Goal: Communication & Community: Answer question/provide support

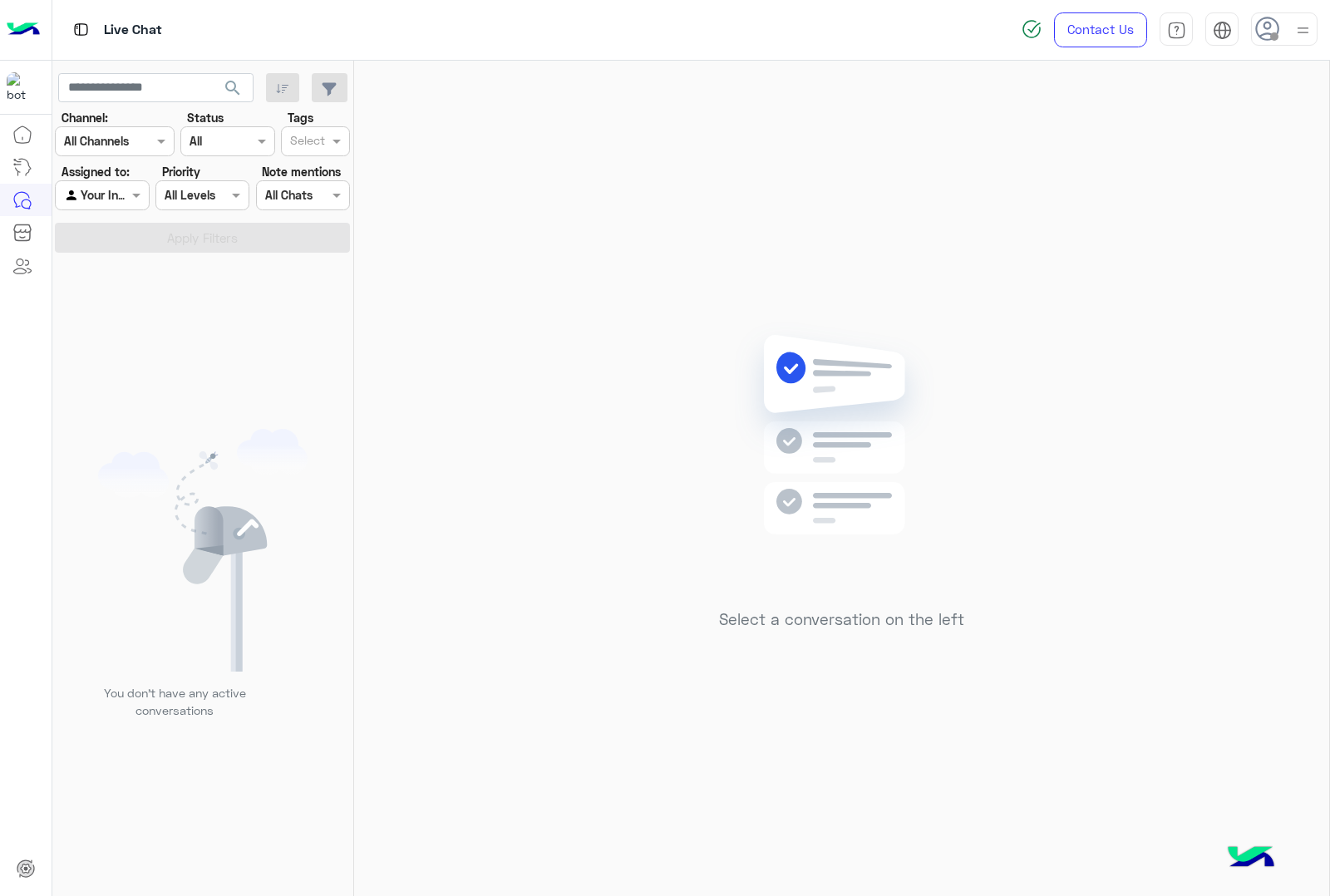
drag, startPoint x: 0, startPoint y: 0, endPoint x: 1274, endPoint y: 29, distance: 1274.3
click at [1276, 29] on icon at bounding box center [1267, 29] width 25 height 25
click at [1191, 126] on label "Online" at bounding box center [1214, 127] width 182 height 30
click at [1296, 28] on img at bounding box center [1302, 31] width 19 height 19
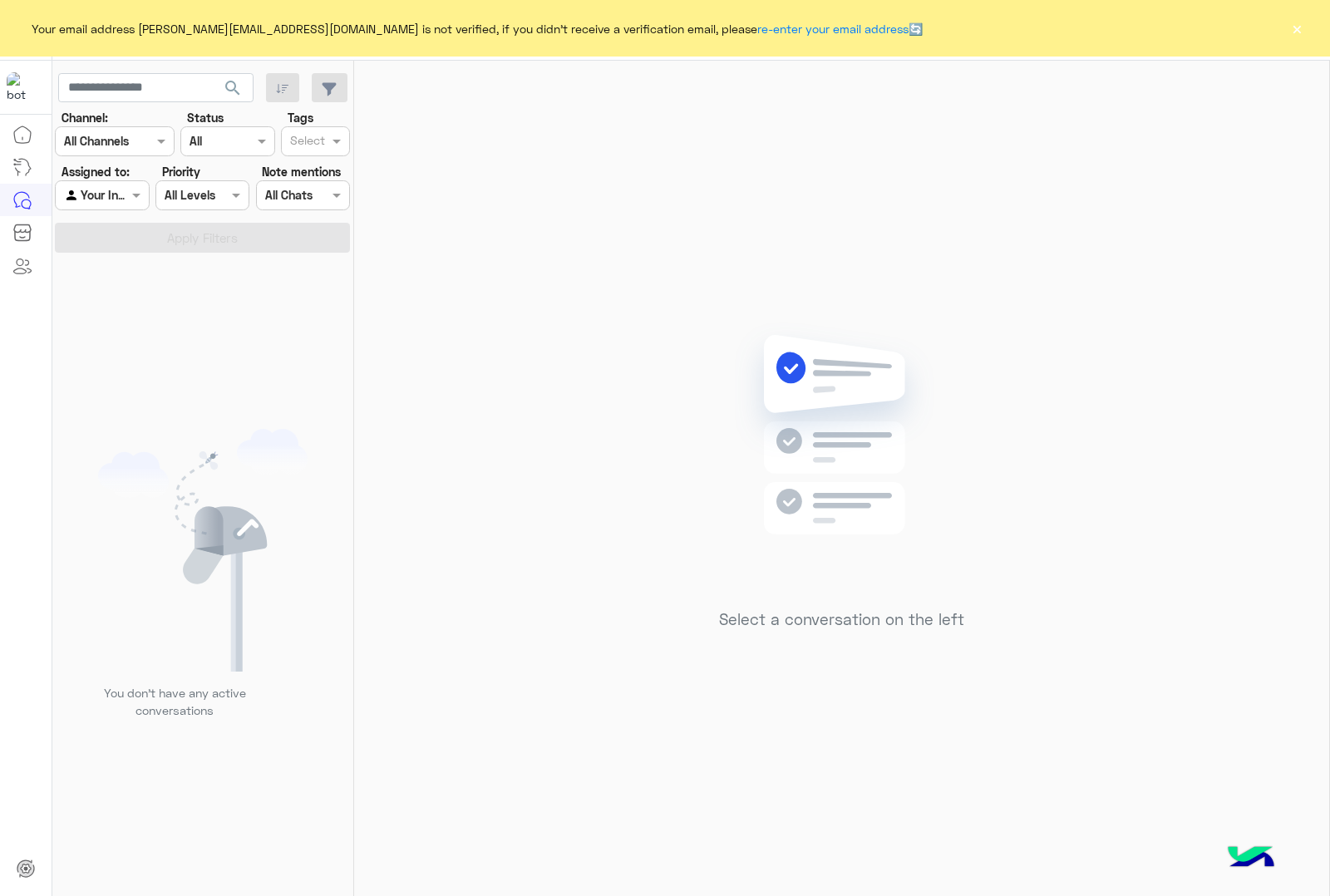
click at [1294, 29] on button "×" at bounding box center [1296, 28] width 17 height 17
click at [1305, 26] on div "Your email address abdalla.elpop12@gmail.com is not verified, if you didn't rec…" at bounding box center [665, 28] width 1330 height 56
click at [1298, 28] on button "×" at bounding box center [1296, 28] width 17 height 17
click at [1294, 30] on button "×" at bounding box center [1296, 28] width 17 height 17
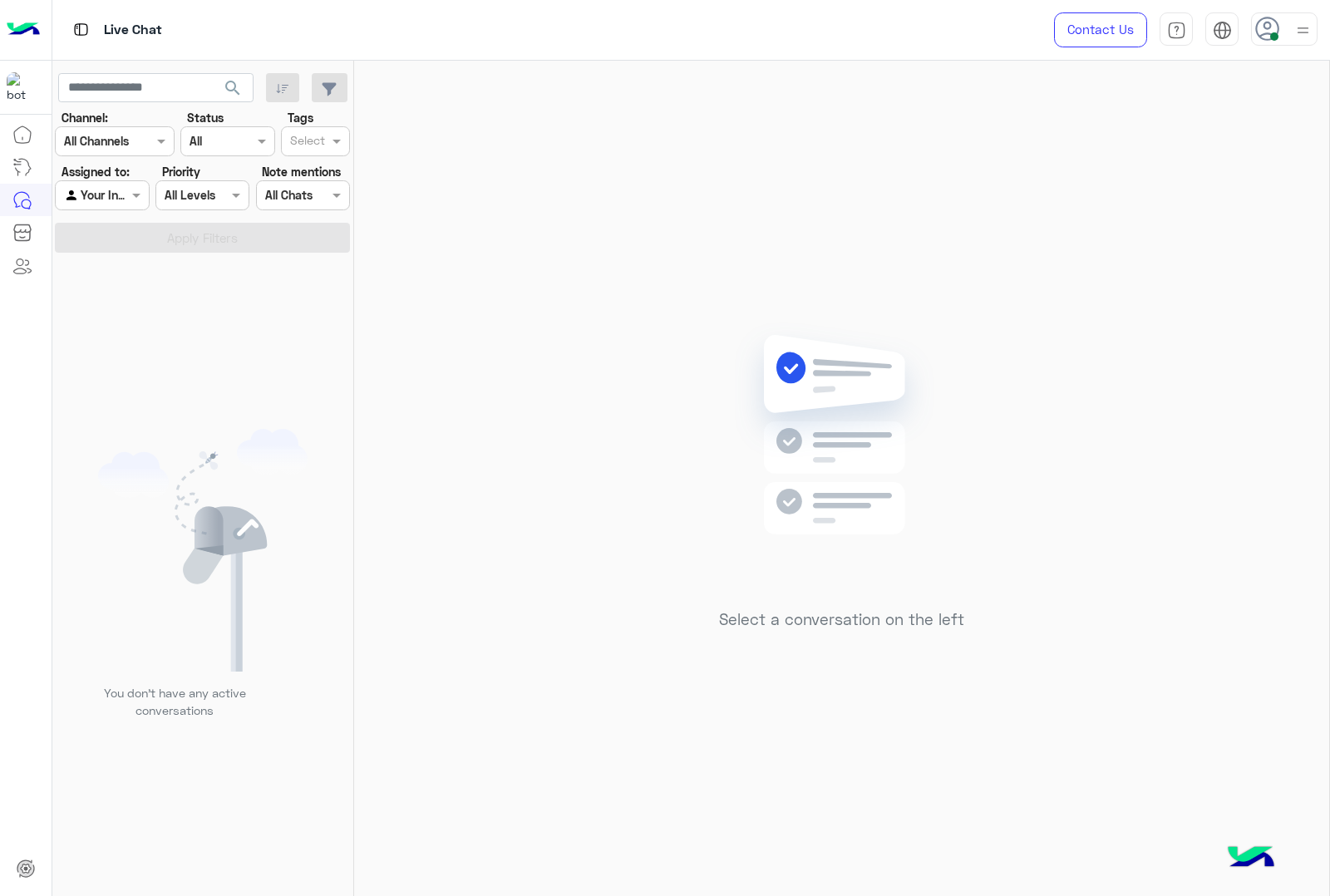
click at [1289, 27] on div at bounding box center [1284, 30] width 66 height 34
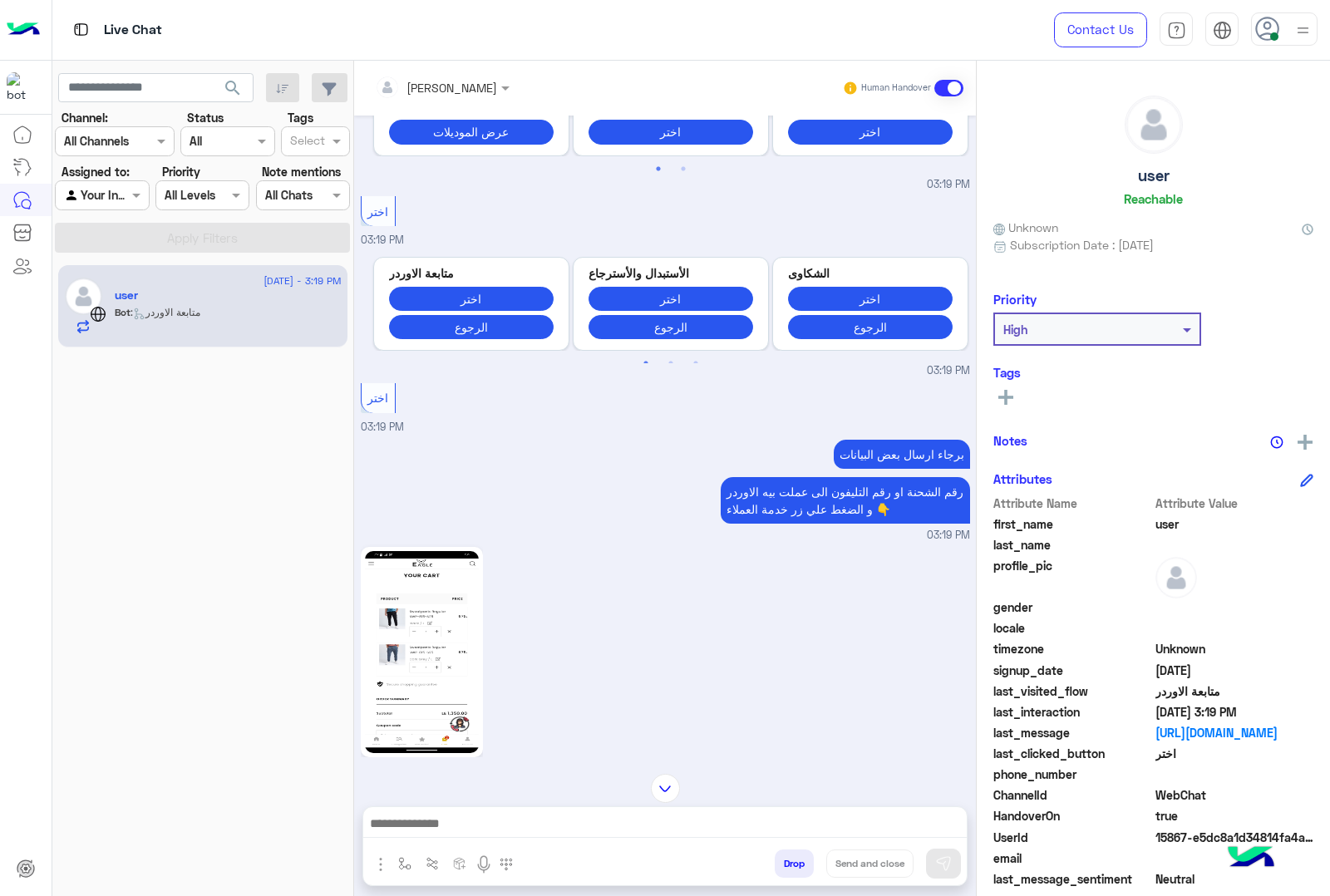
scroll to position [846, 0]
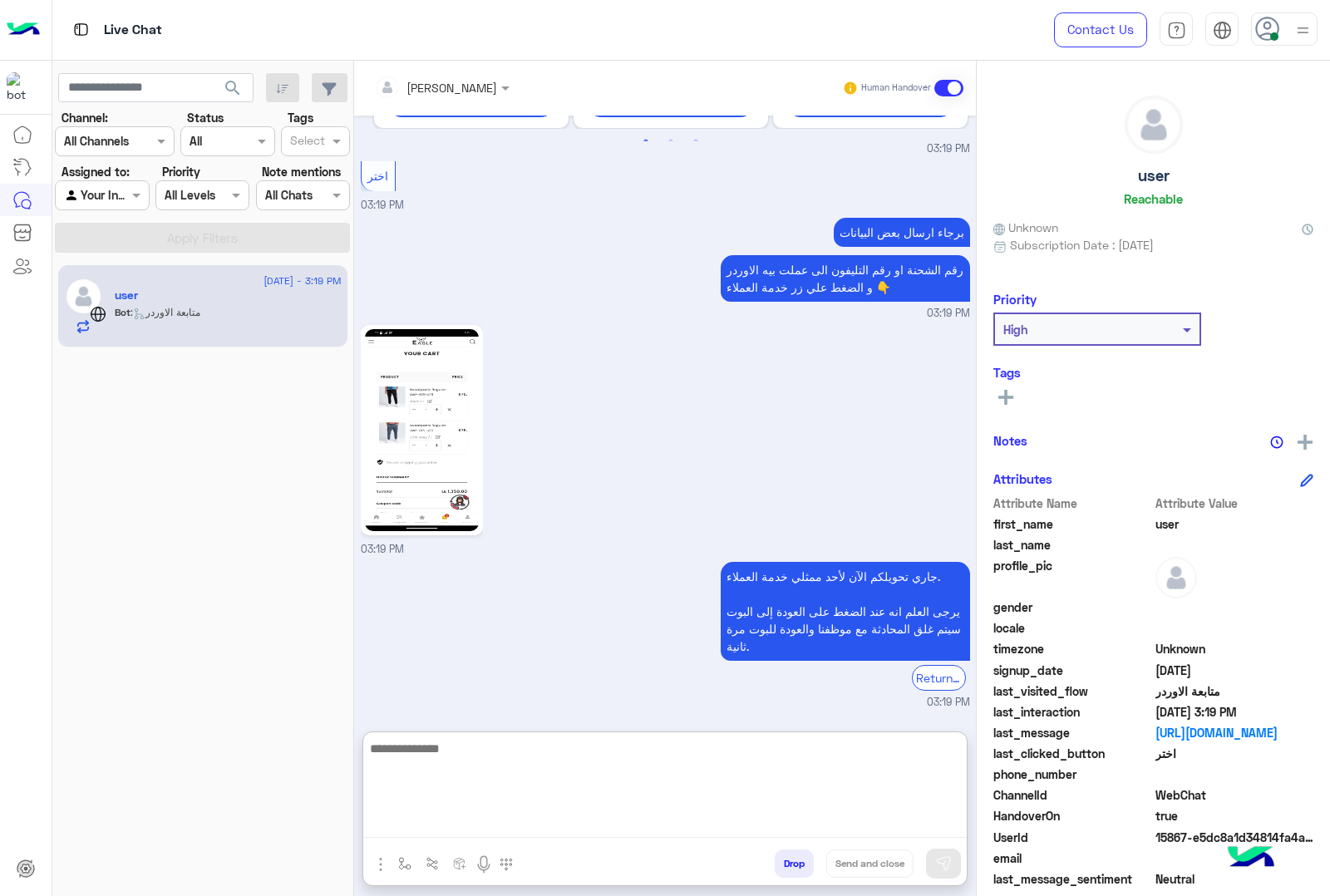
click at [562, 820] on textarea at bounding box center [665, 787] width 604 height 100
type textarea "**********"
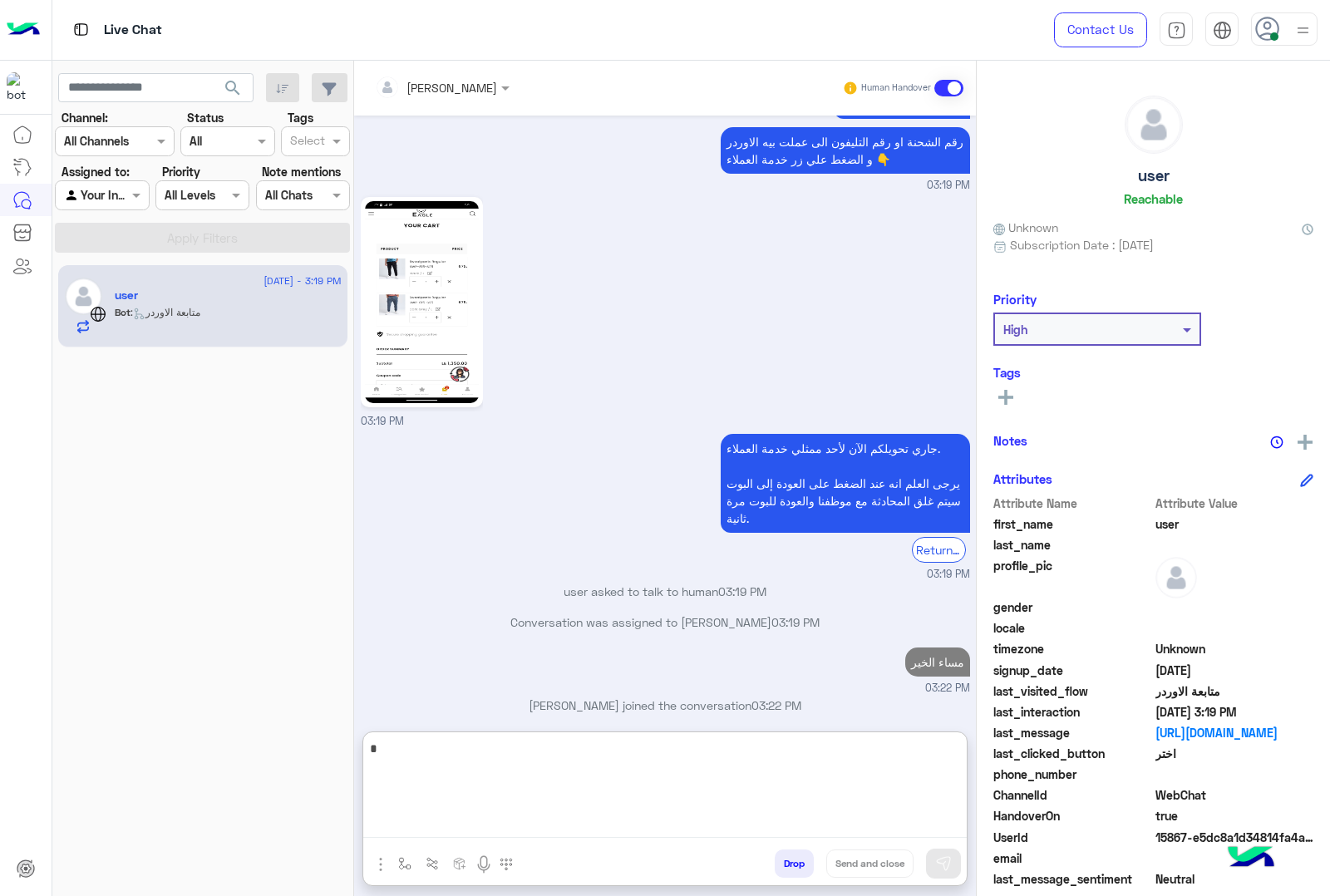
scroll to position [1004, 0]
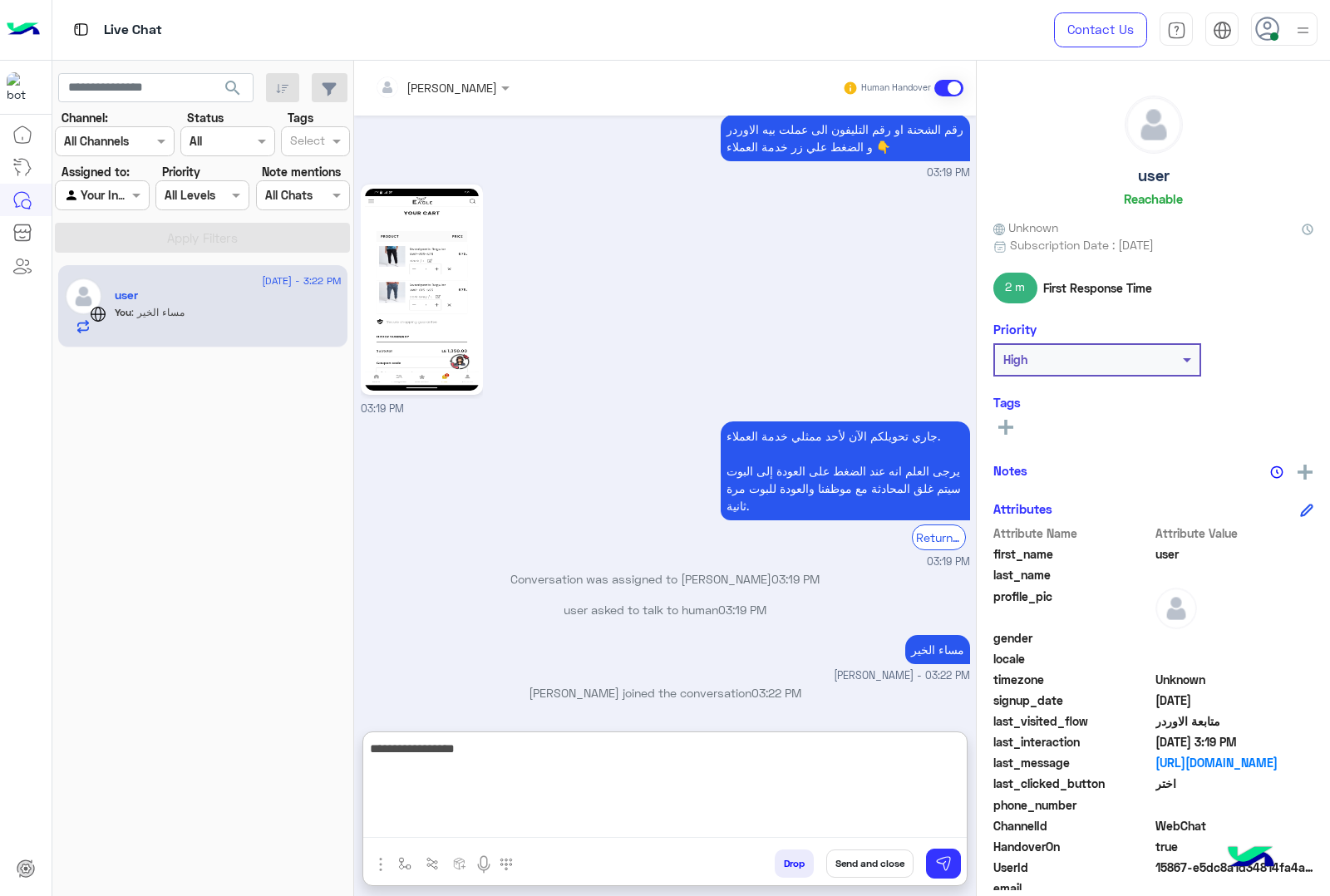
type textarea "**********"
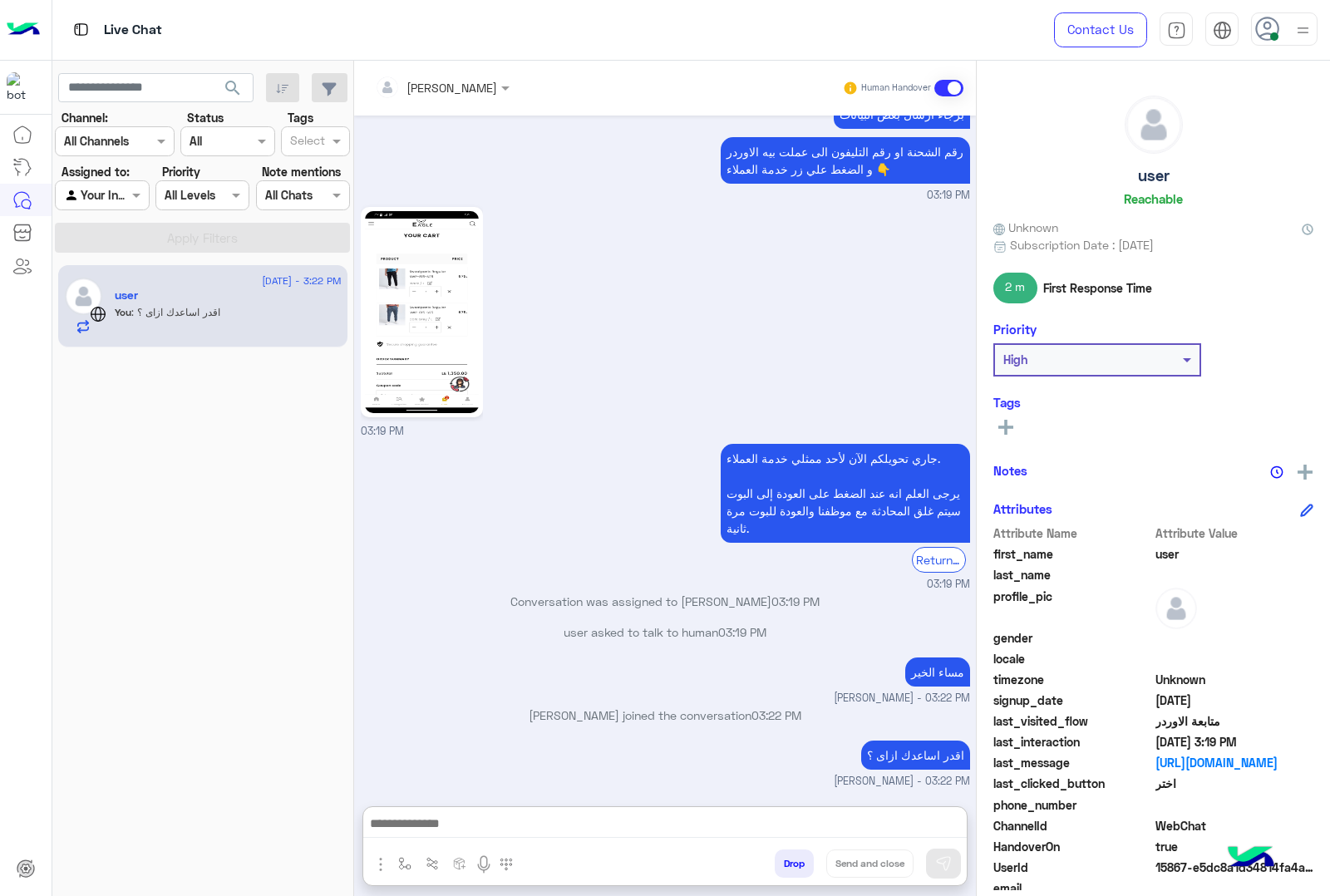
click at [425, 284] on img at bounding box center [421, 312] width 113 height 202
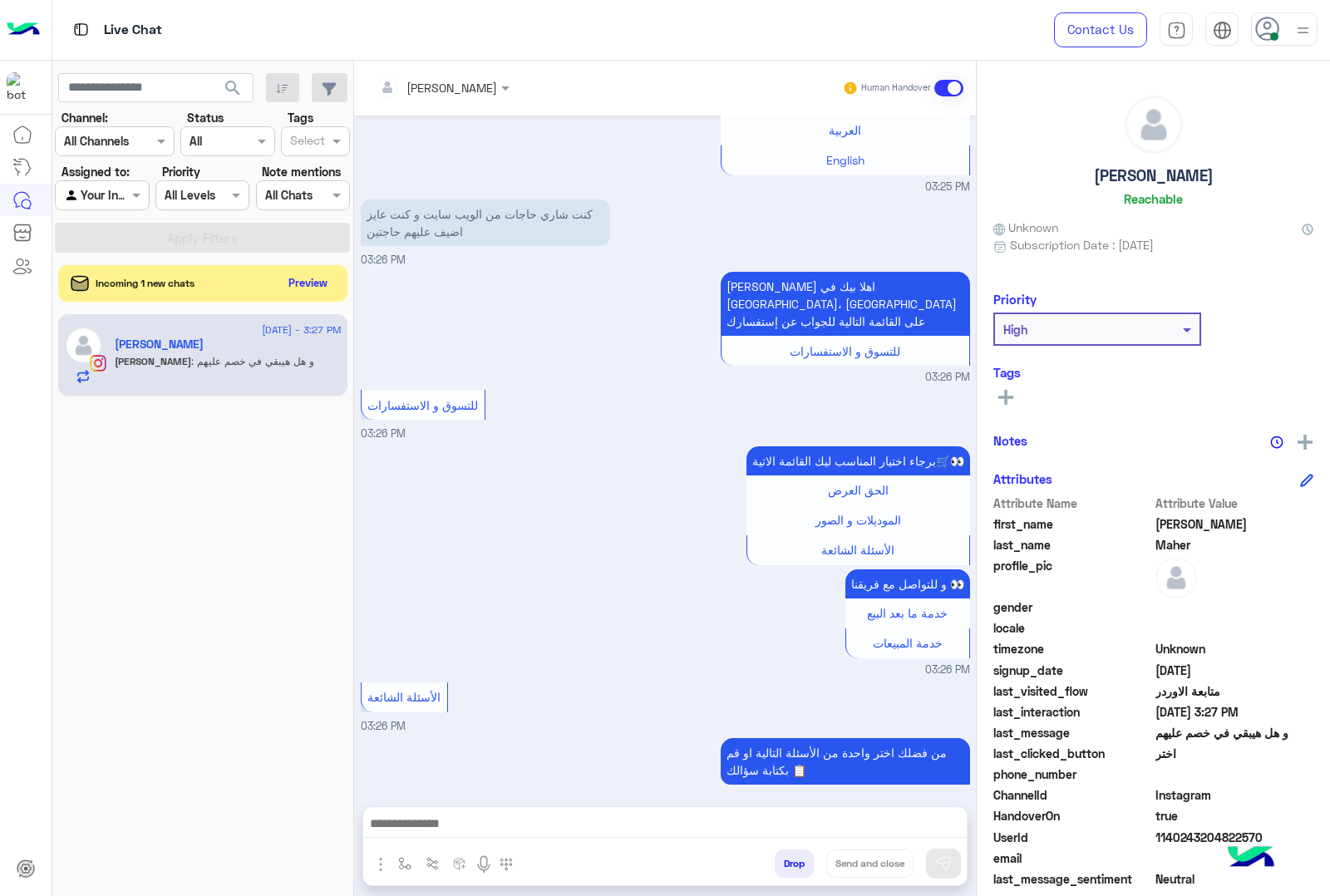
scroll to position [2151, 0]
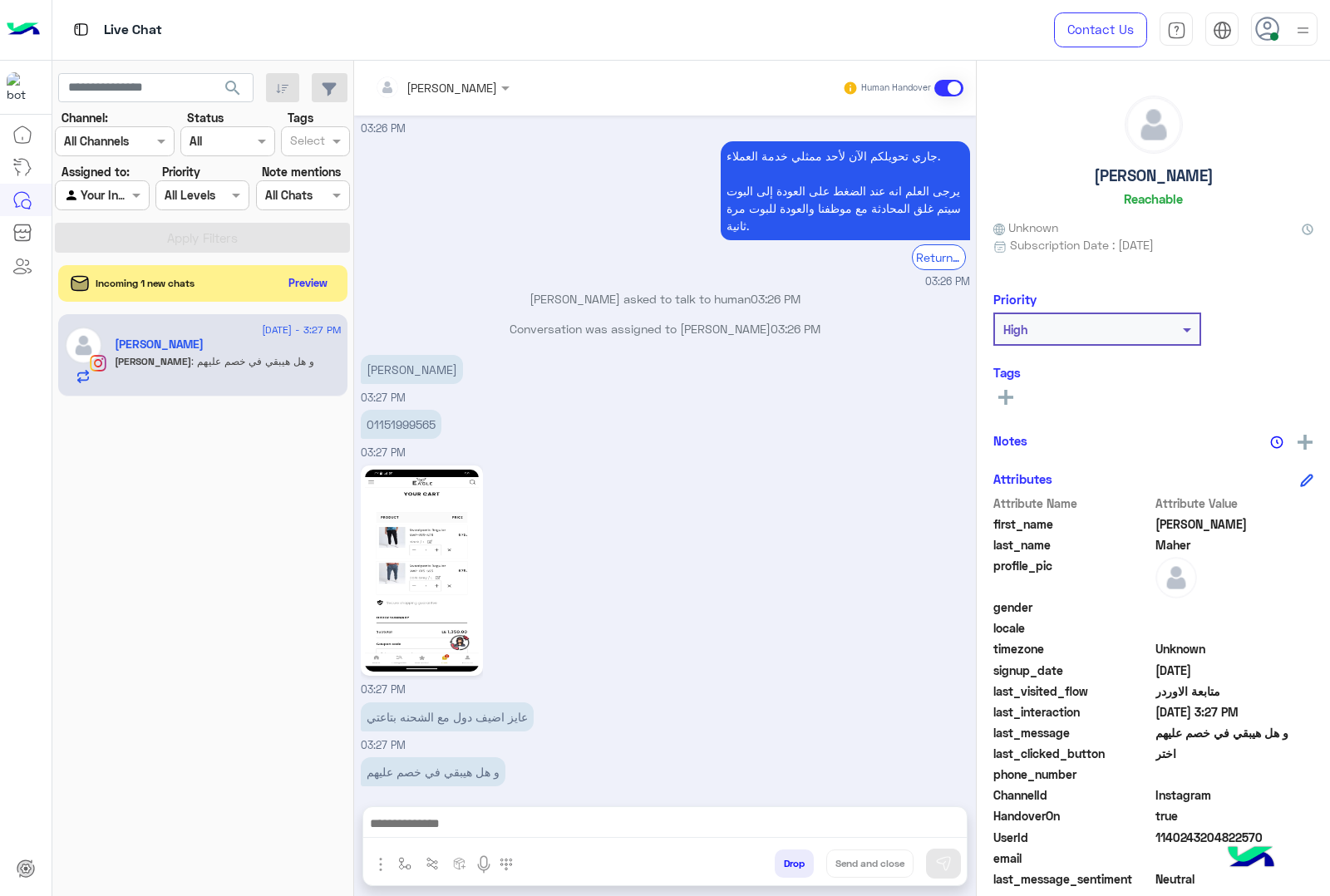
click at [384, 410] on p "01151999565" at bounding box center [402, 423] width 81 height 29
copy p "01151999565"
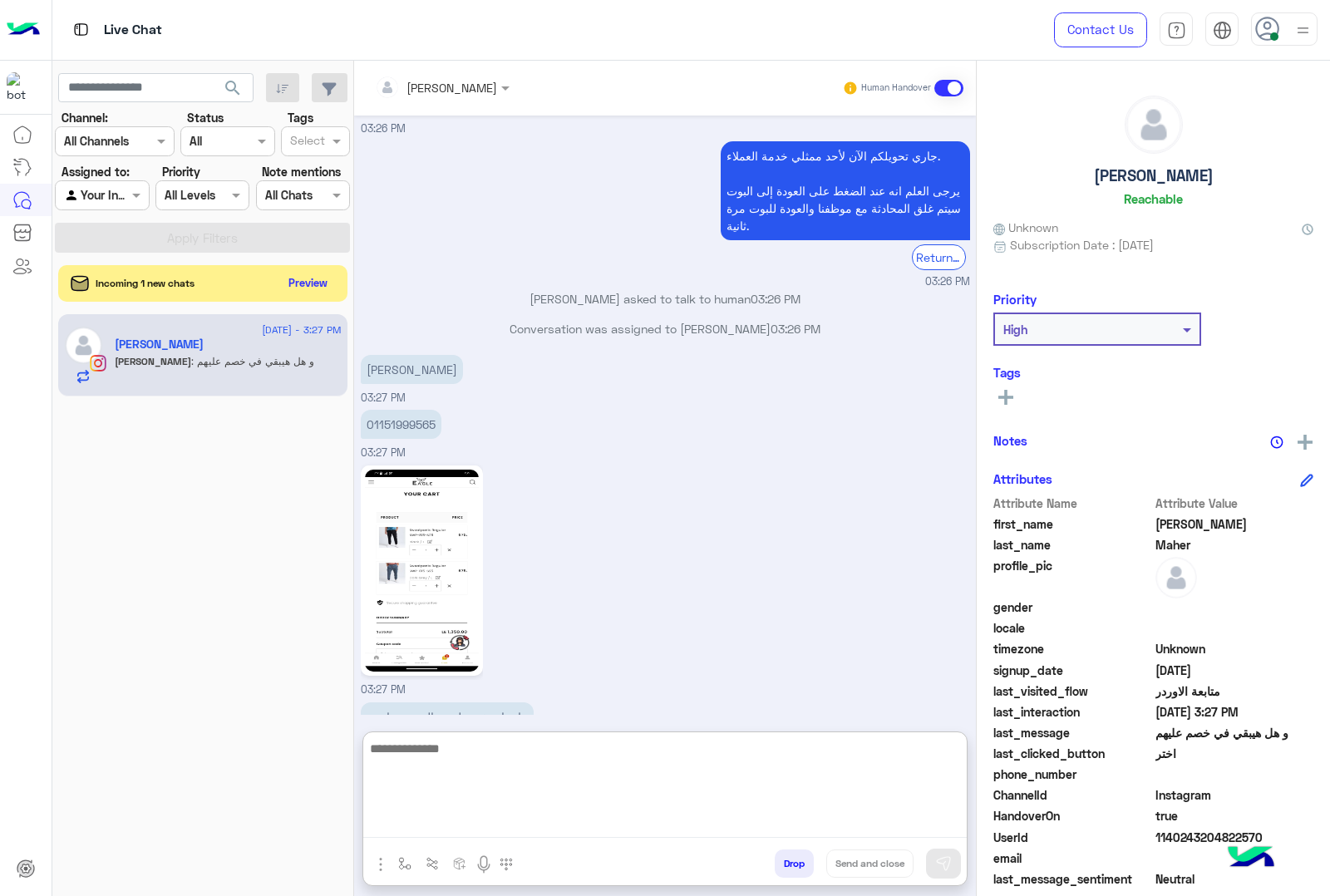
click at [549, 817] on textarea at bounding box center [665, 787] width 604 height 100
type textarea "**********"
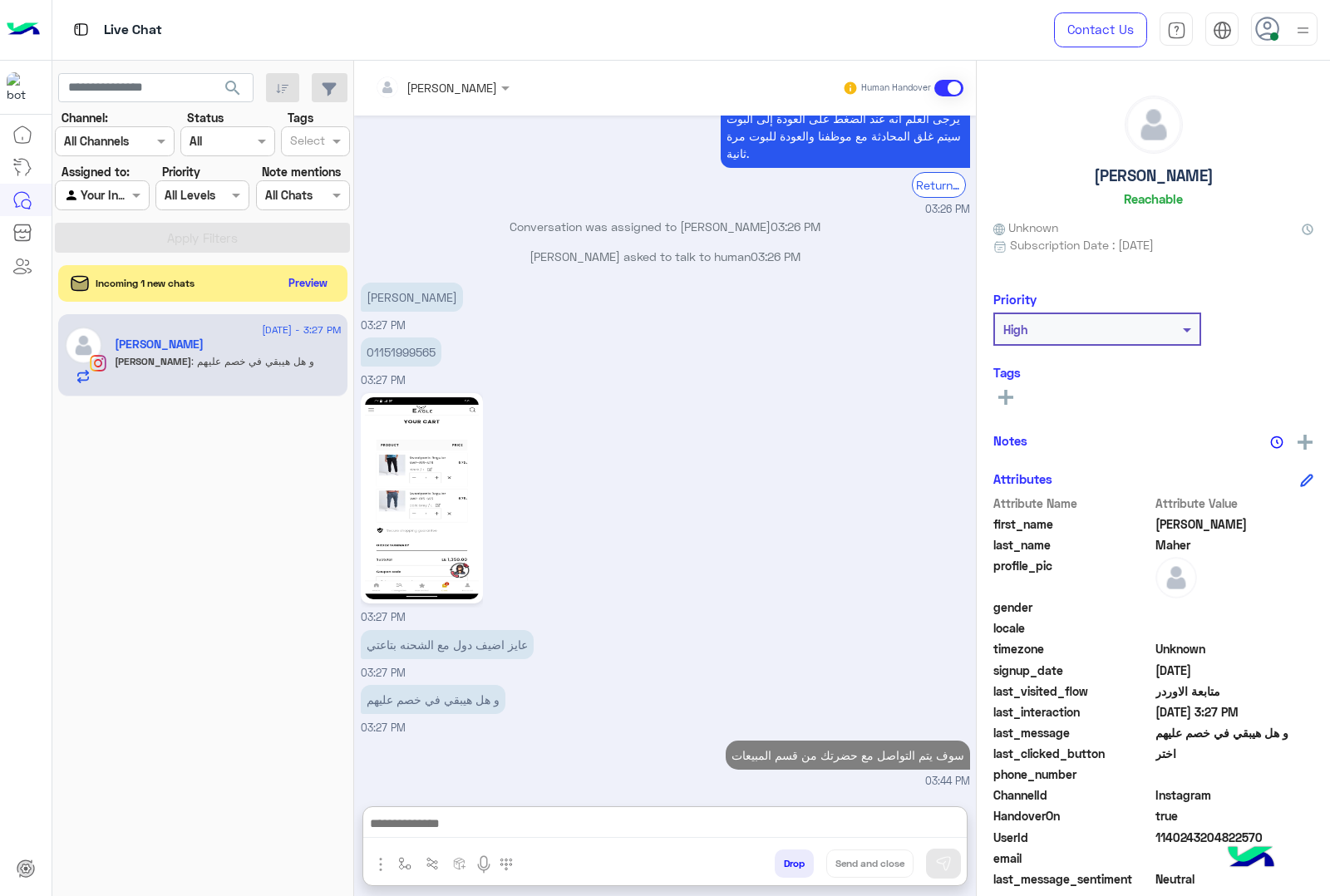
click at [450, 98] on div "[PERSON_NAME]" at bounding box center [436, 88] width 122 height 34
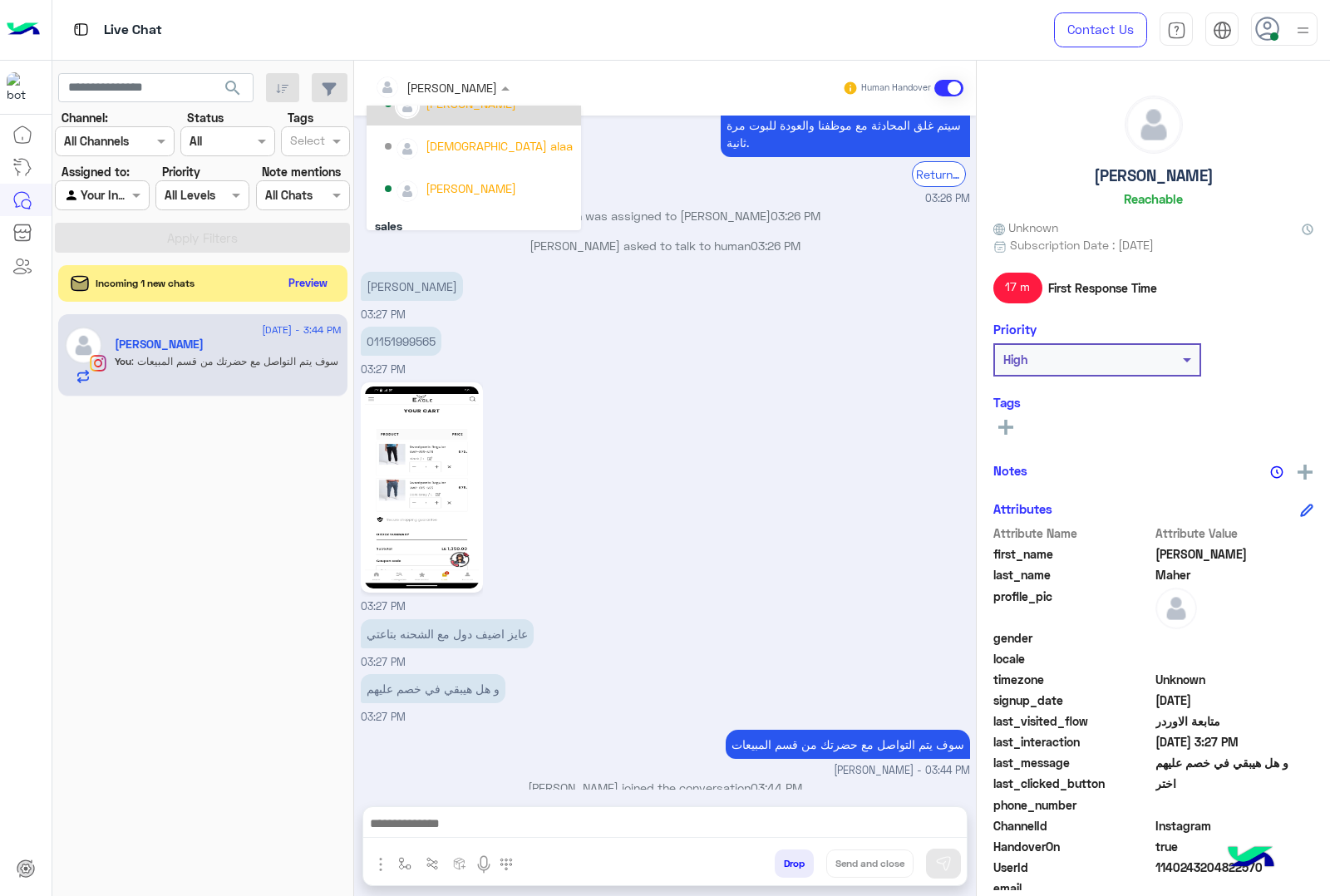
scroll to position [191, 0]
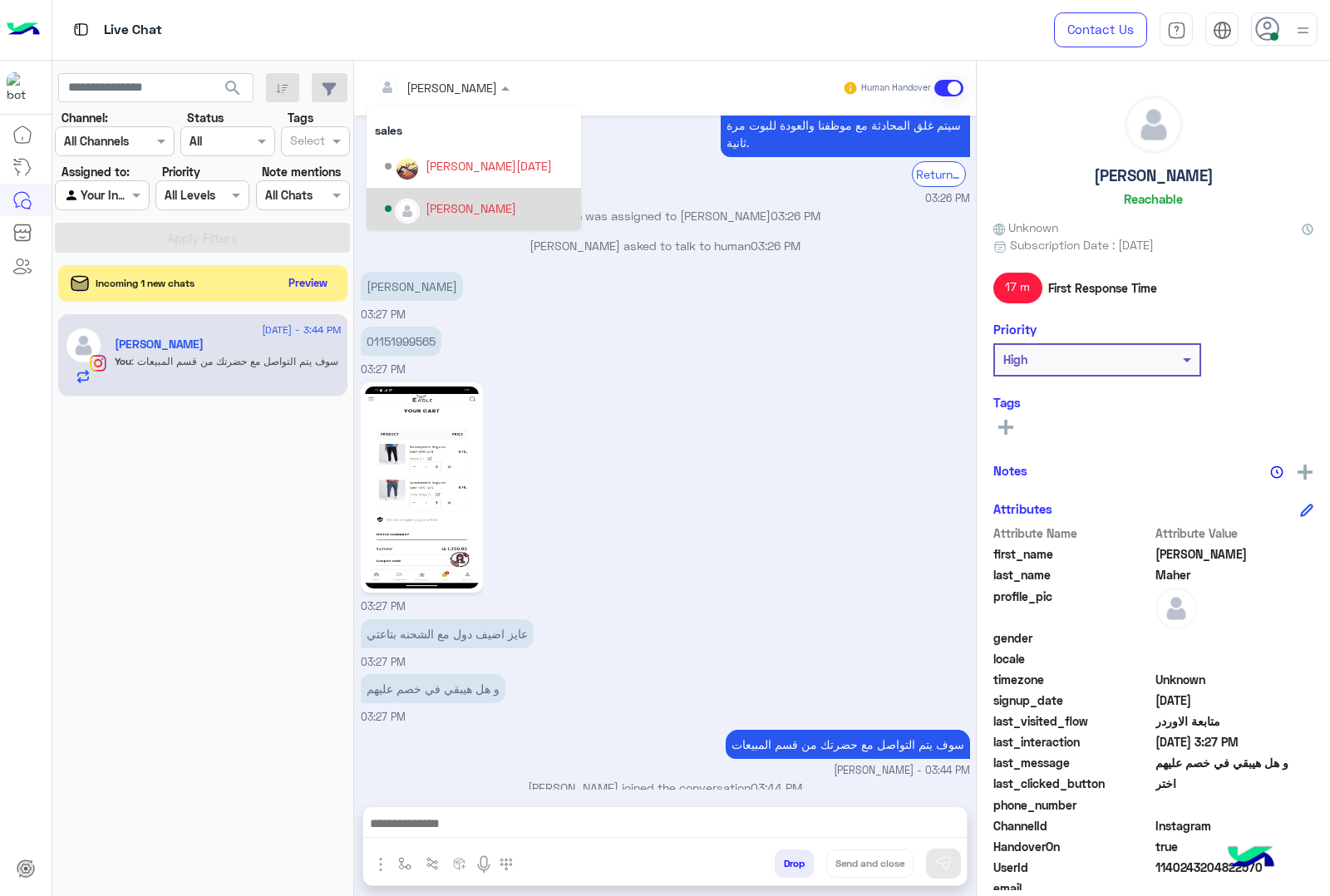
click at [637, 323] on div "01151999565 03:27 PM" at bounding box center [665, 350] width 609 height 55
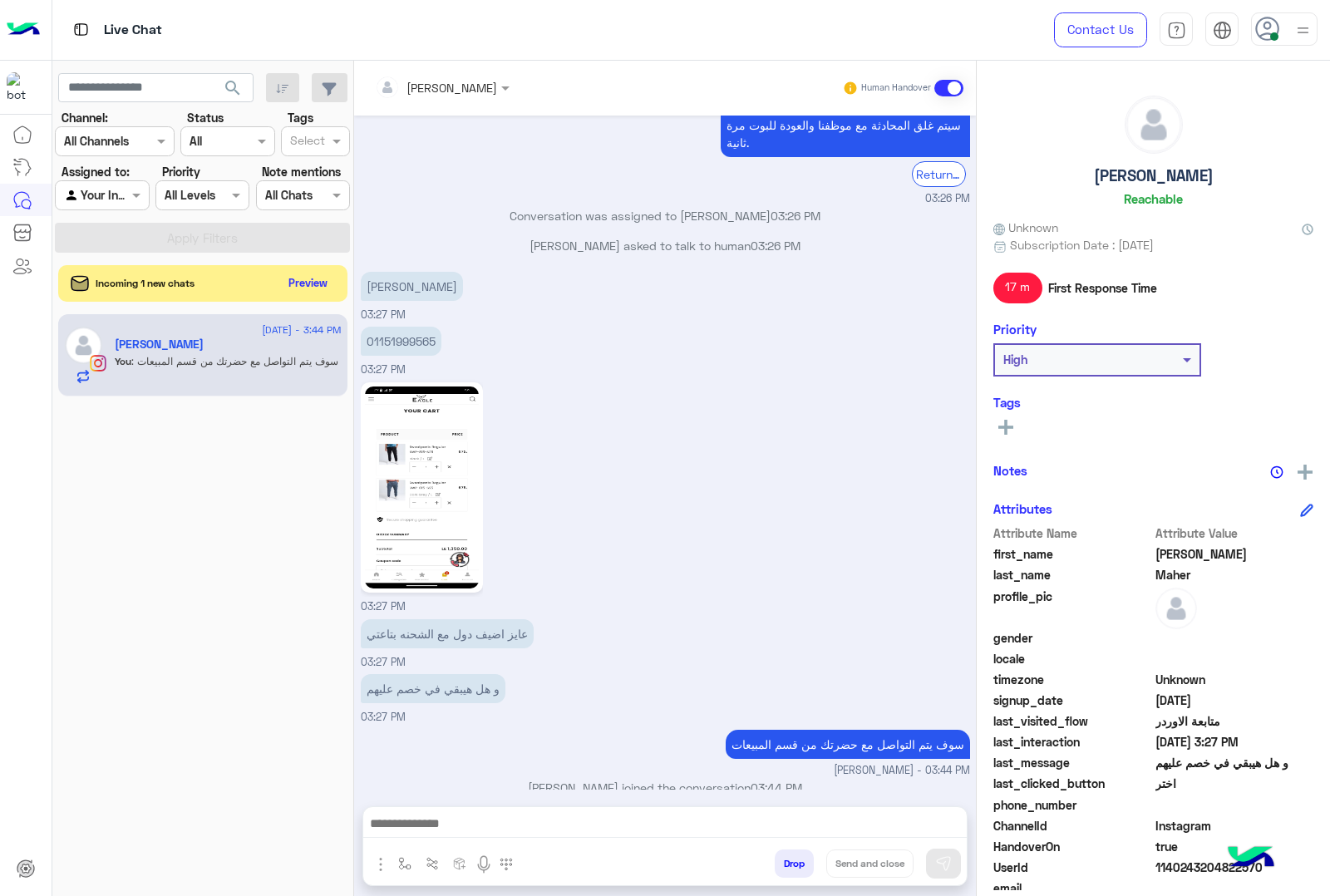
scroll to position [2290, 0]
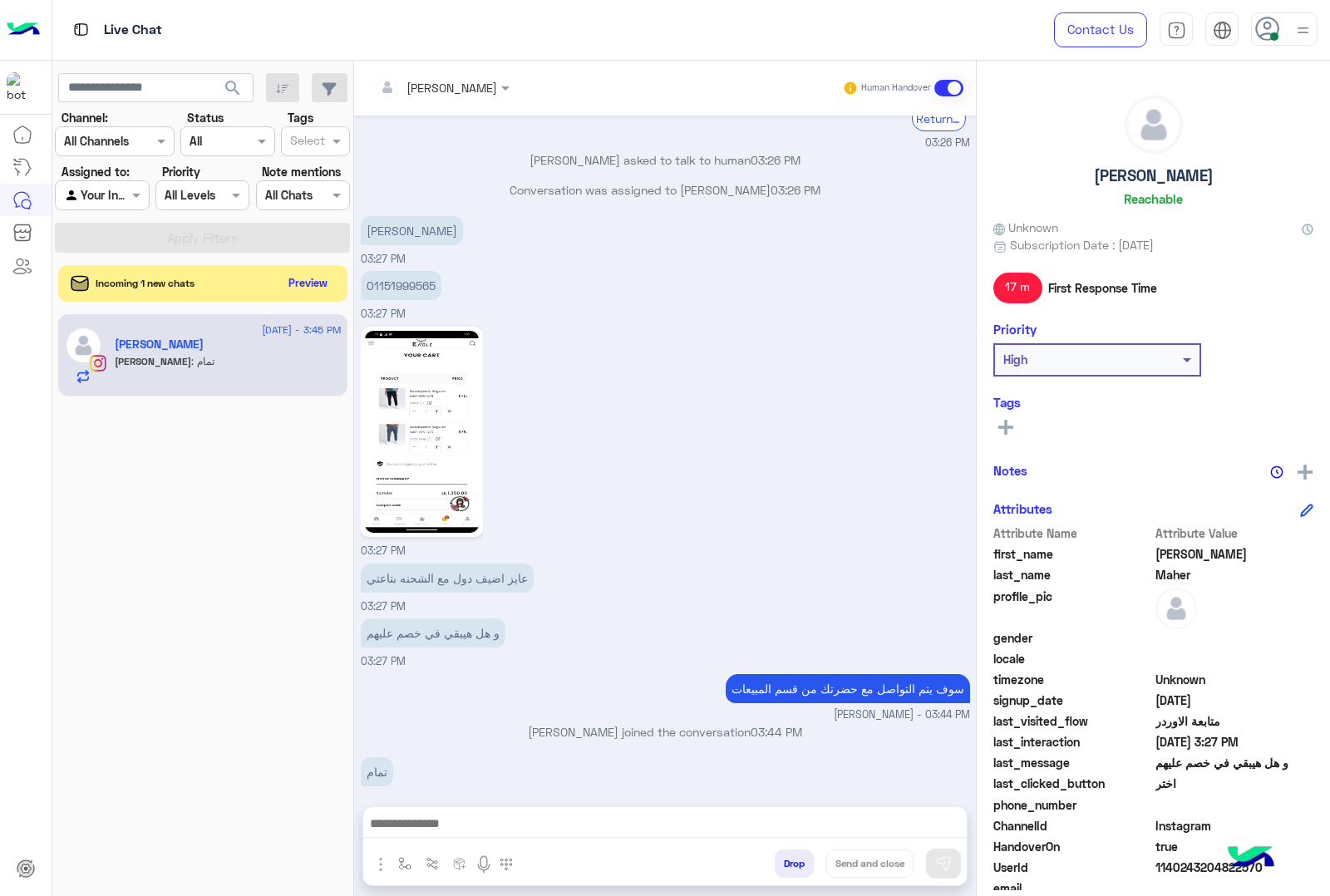
click at [411, 271] on p "01151999565" at bounding box center [402, 285] width 81 height 29
click at [1191, 867] on span "1140243204822570" at bounding box center [1234, 867] width 159 height 18
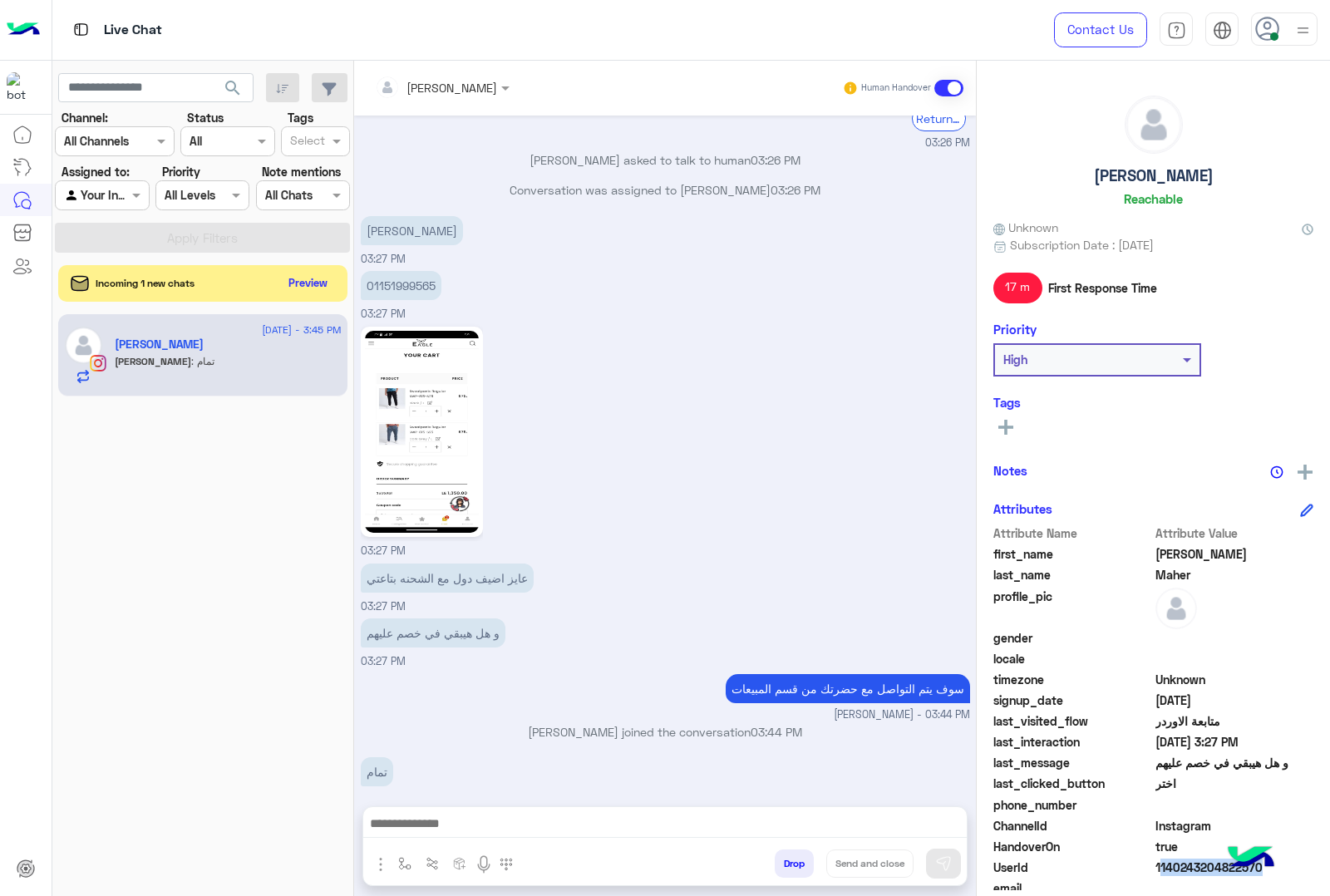
copy span "1140243204822570"
drag, startPoint x: 1172, startPoint y: 177, endPoint x: 1050, endPoint y: 185, distance: 122.3
click at [1050, 185] on div "Mohamed Maher Reachable" at bounding box center [1153, 154] width 320 height 117
copy h5 "Mohamed Maher"
click at [790, 862] on button "Drop" at bounding box center [794, 863] width 39 height 29
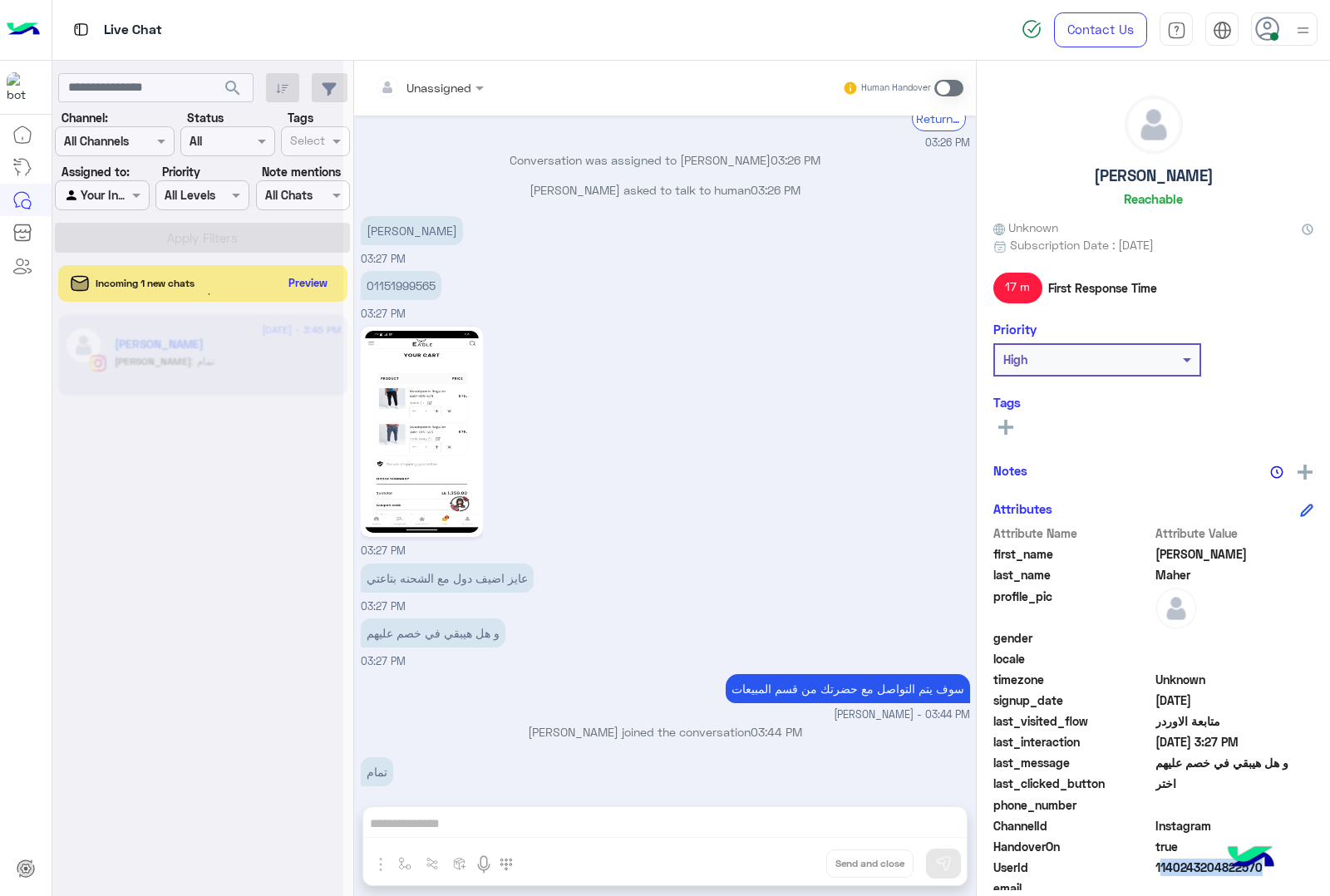
scroll to position [2320, 0]
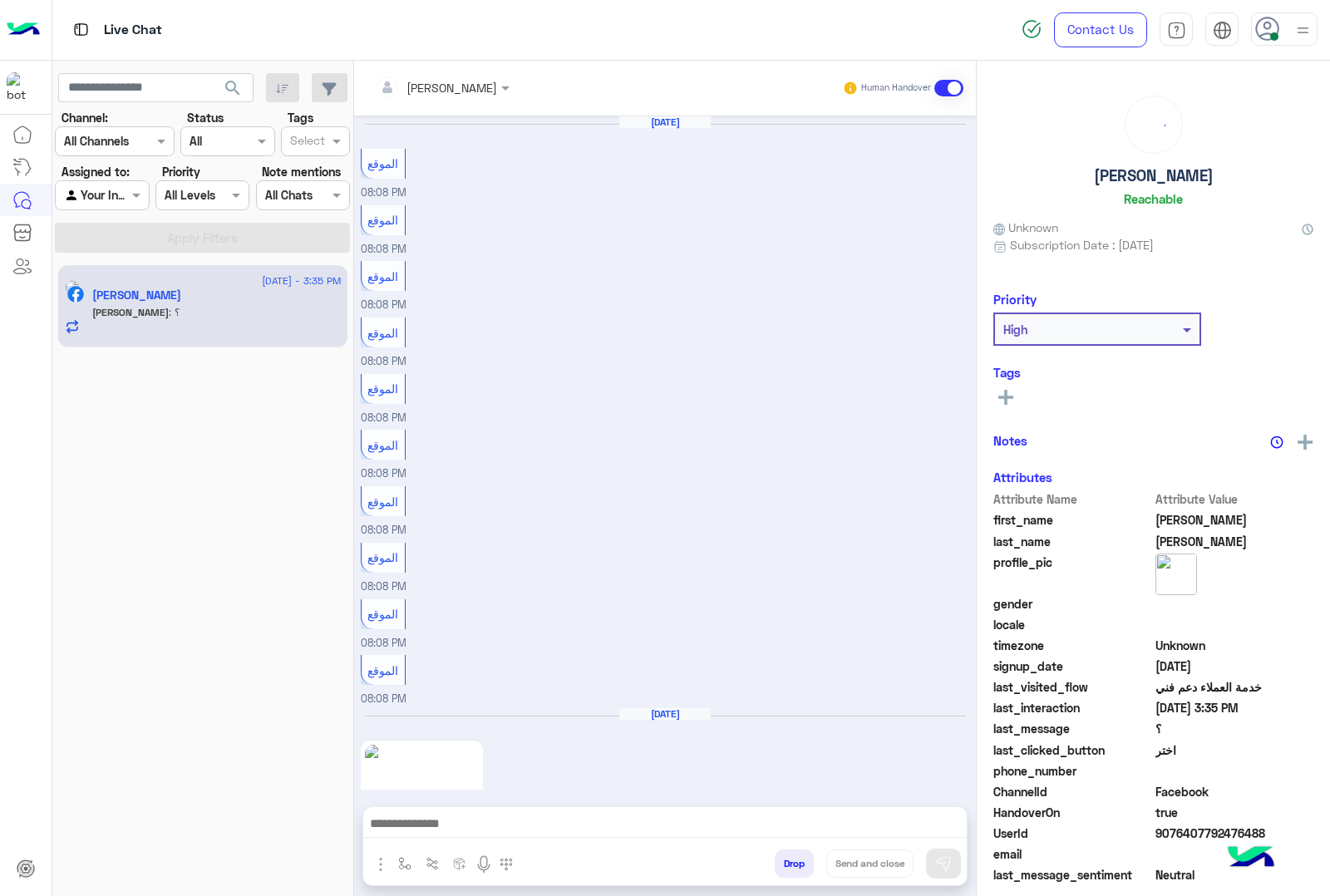
scroll to position [2402, 0]
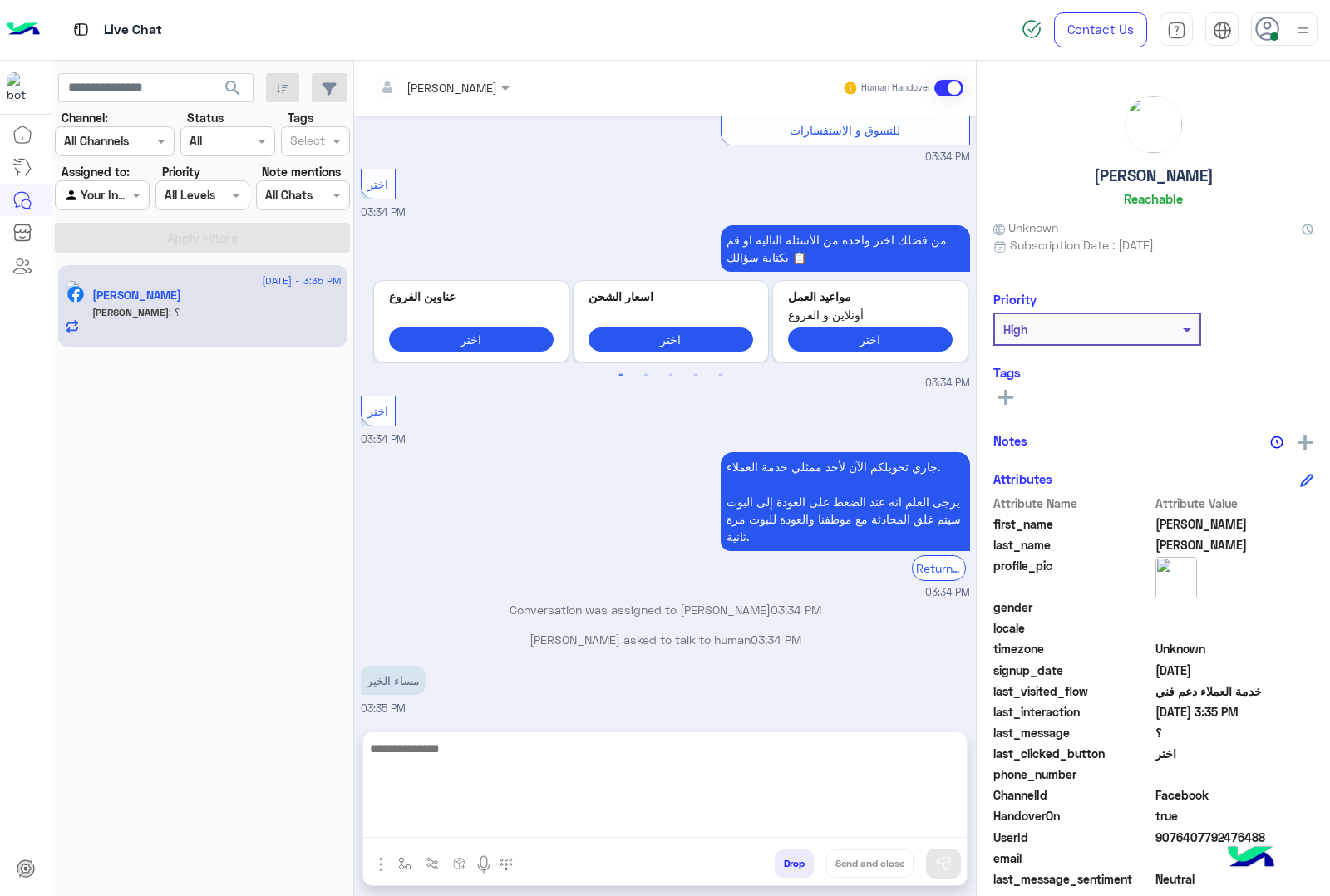
click at [567, 828] on textarea at bounding box center [665, 787] width 604 height 100
type textarea "**********"
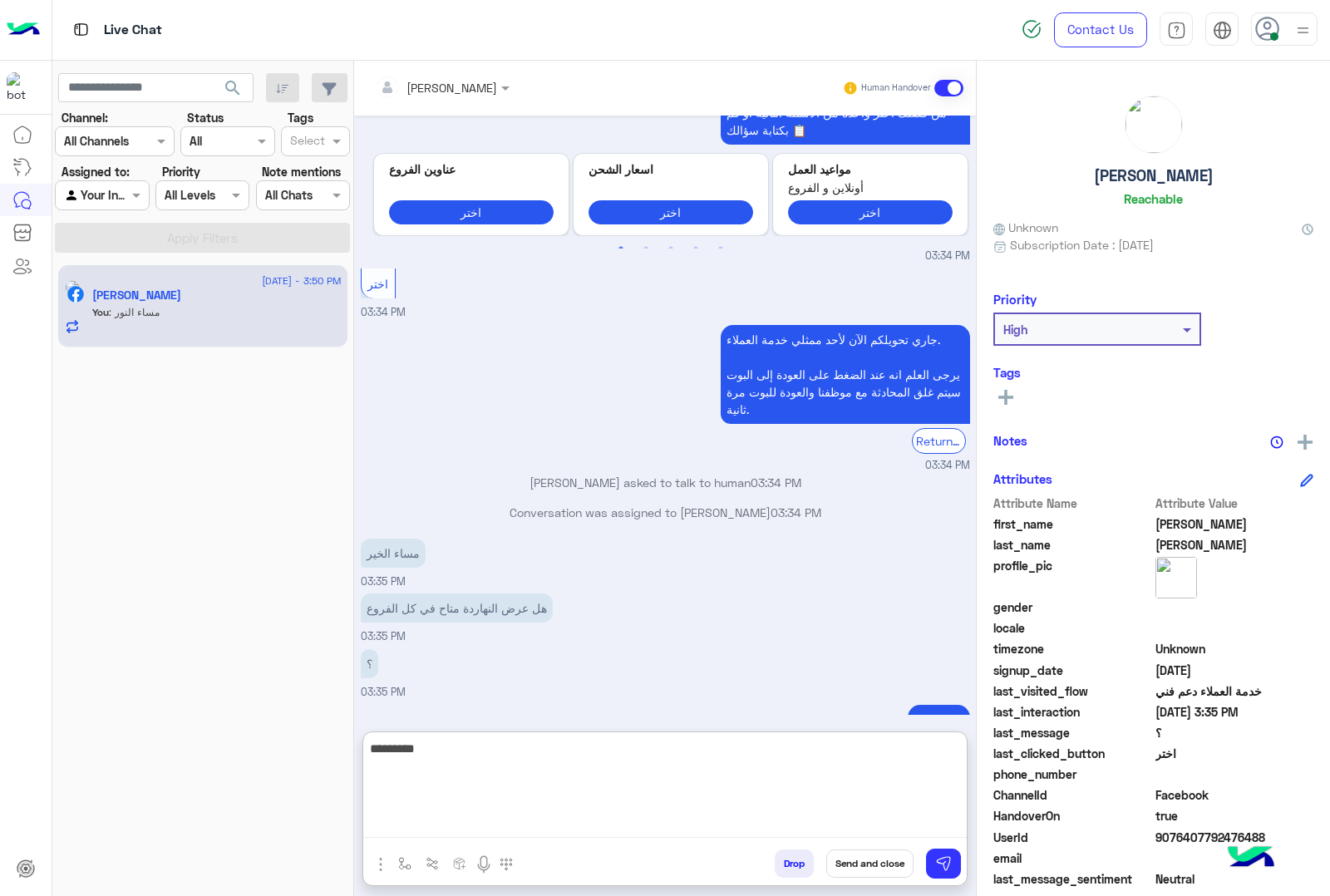
scroll to position [2561, 0]
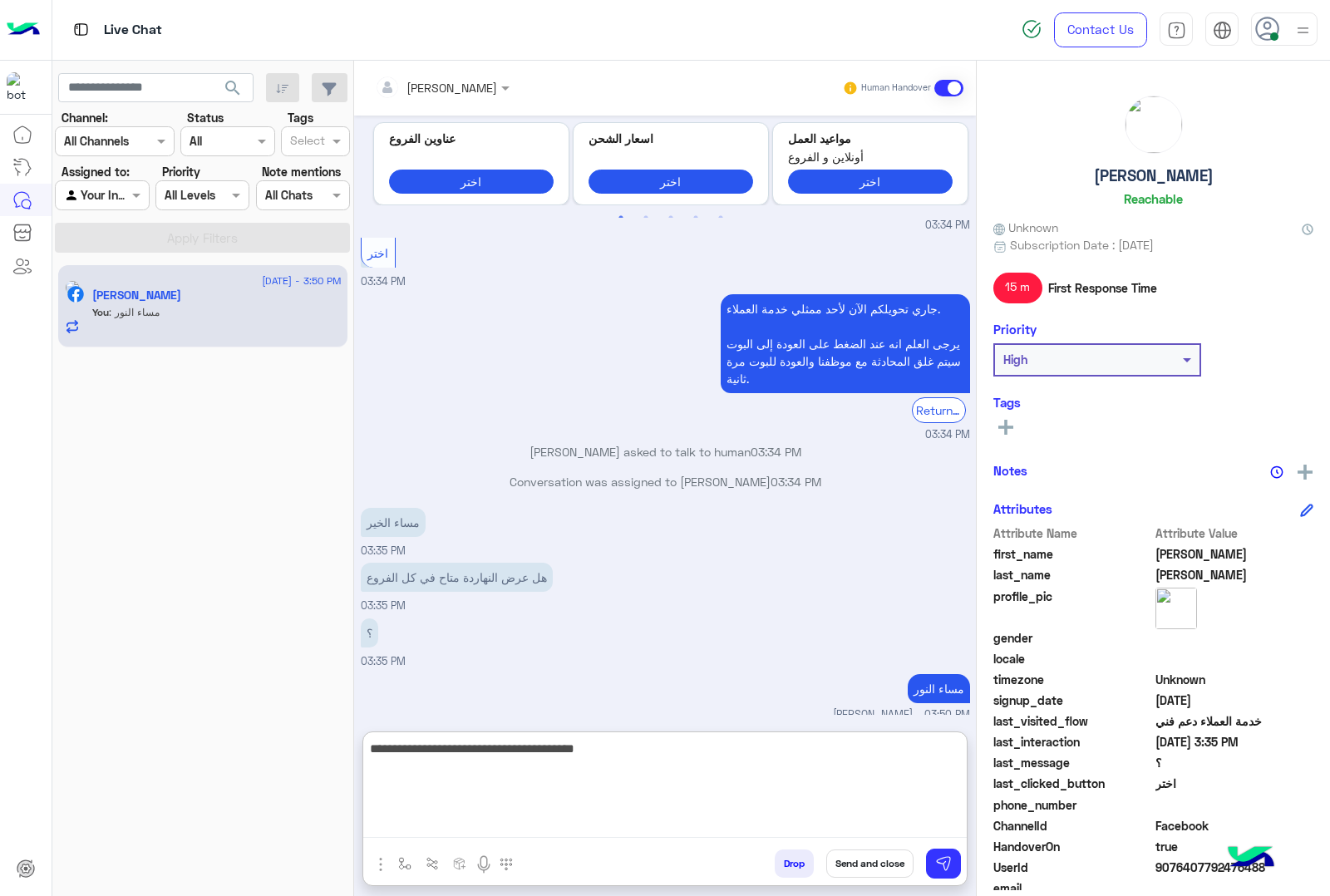
type textarea "**********"
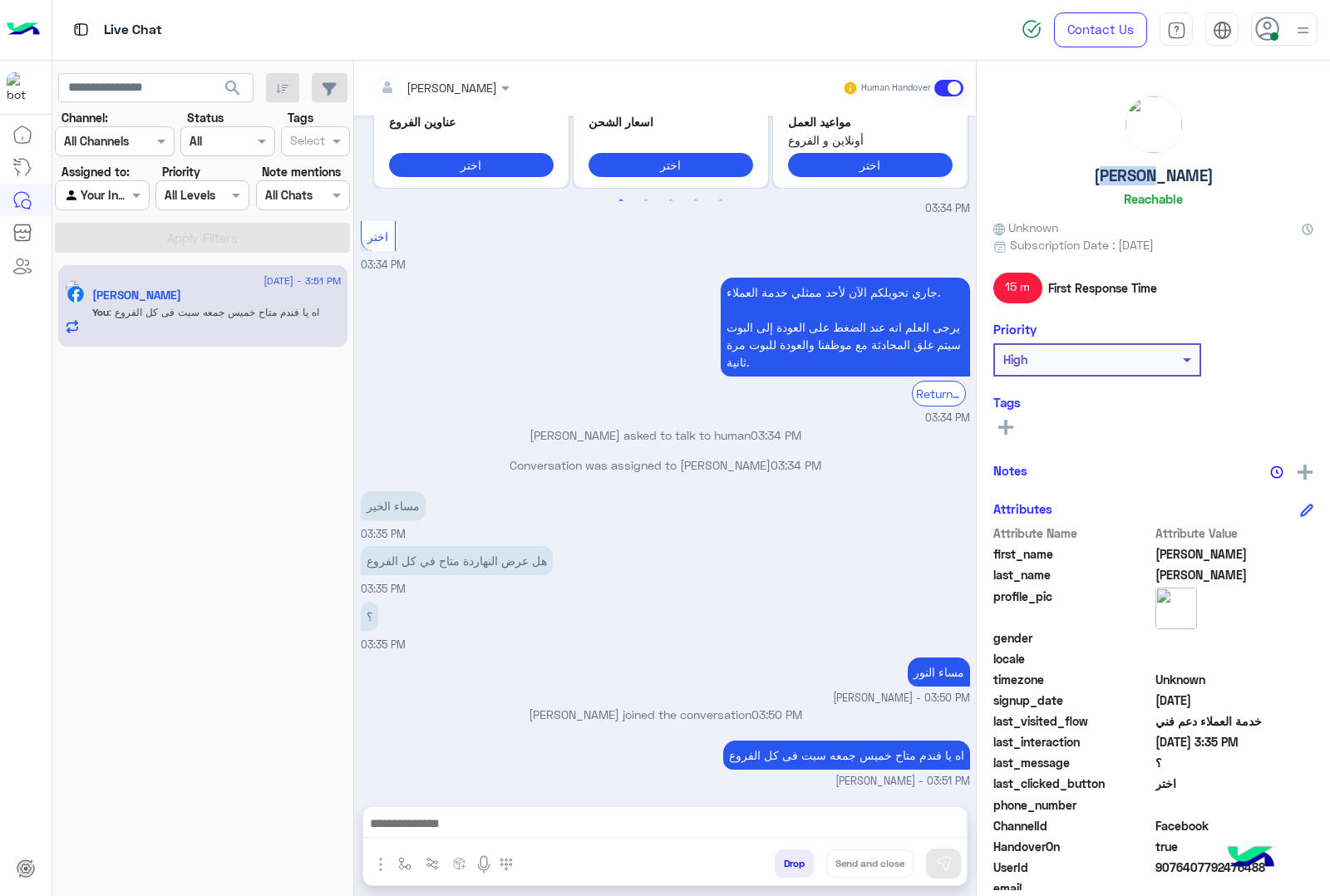
scroll to position [2556, 0]
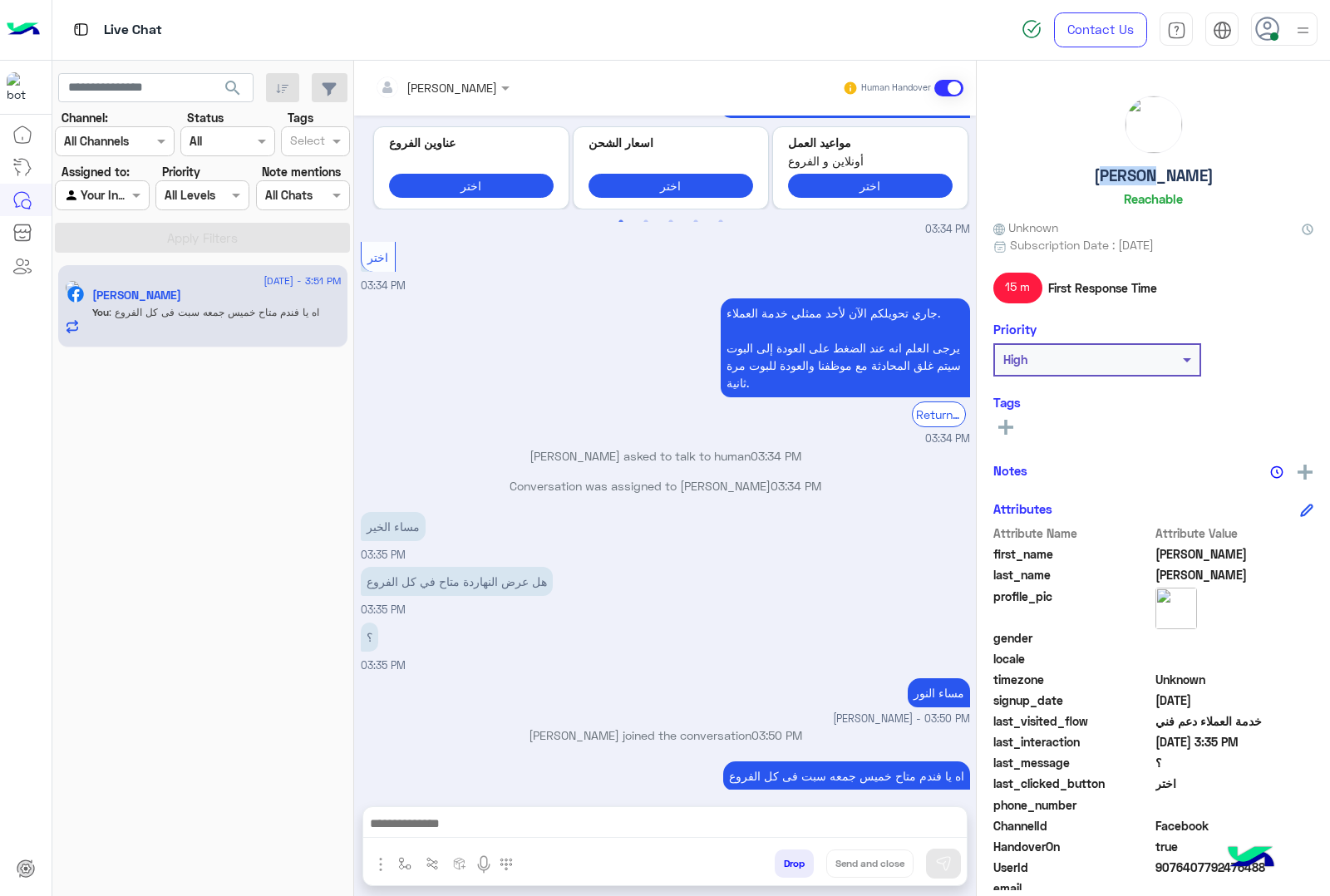
drag, startPoint x: 1072, startPoint y: 176, endPoint x: 1230, endPoint y: 176, distance: 158.0
click at [1230, 176] on div "Ahmed Abd Elwahab Reachable" at bounding box center [1153, 154] width 320 height 117
click at [1314, 127] on div "Ahmed Abd Elwahab Reachable Unknown Subscription Date : 01/24/2025 15 m First R…" at bounding box center [1153, 475] width 353 height 830
drag, startPoint x: 1231, startPoint y: 165, endPoint x: 1078, endPoint y: 177, distance: 153.5
click at [1078, 177] on div "Ahmed Abd Elwahab Reachable" at bounding box center [1153, 154] width 320 height 117
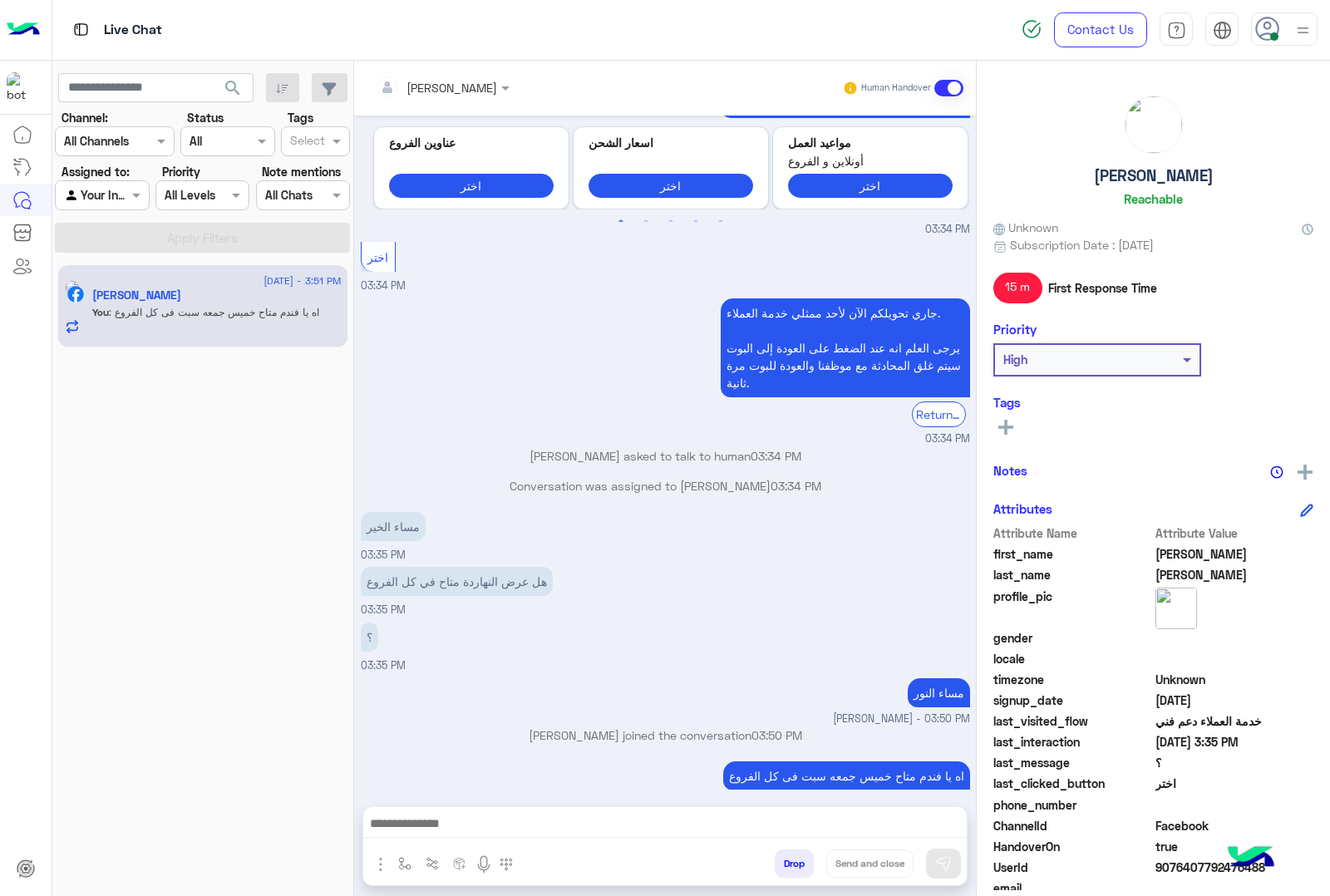
copy h5 "Ahmed Abd Elwahab"
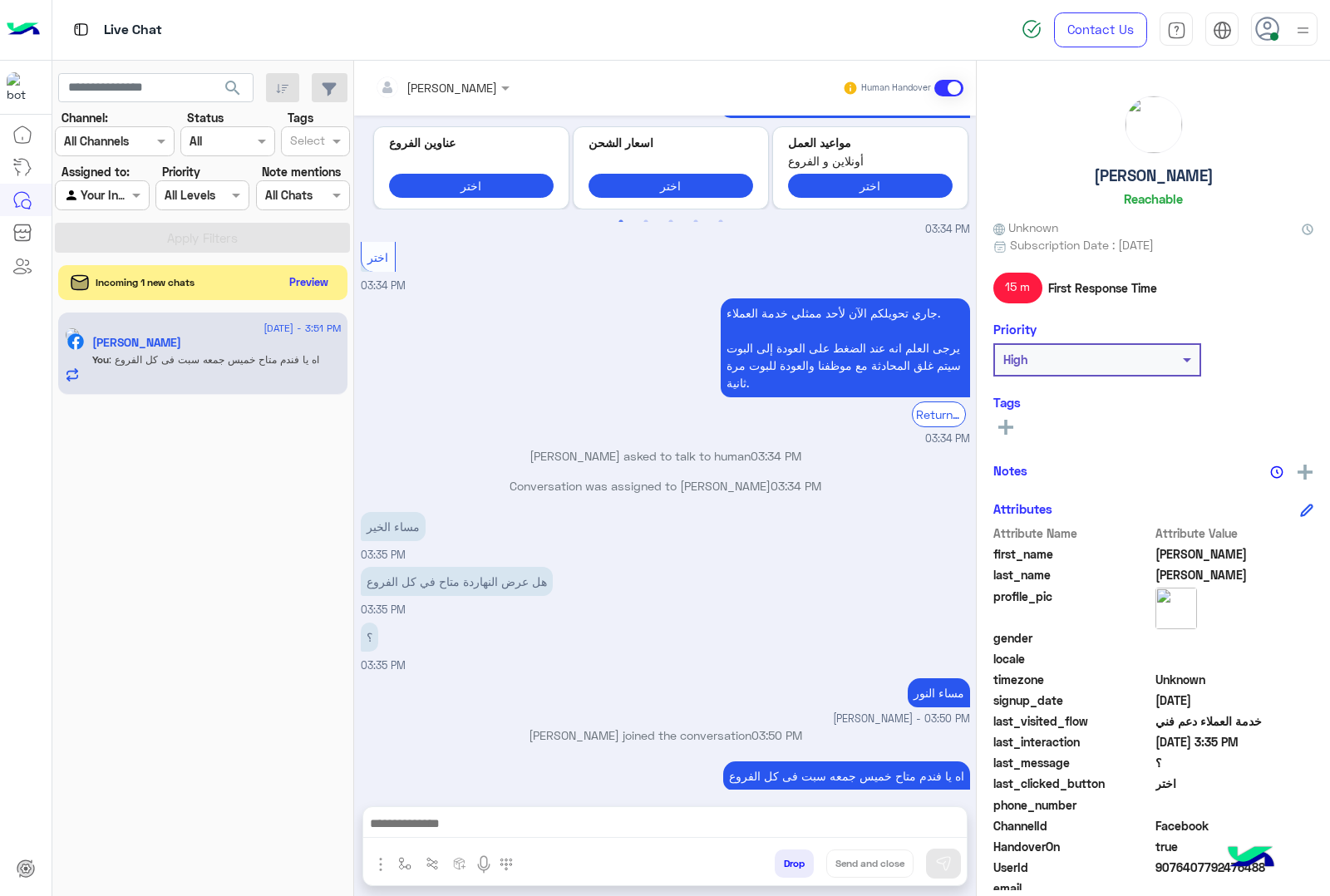
click at [303, 274] on button "Preview" at bounding box center [309, 282] width 51 height 23
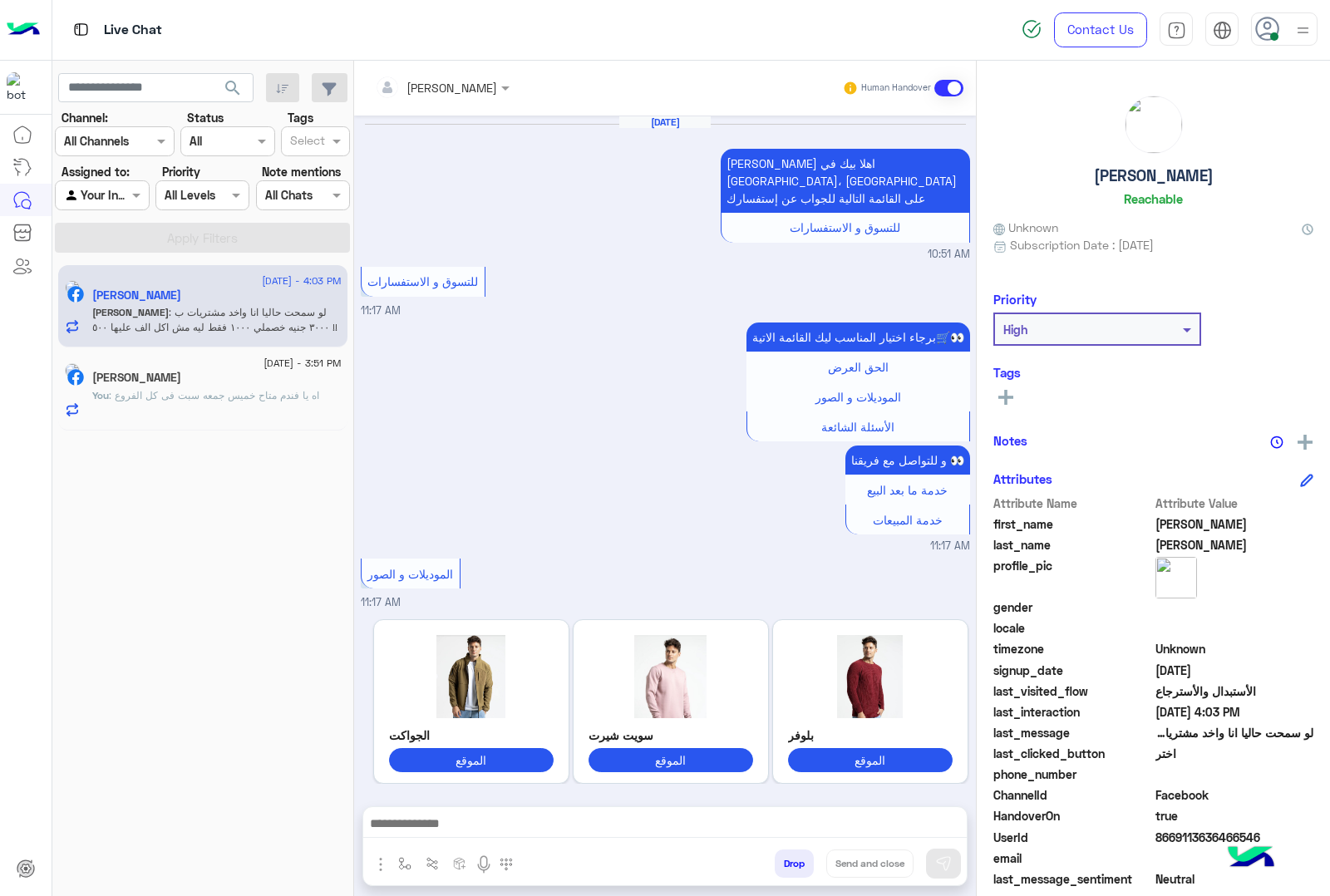
scroll to position [2607, 0]
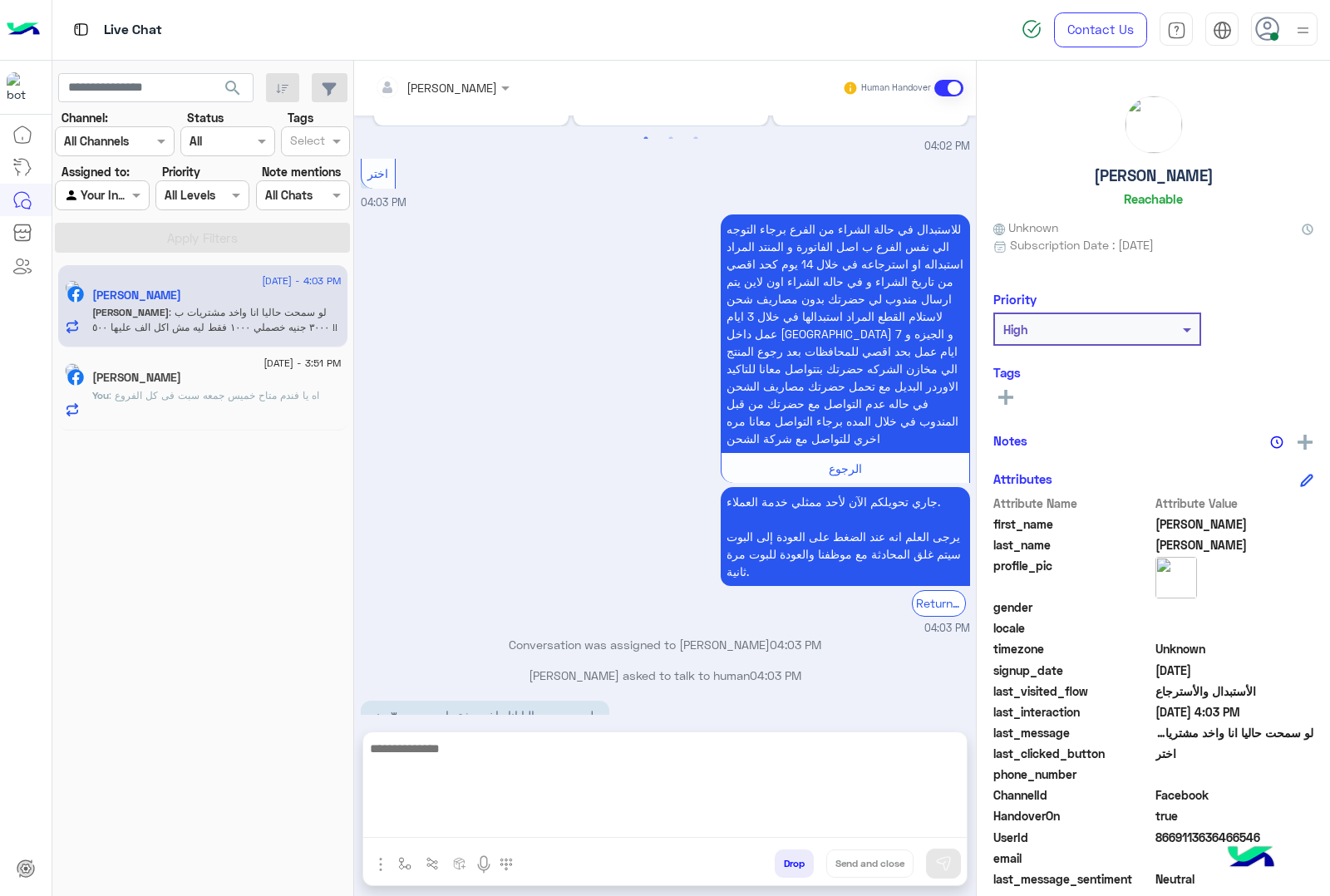
click at [484, 815] on textarea at bounding box center [665, 787] width 604 height 100
type textarea "*"
type textarea "**********"
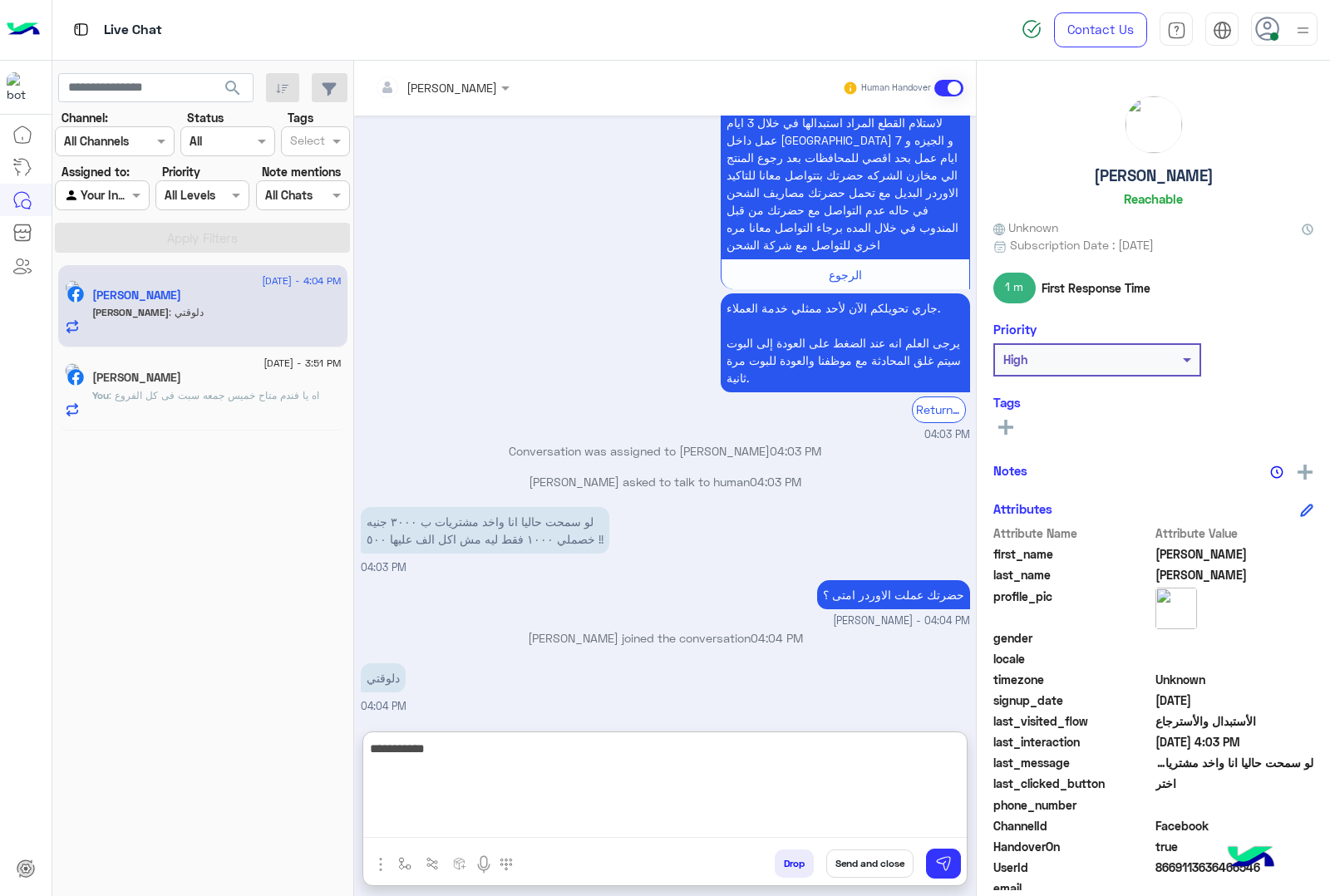
scroll to position [2875, 0]
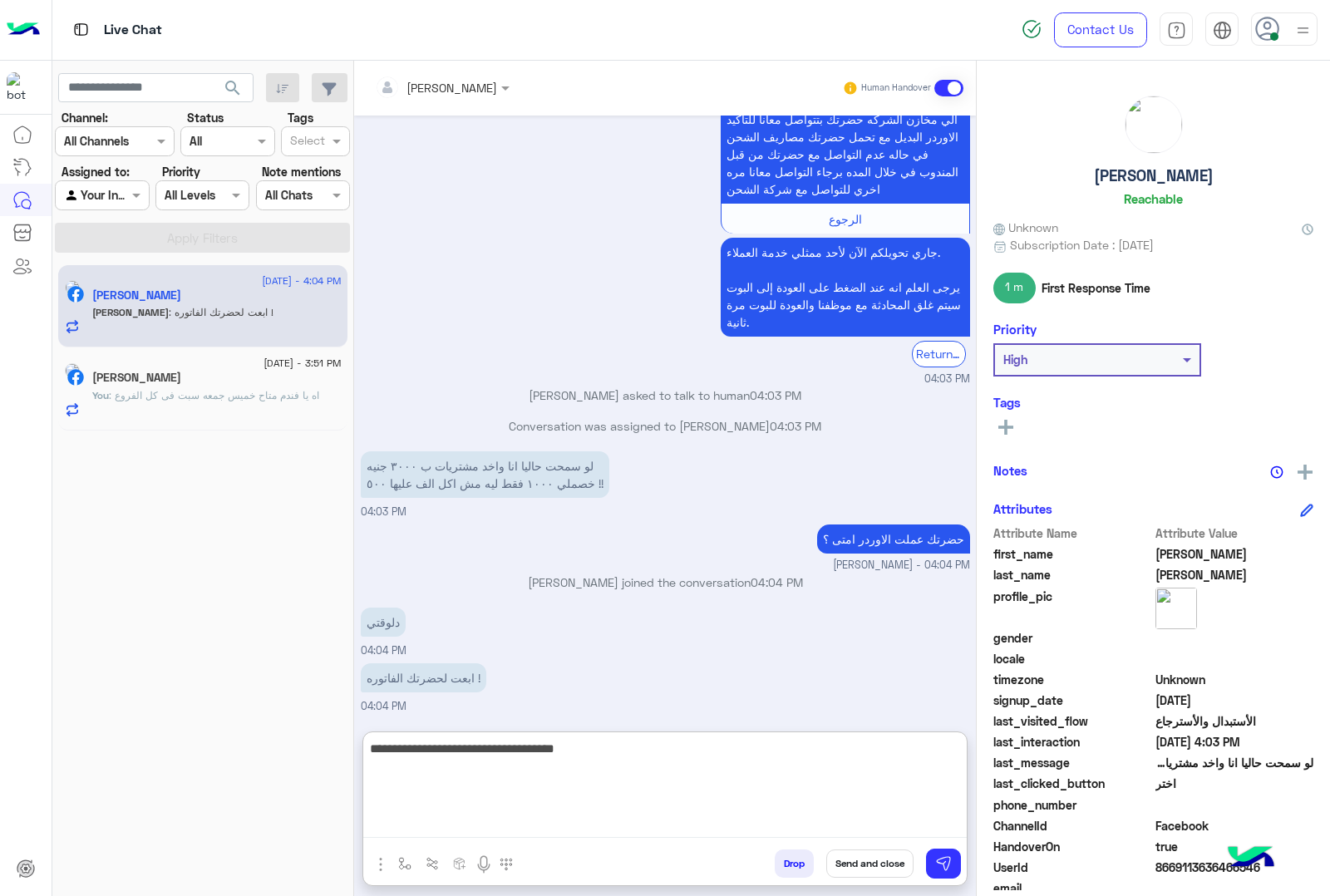
type textarea "**********"
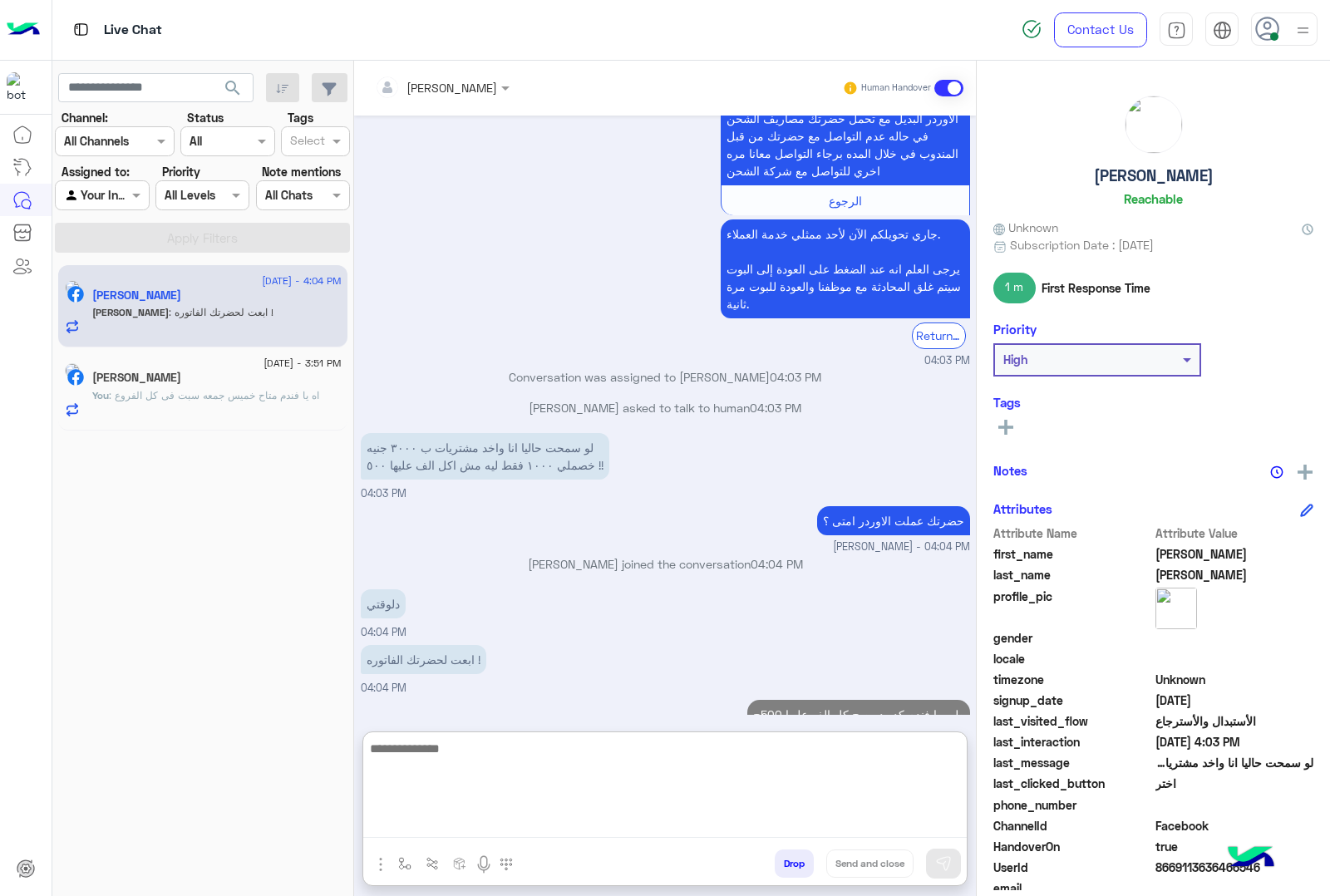
scroll to position [2928, 0]
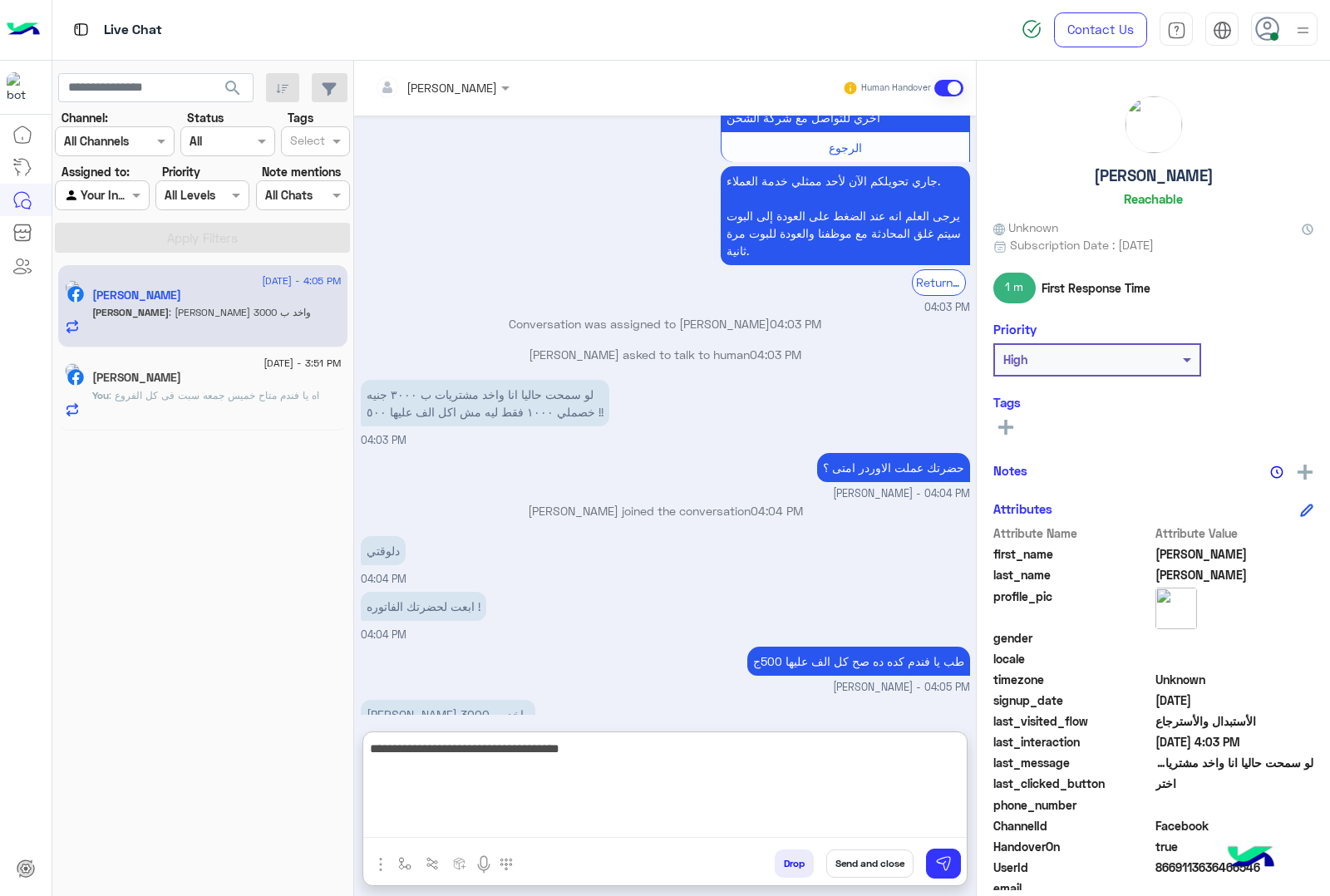
type textarea "**********"
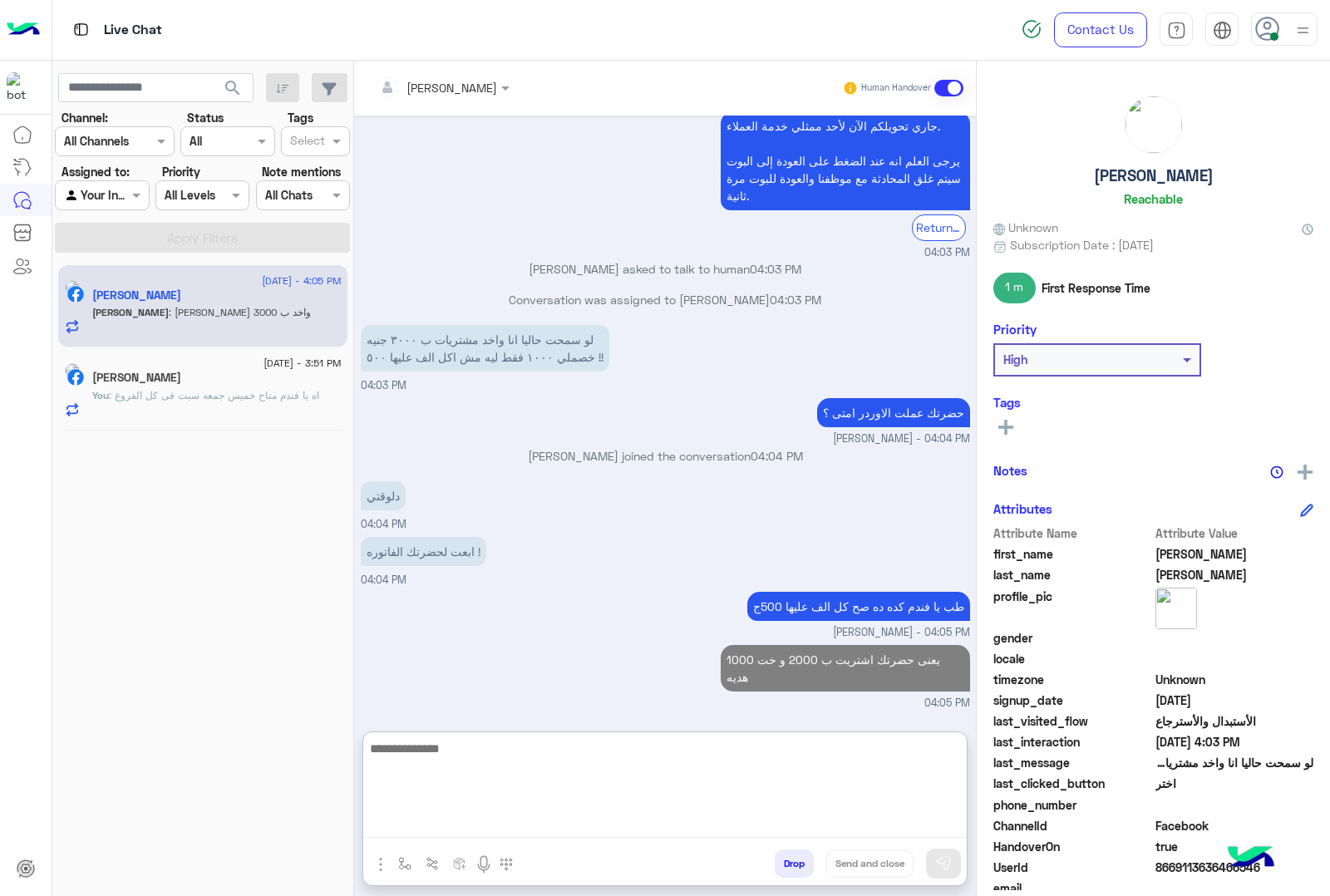
scroll to position [3035, 0]
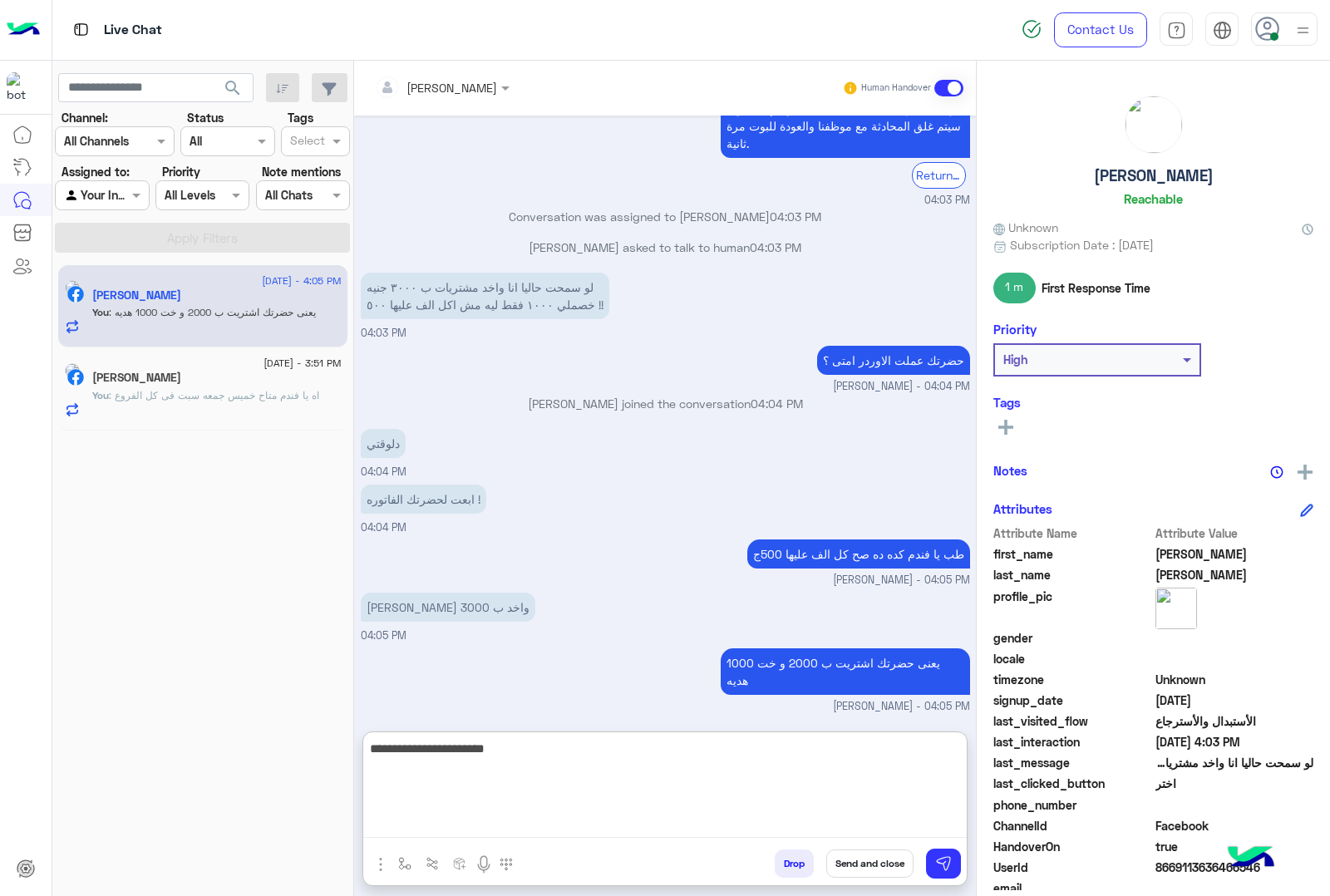
type textarea "**********"
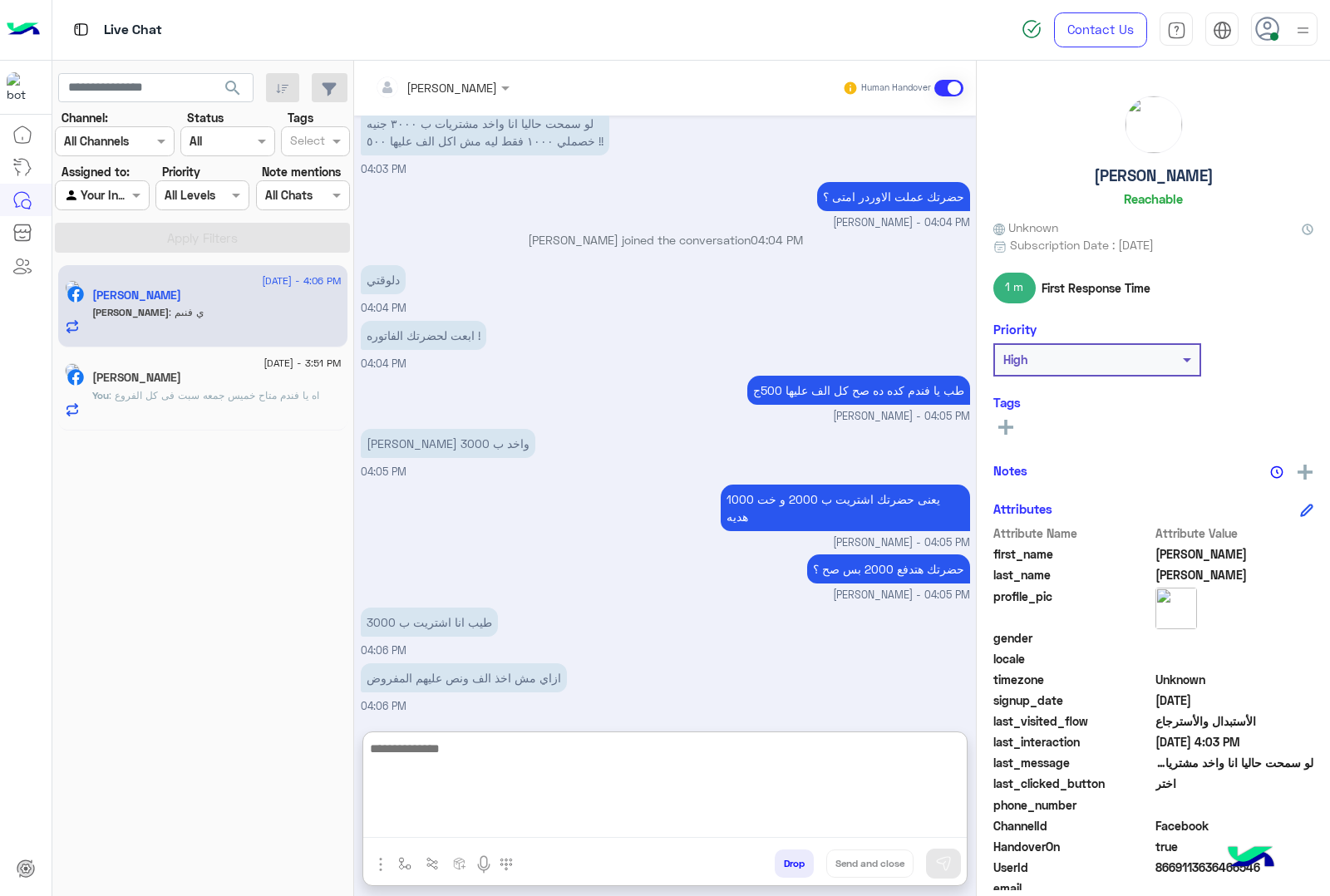
scroll to position [3254, 0]
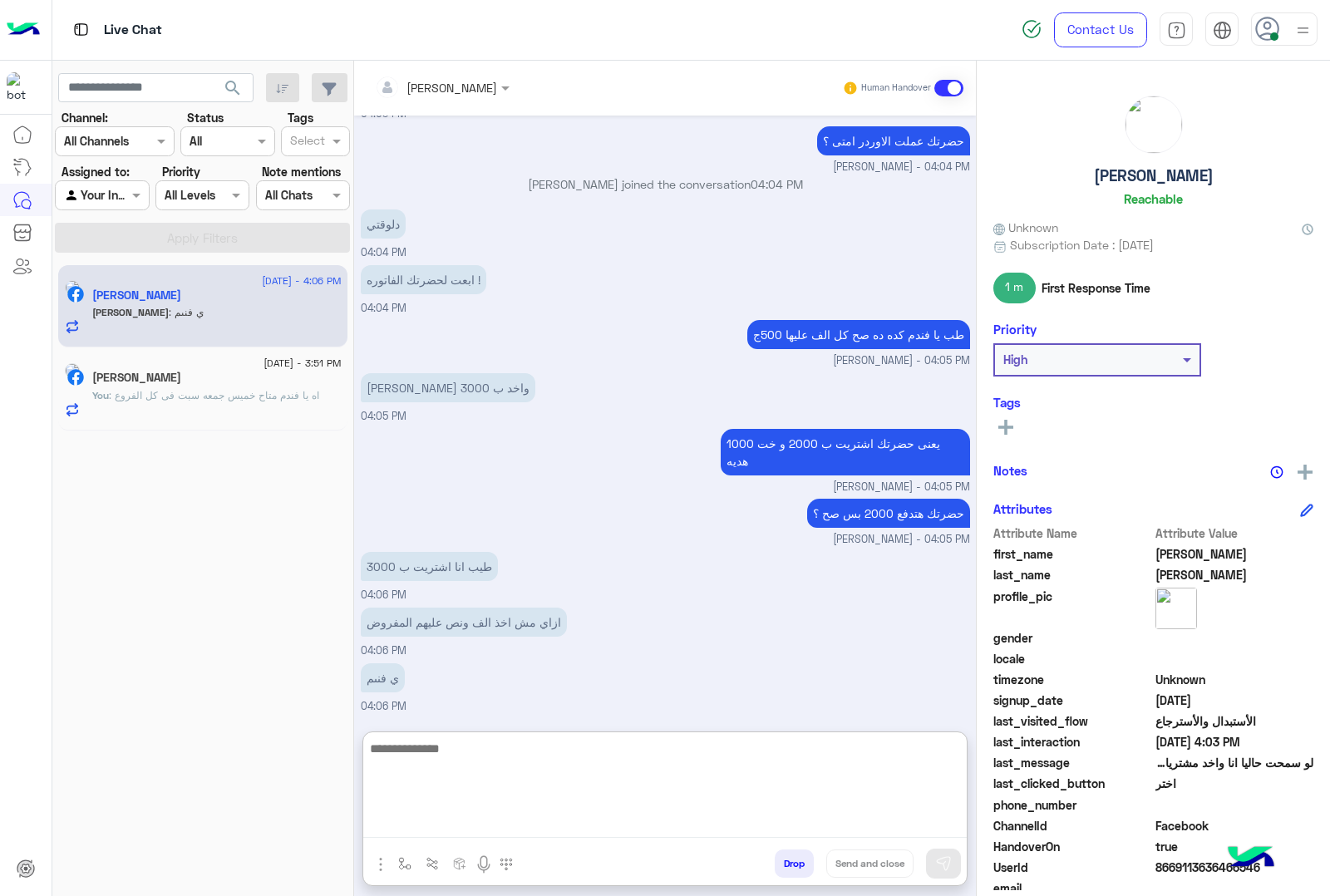
click at [580, 770] on textarea at bounding box center [665, 787] width 604 height 100
type textarea "*"
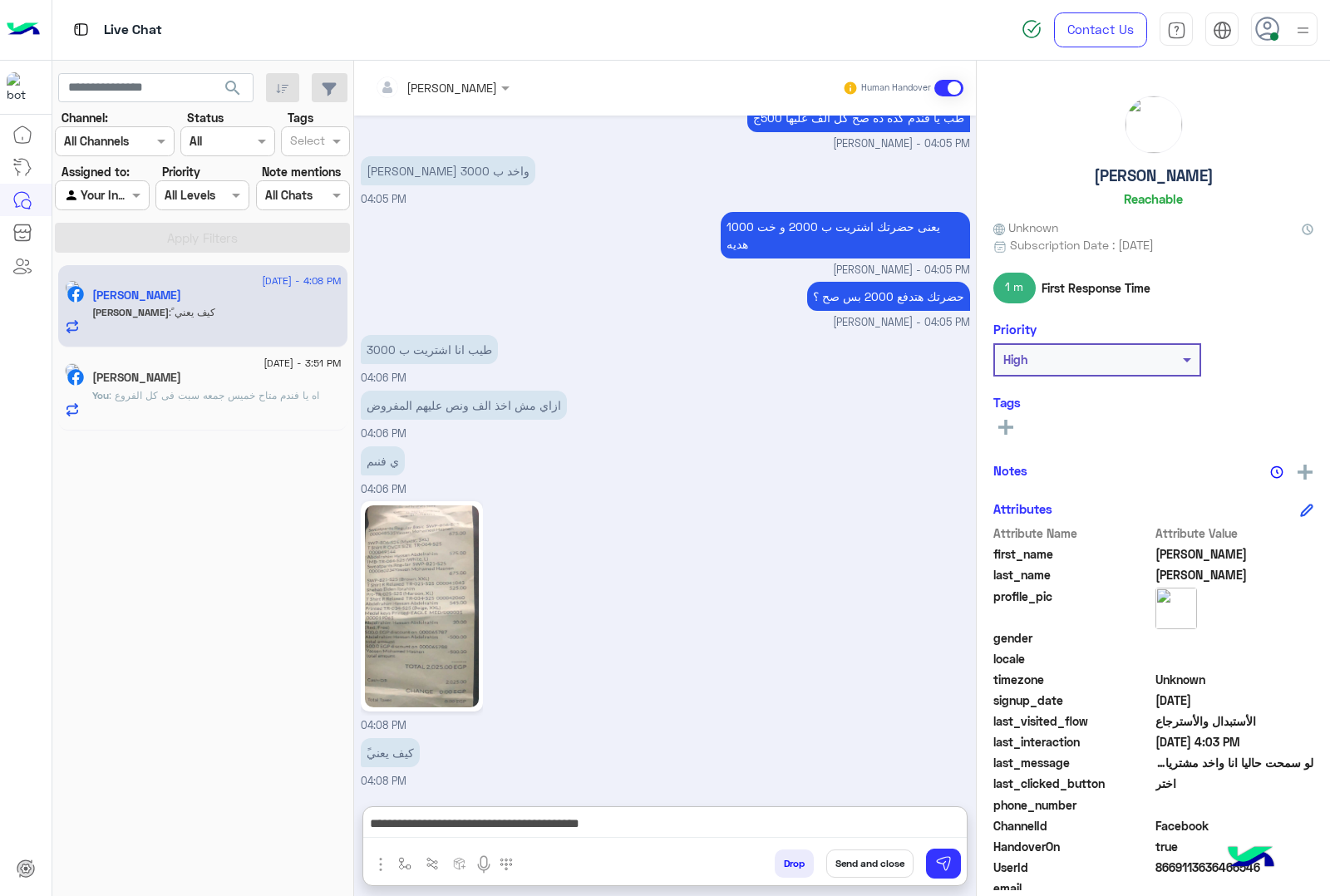
click at [404, 519] on img at bounding box center [421, 606] width 113 height 202
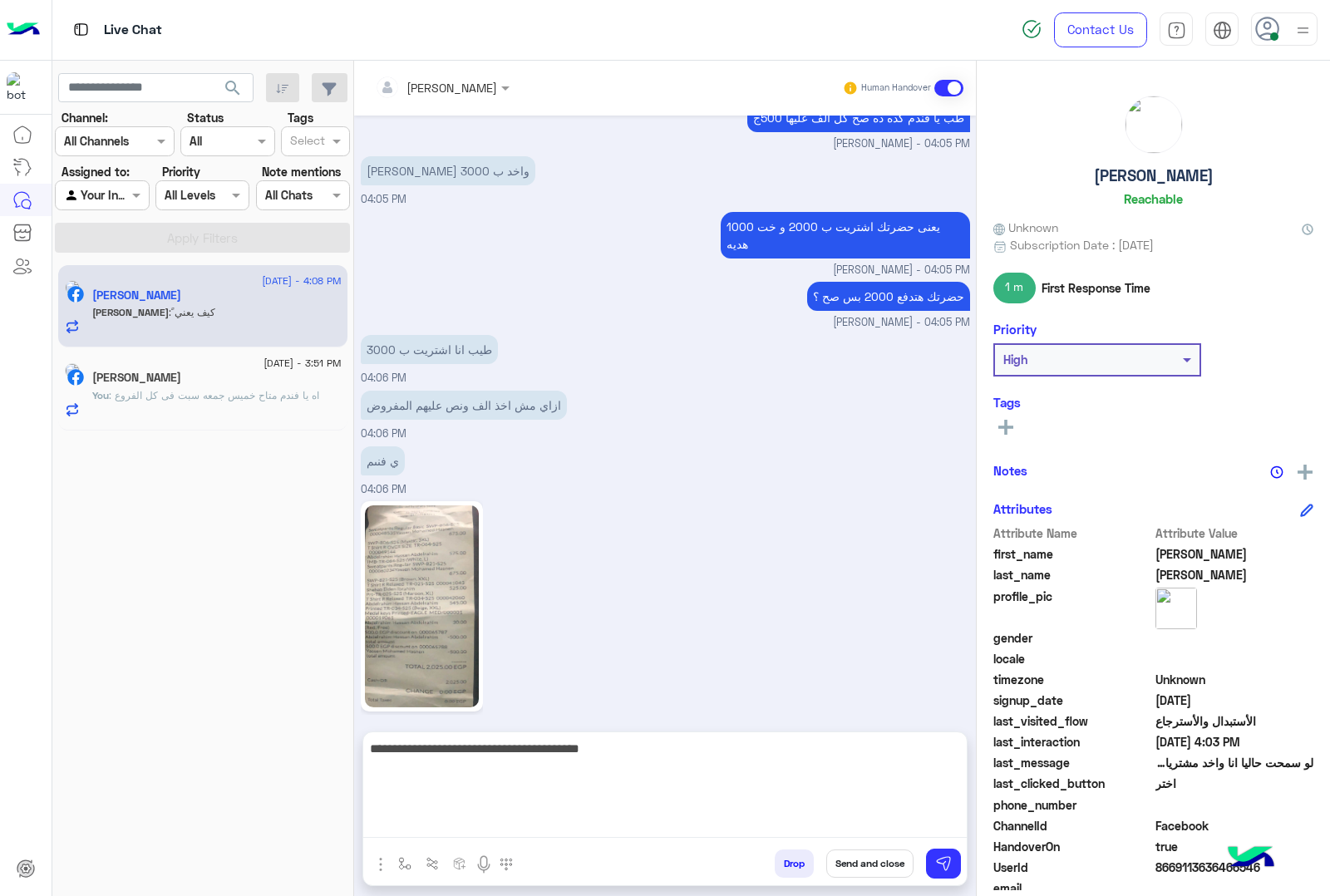
click at [667, 821] on textarea "**********" at bounding box center [665, 787] width 604 height 100
type textarea "**********"
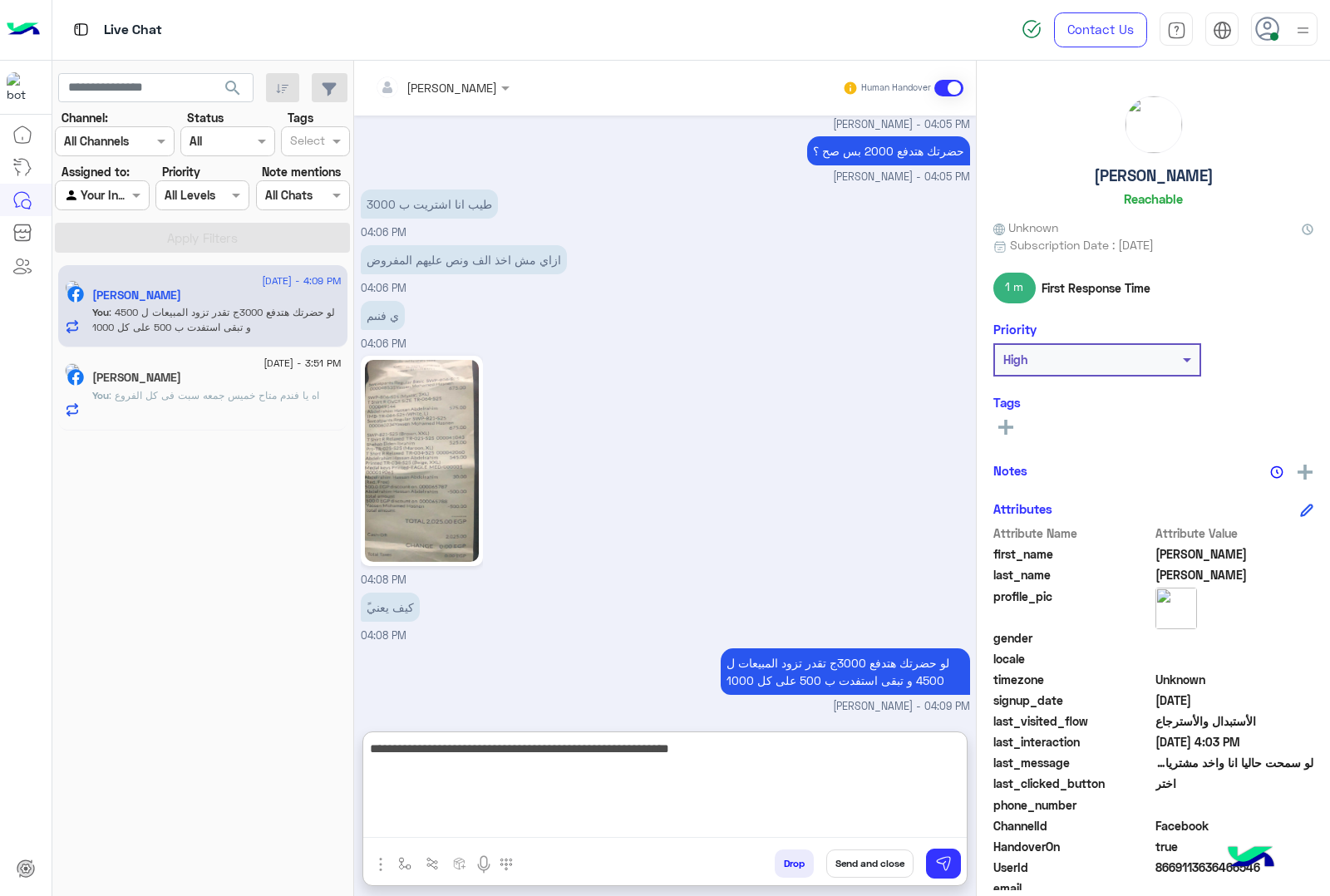
type textarea "**********"
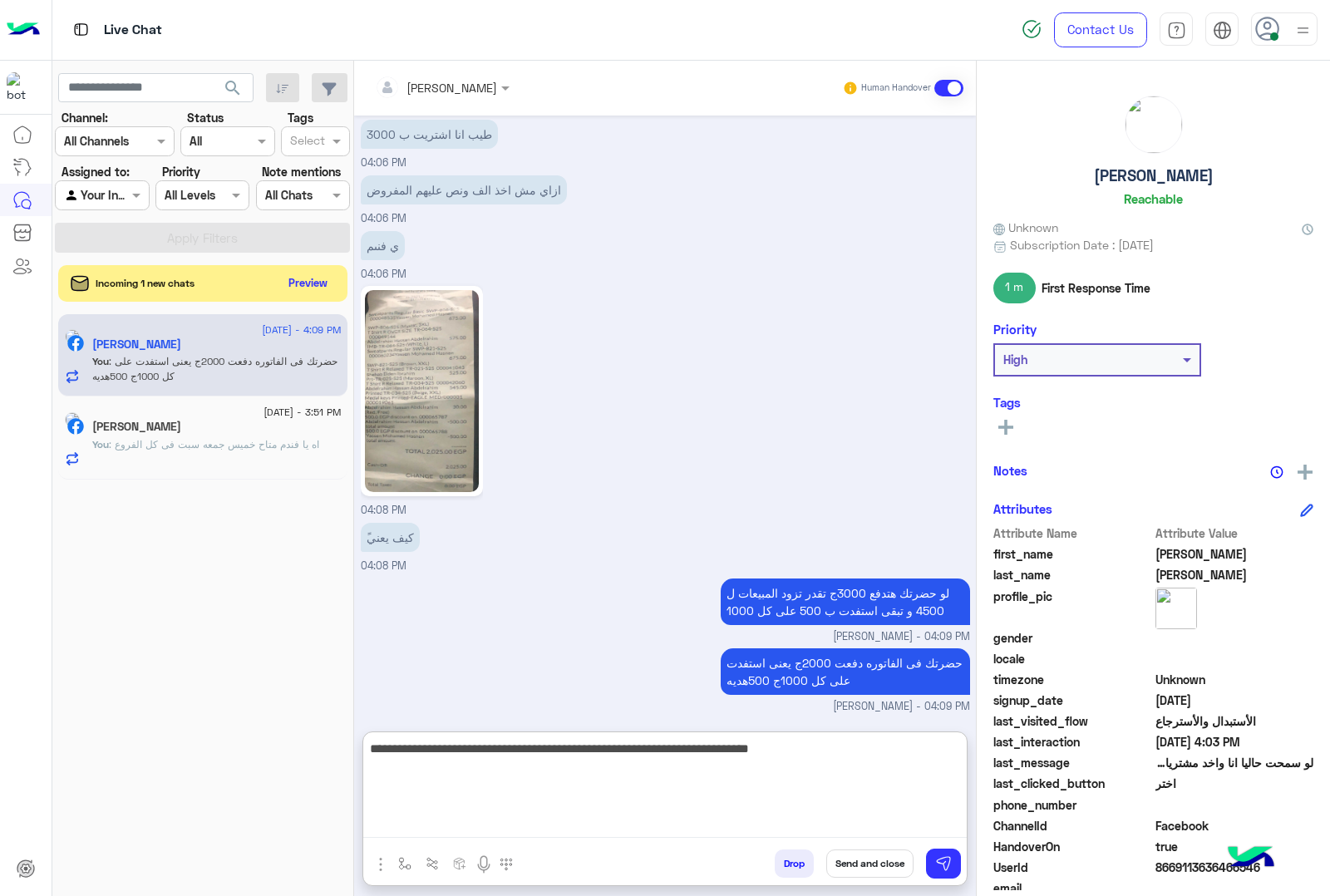
type textarea "**********"
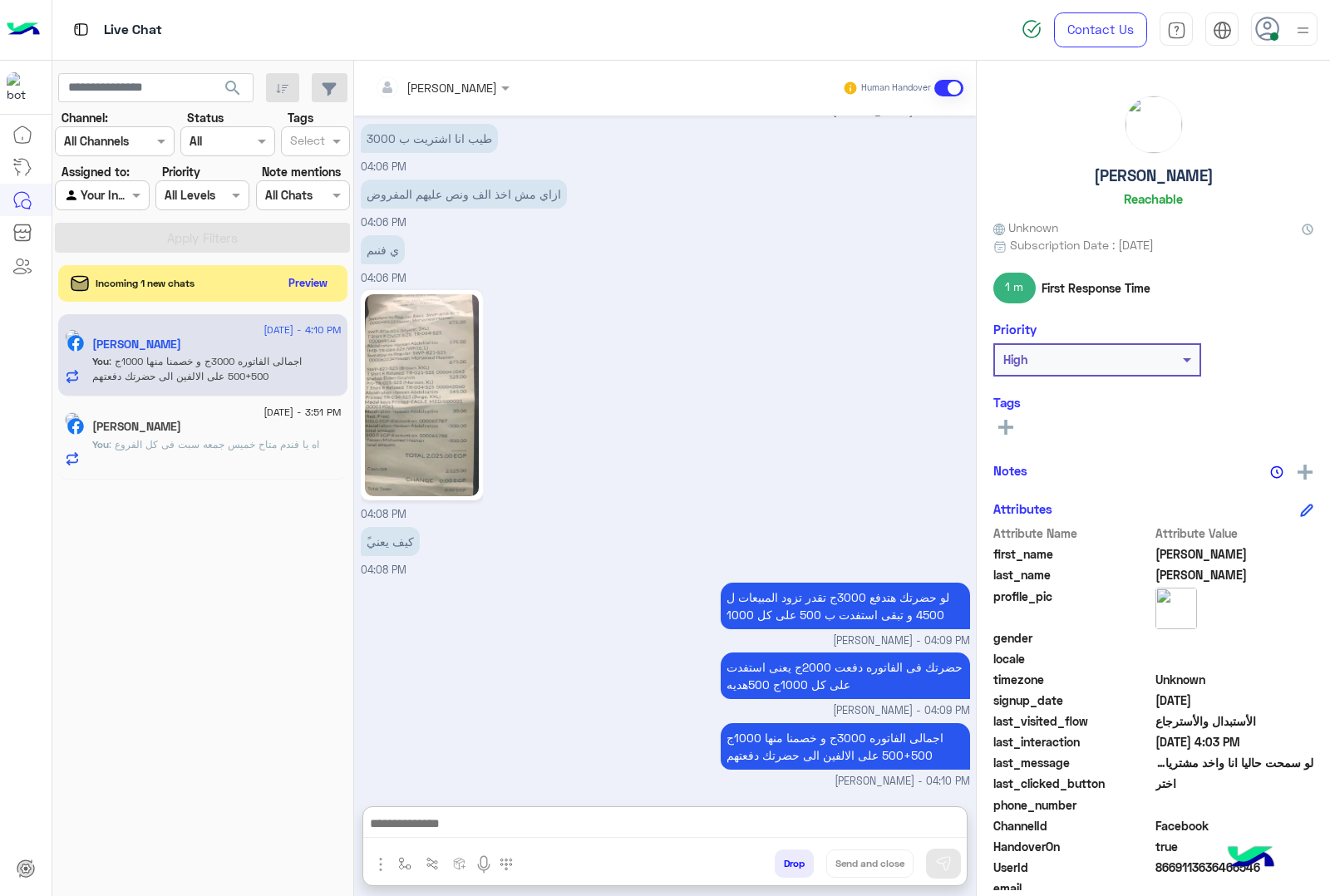
click at [238, 440] on span ": اه يا فندم متاح خميس جمعه سبت فى كل الفروع" at bounding box center [213, 444] width 210 height 13
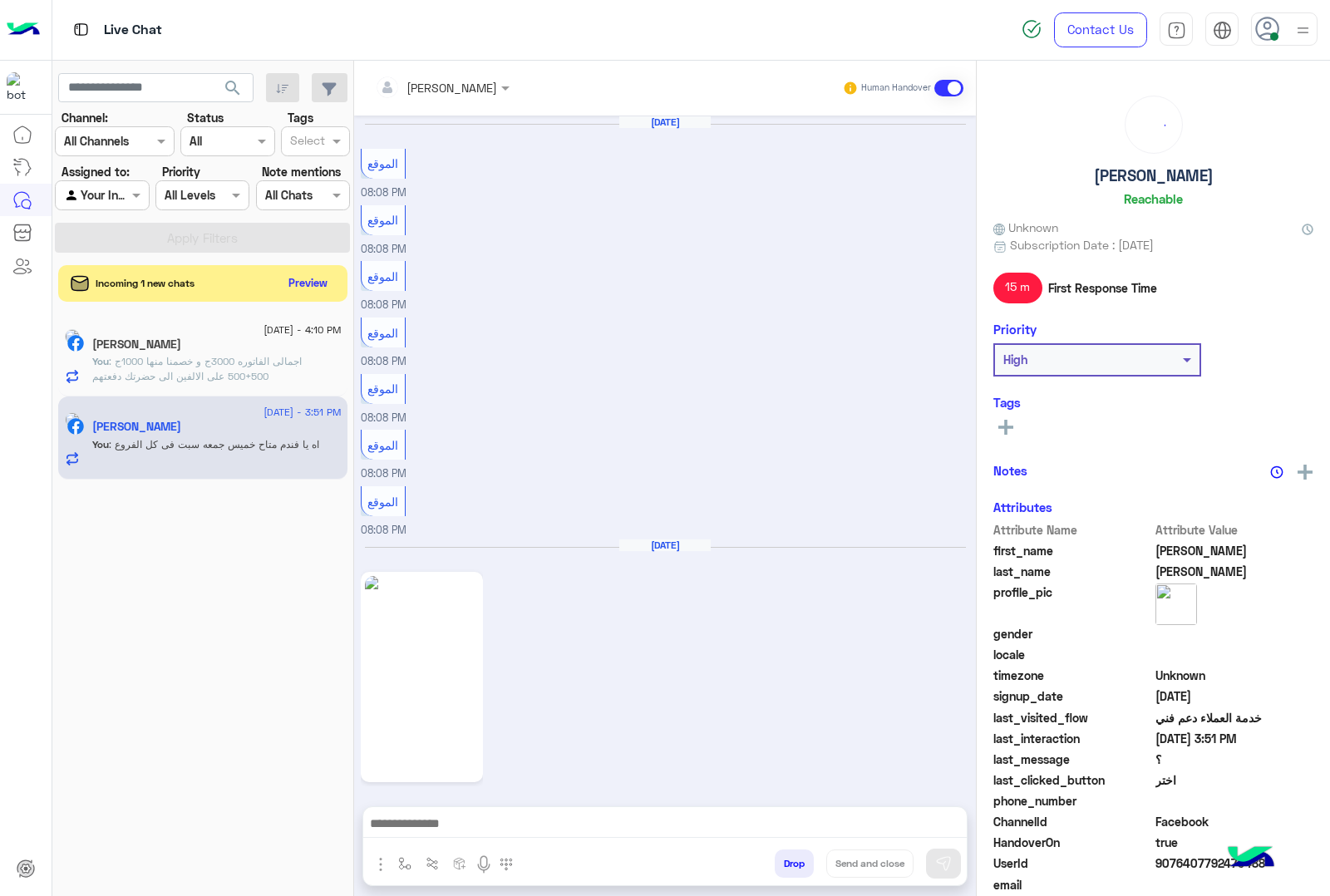
scroll to position [2387, 0]
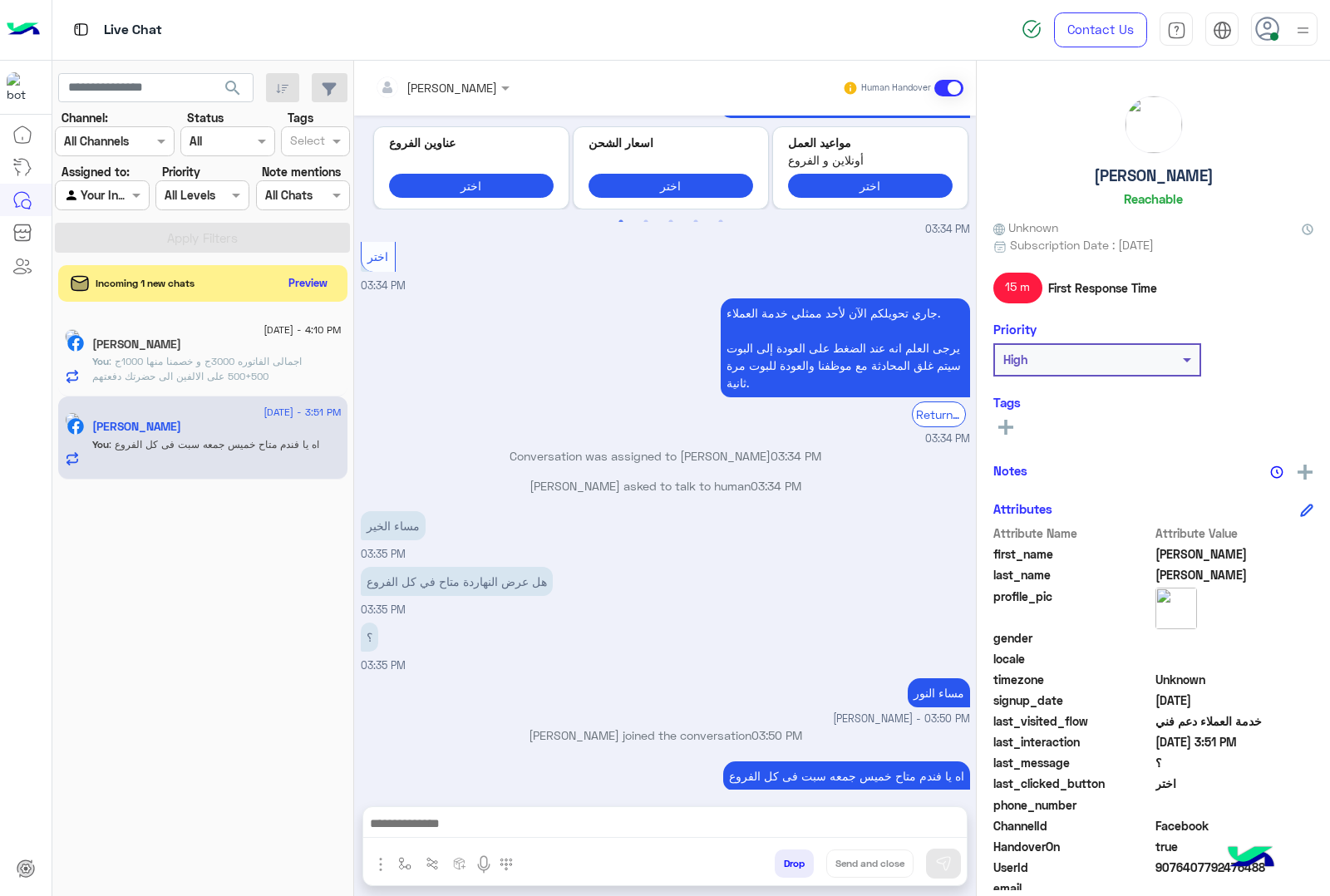
click at [778, 862] on button "Drop" at bounding box center [794, 863] width 39 height 29
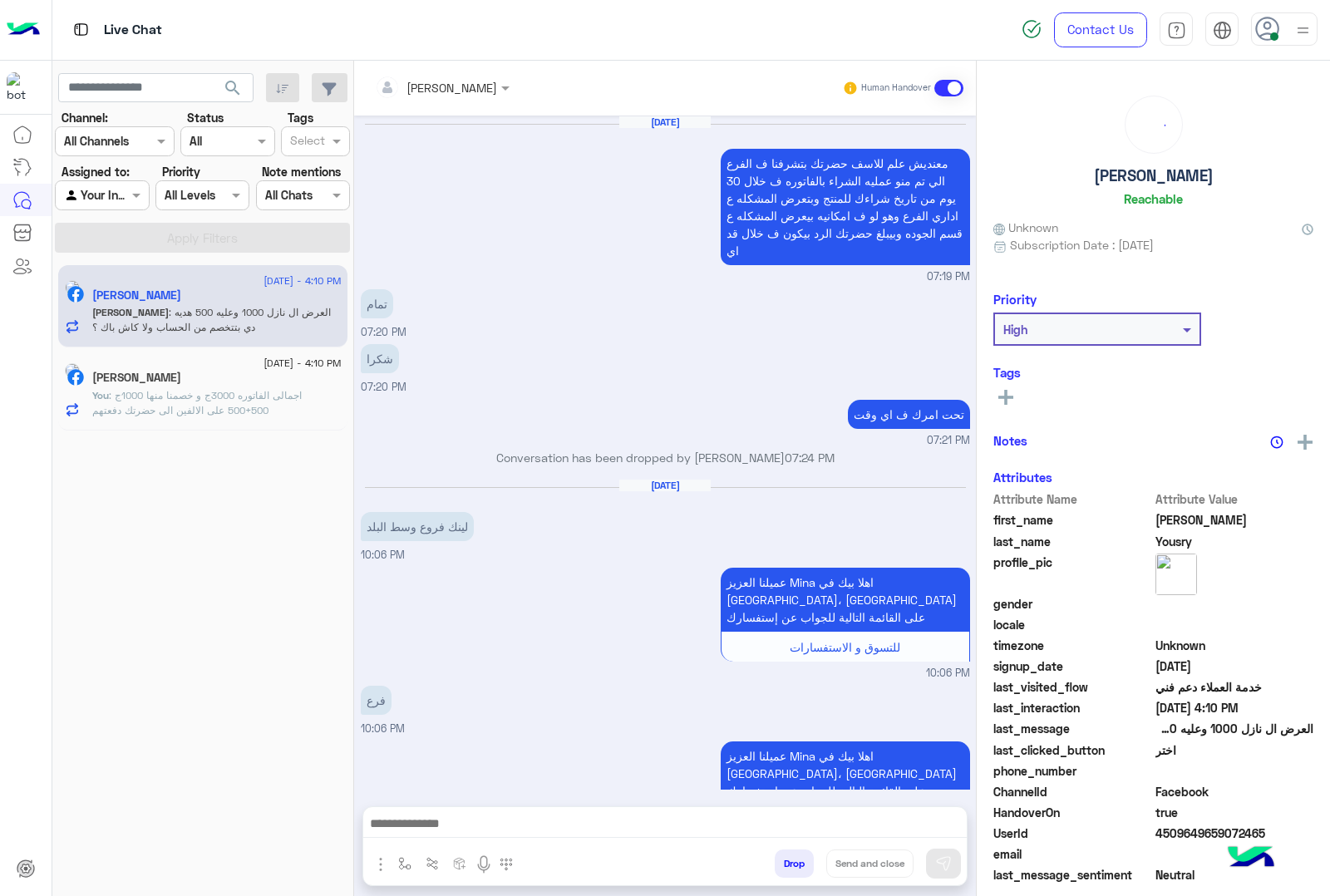
scroll to position [1956, 0]
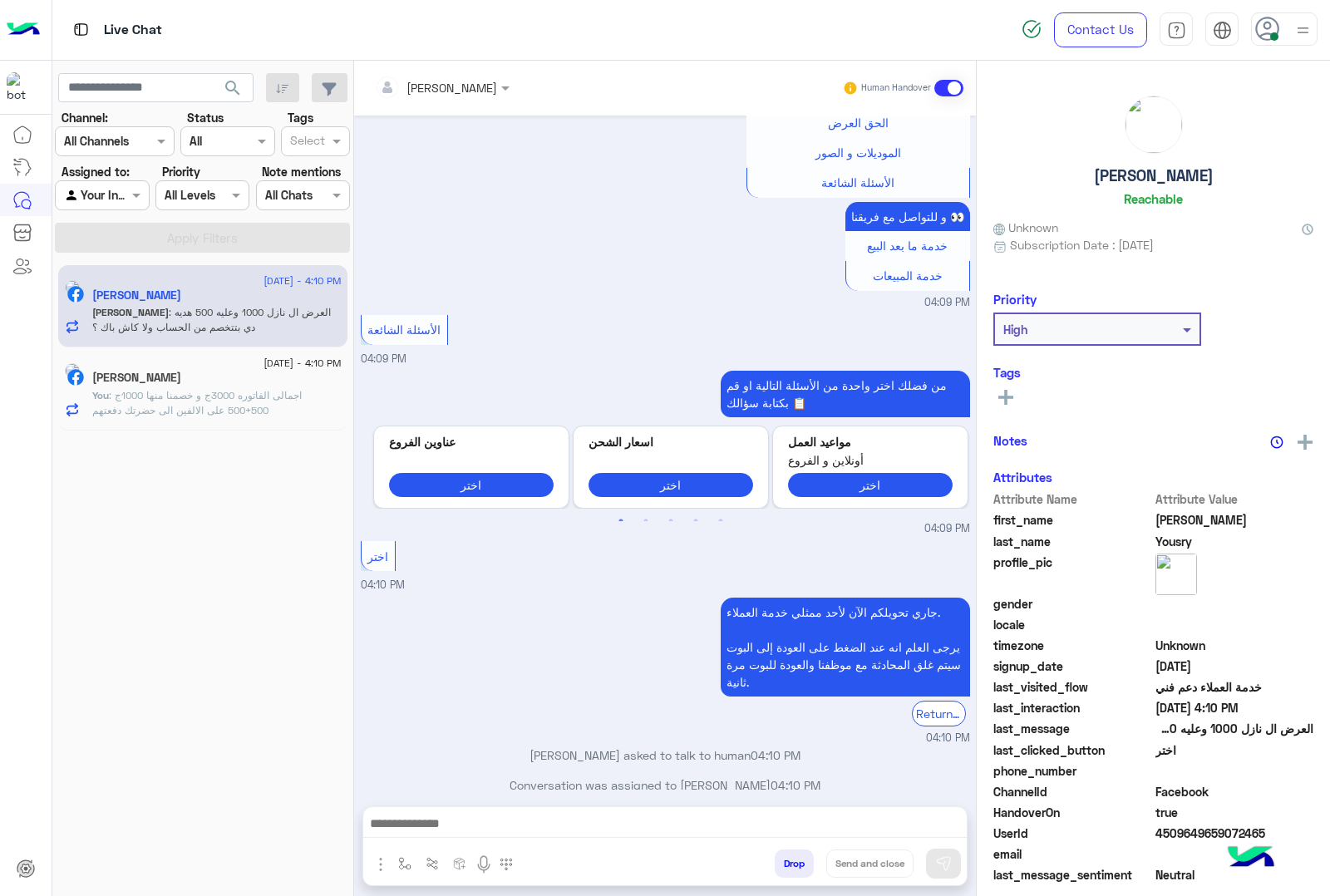
click at [296, 296] on div "Mina Yousry" at bounding box center [217, 297] width 250 height 18
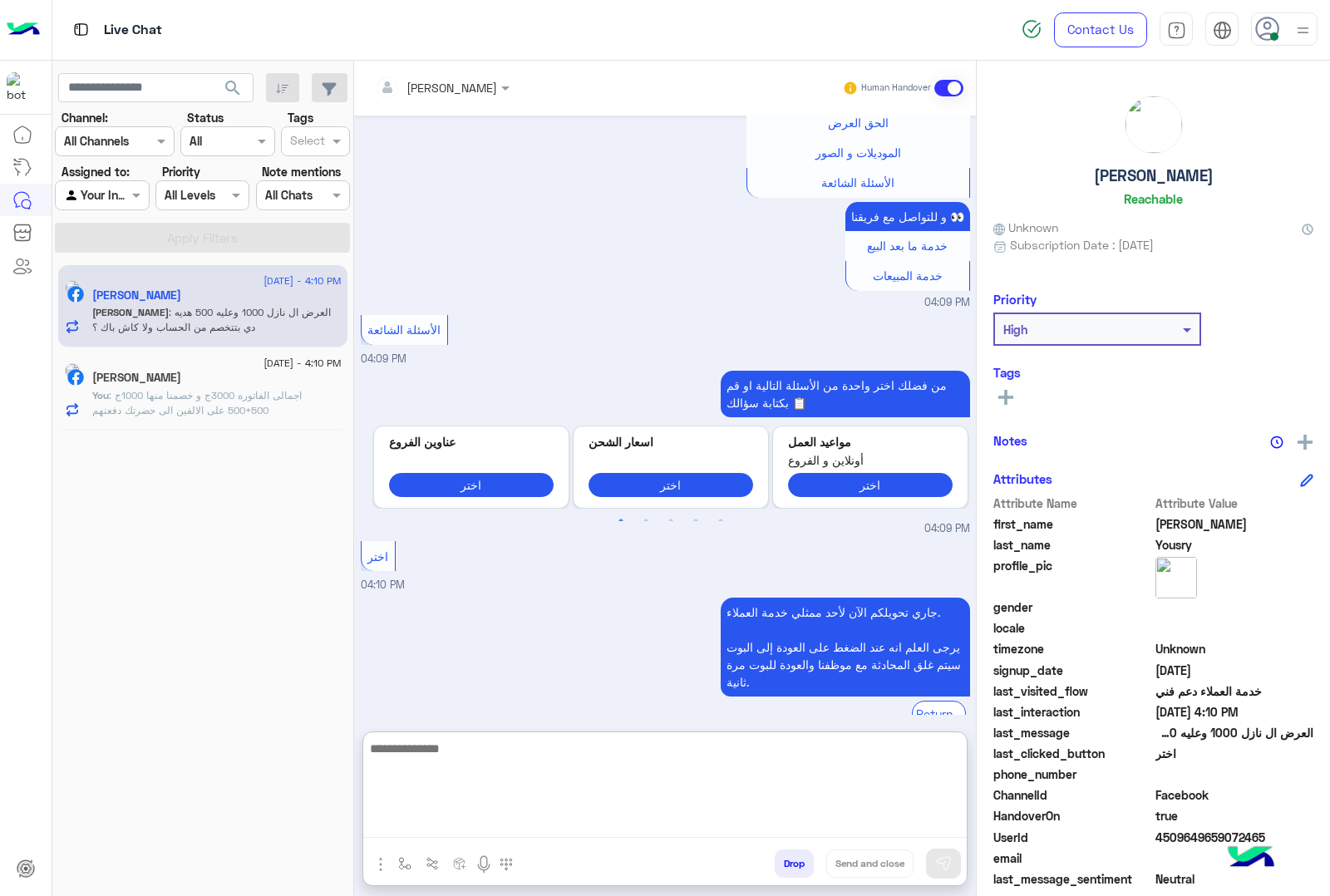
click at [588, 823] on textarea at bounding box center [665, 787] width 604 height 100
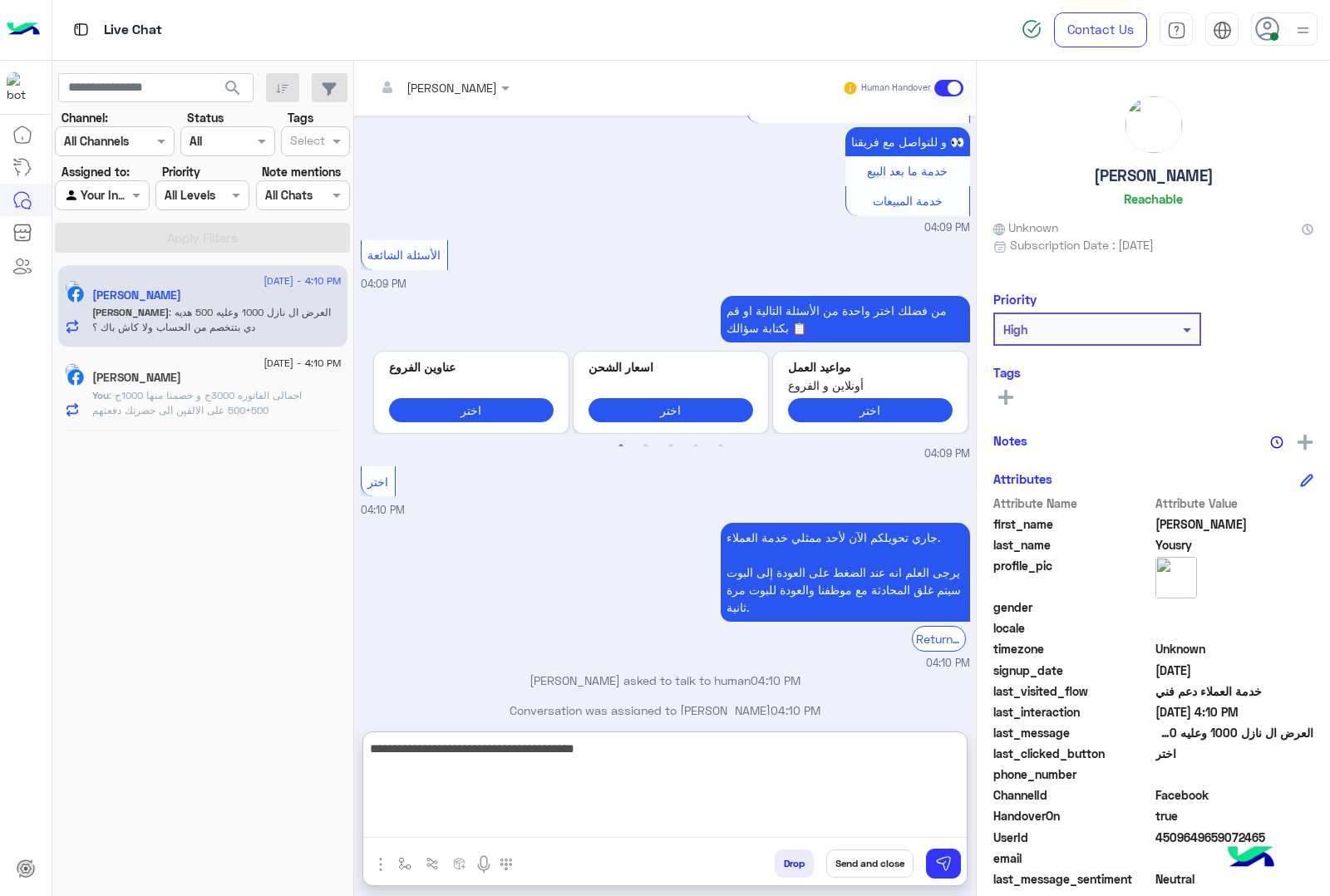
type textarea "**********"
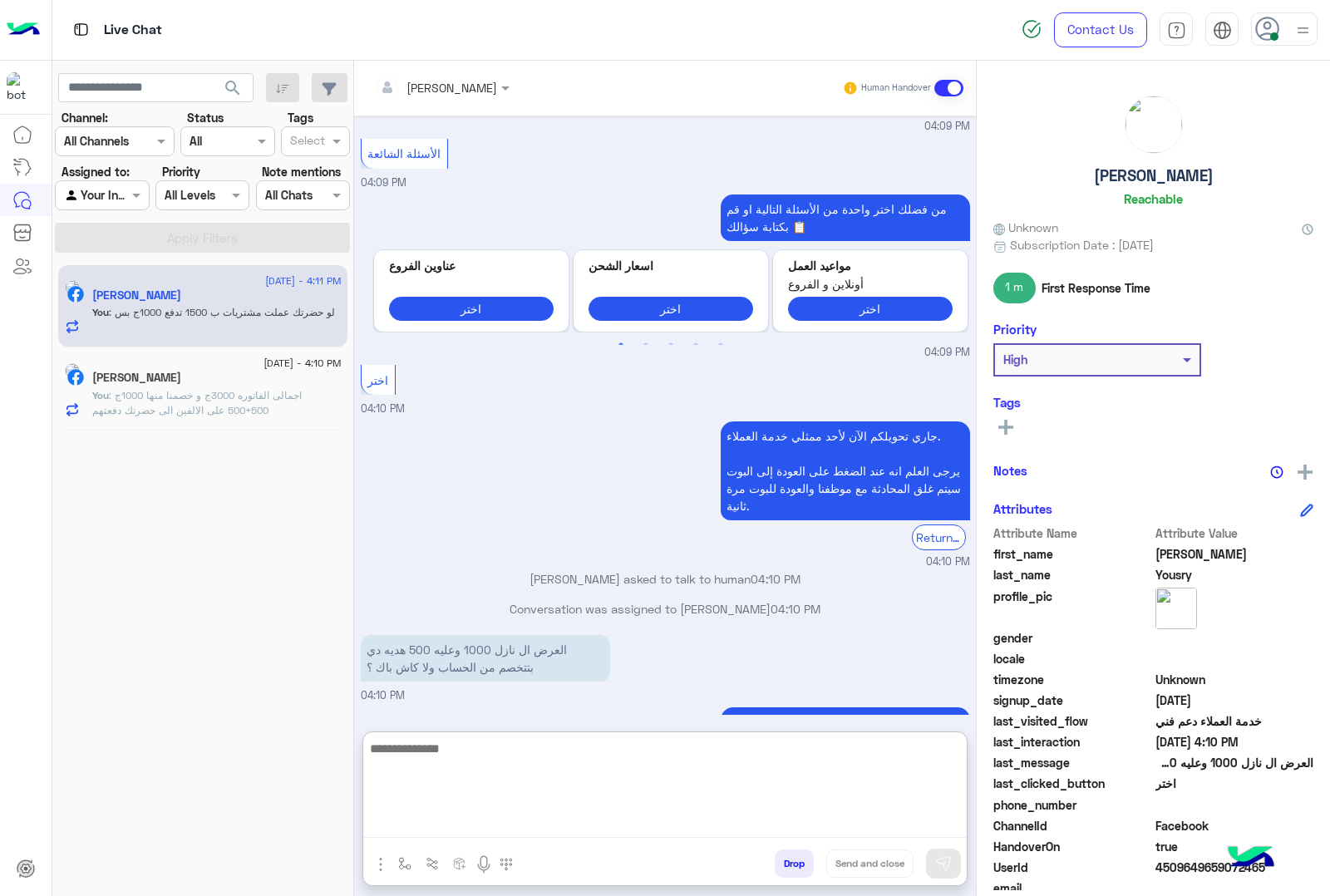
scroll to position [2187, 0]
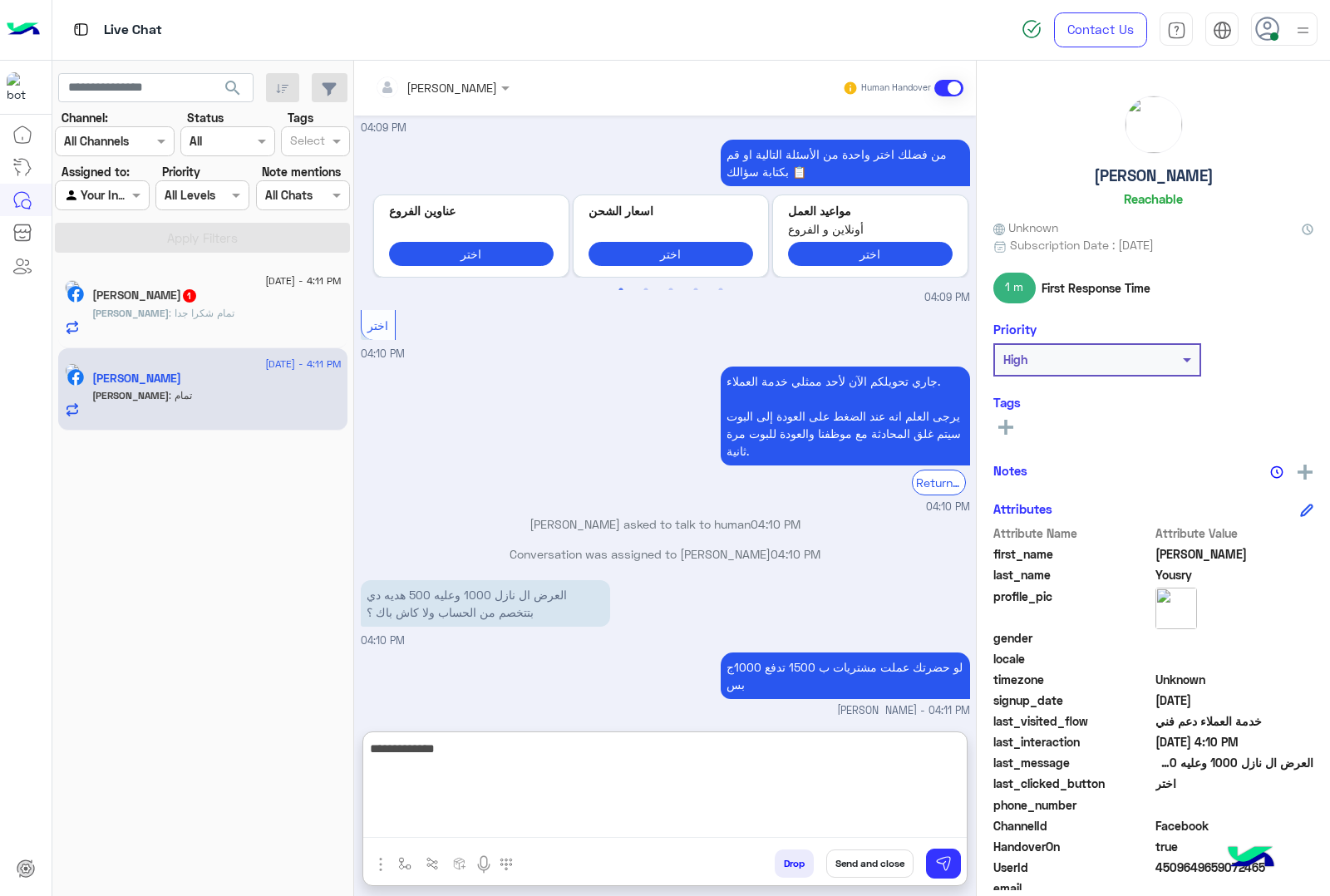
type textarea "**********"
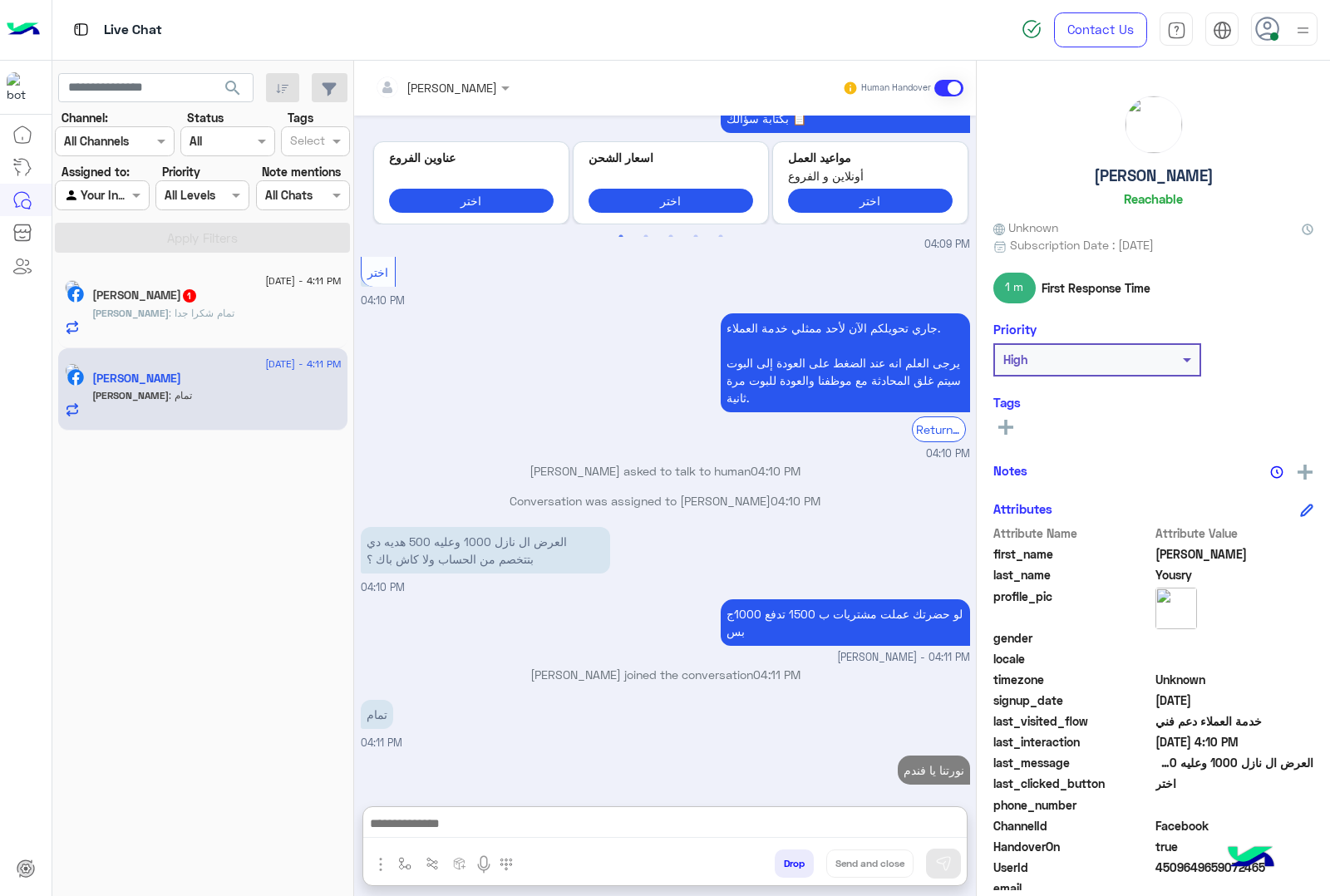
click at [141, 302] on h5 "Mohamed Nasser 1" at bounding box center [145, 295] width 106 height 14
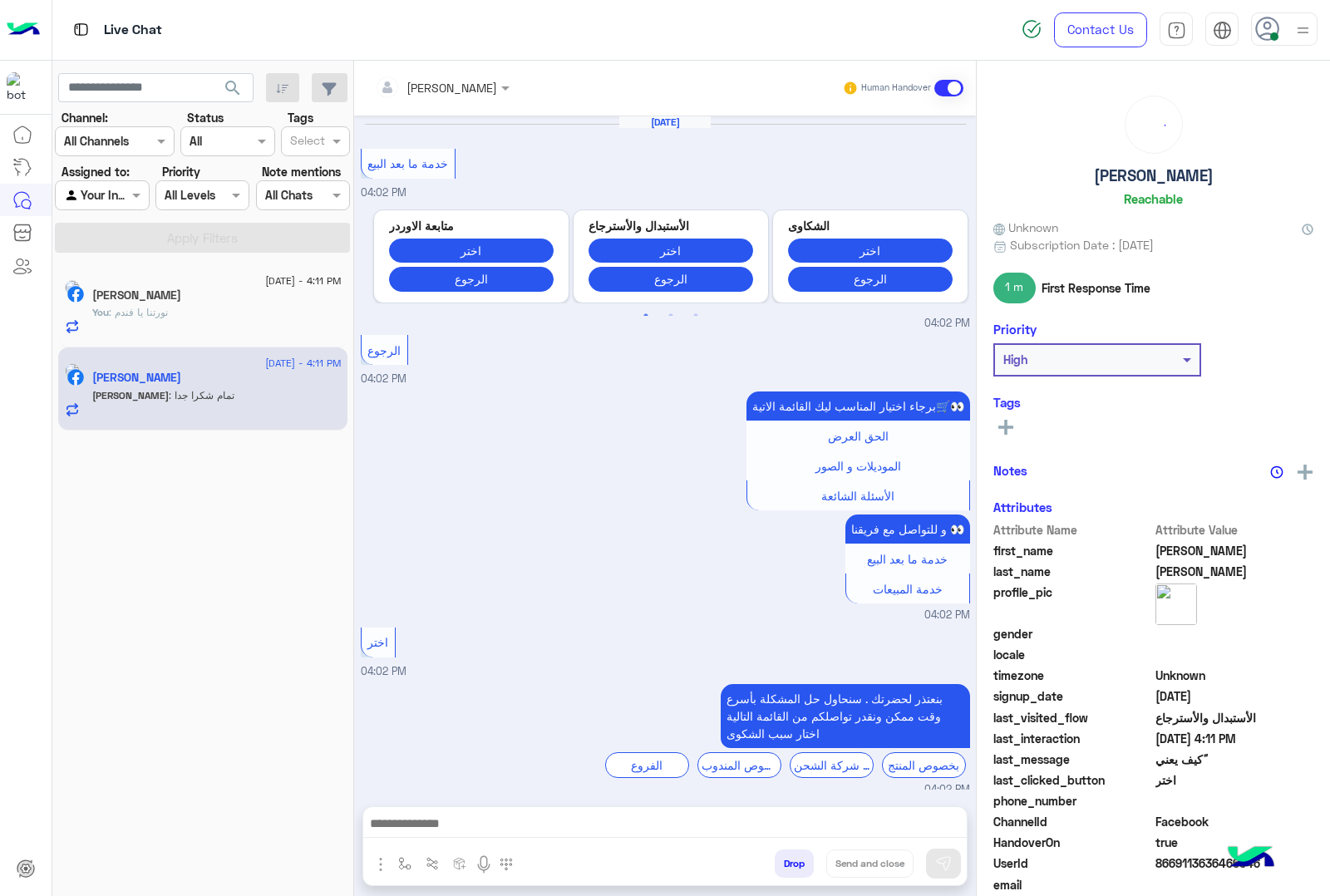
scroll to position [1979, 0]
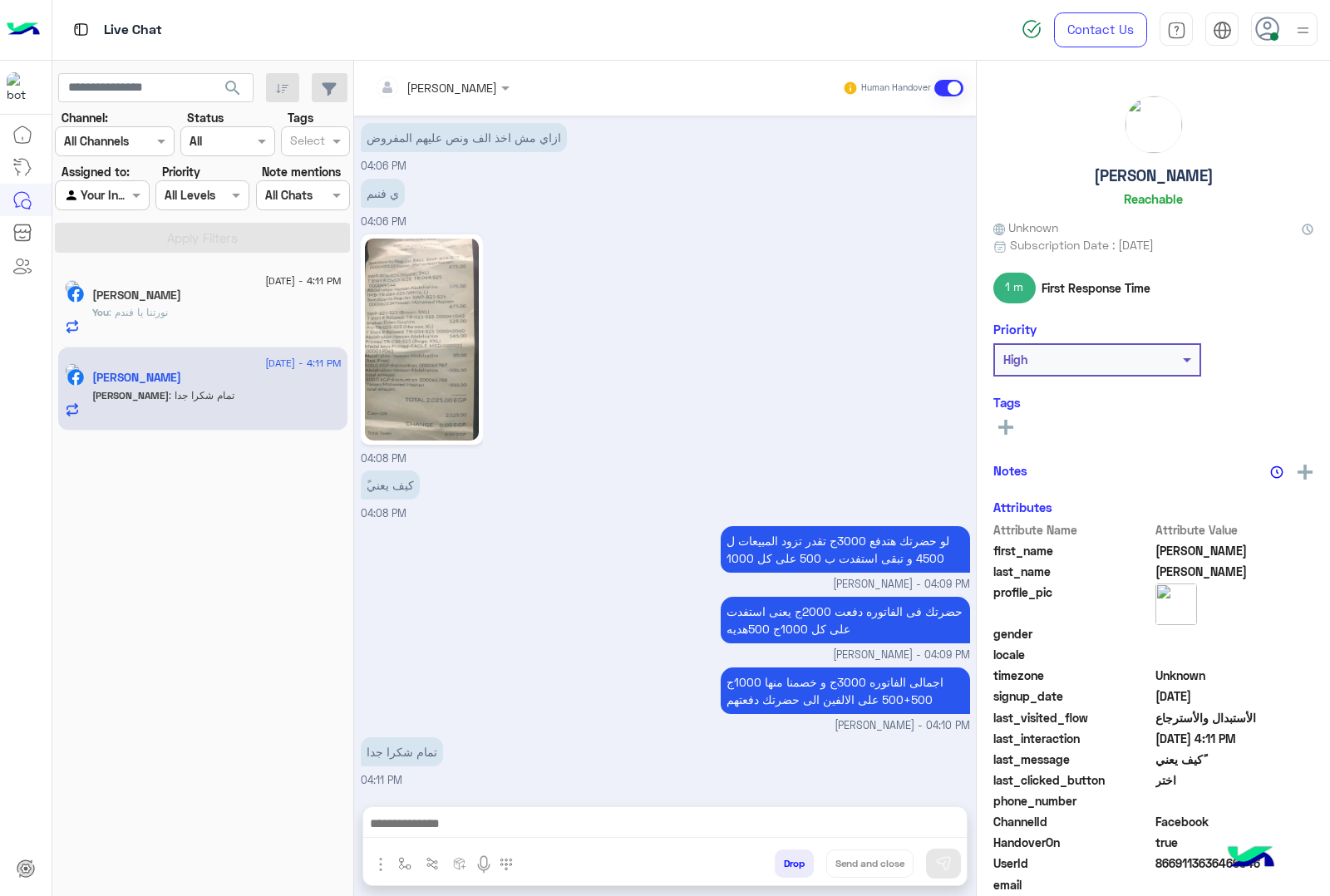
drag, startPoint x: 590, startPoint y: 840, endPoint x: 578, endPoint y: 830, distance: 15.6
click at [587, 836] on div at bounding box center [665, 828] width 604 height 41
click at [578, 830] on textarea at bounding box center [665, 825] width 604 height 25
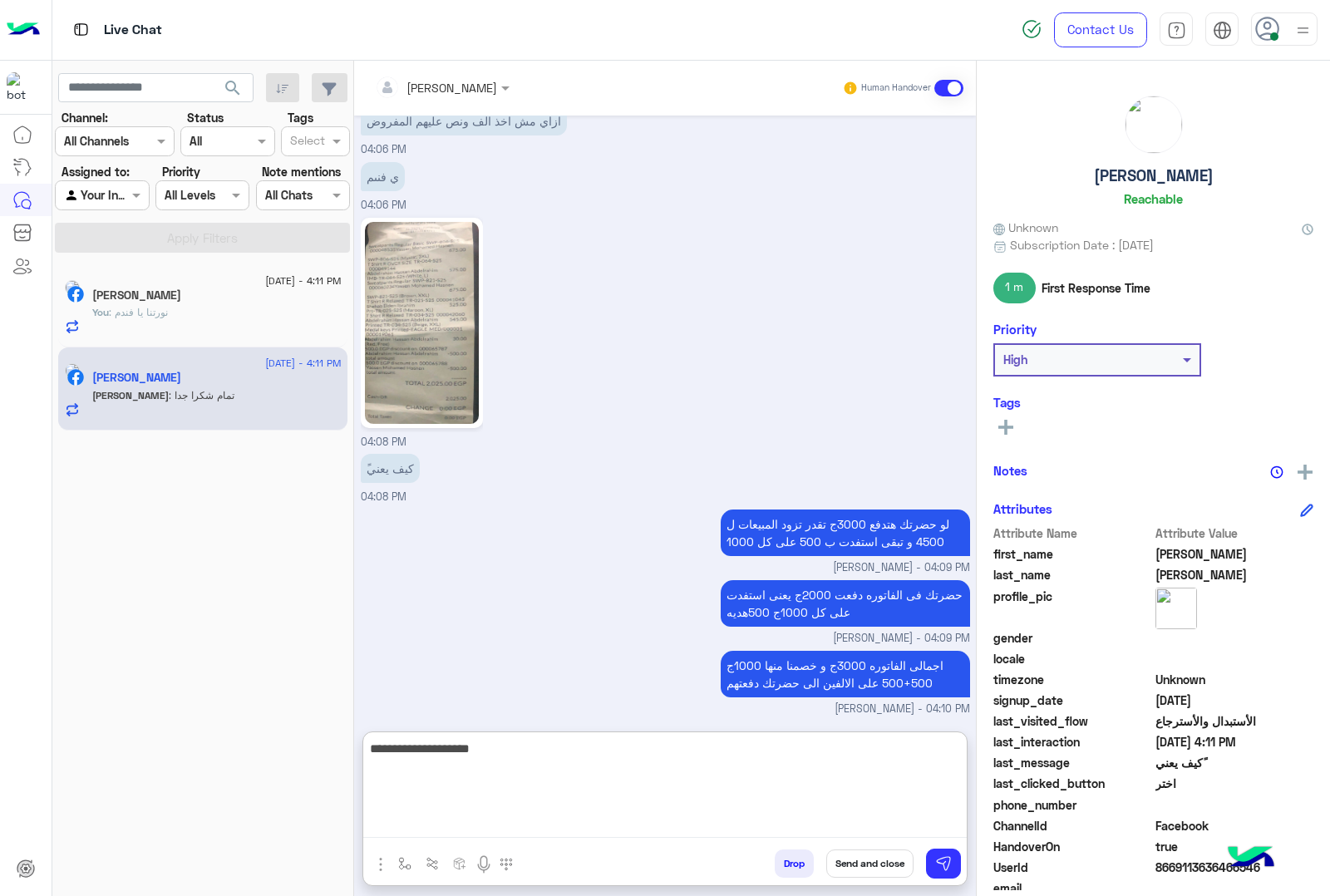
type textarea "**********"
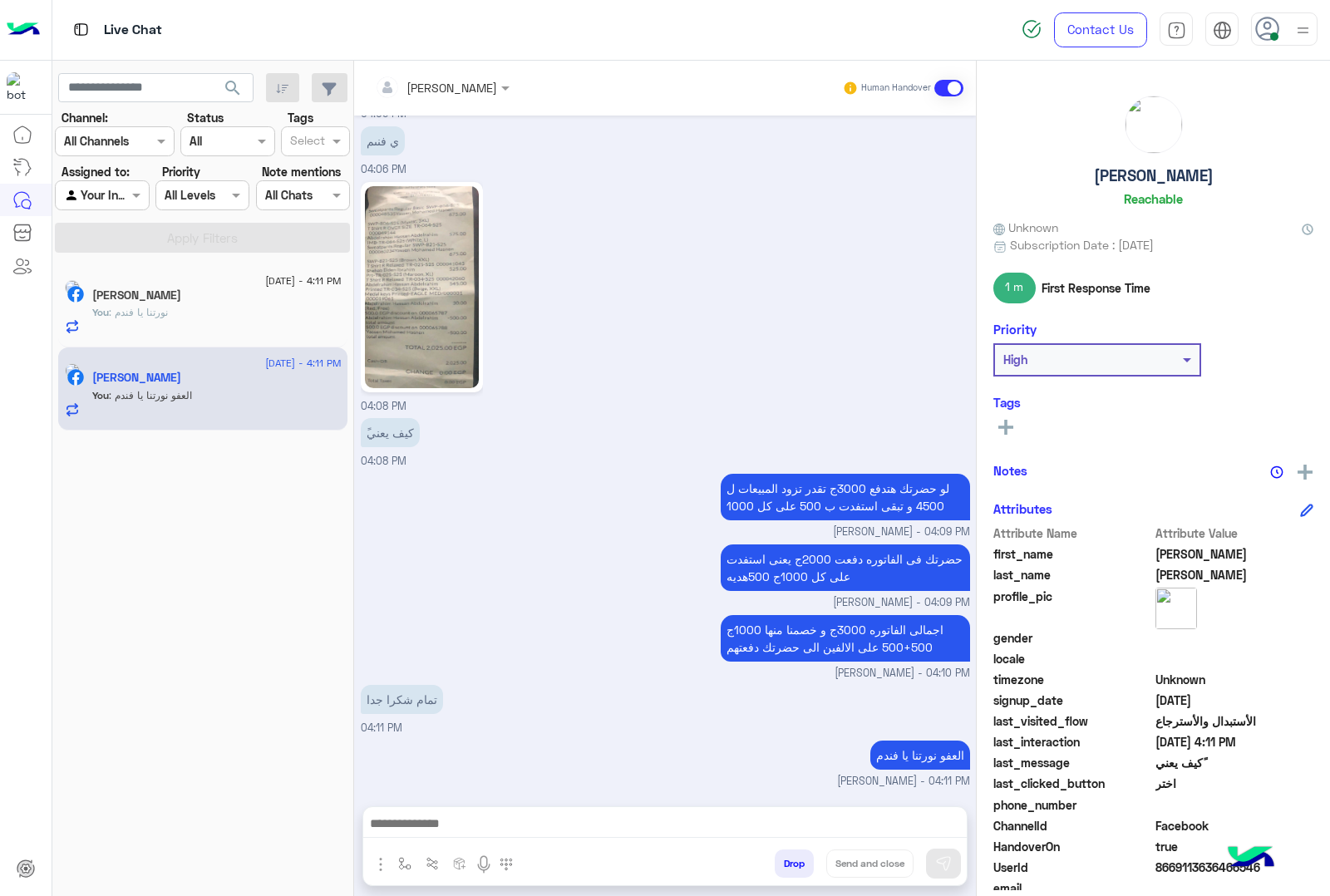
scroll to position [2031, 0]
drag, startPoint x: 1085, startPoint y: 175, endPoint x: 1220, endPoint y: 176, distance: 135.0
click at [1220, 176] on div "Mohamed Nasser Reachable" at bounding box center [1153, 154] width 320 height 117
copy h5 "Mohamed Nasser"
click at [168, 320] on p "You : نورتنا يا فندم" at bounding box center [130, 312] width 76 height 15
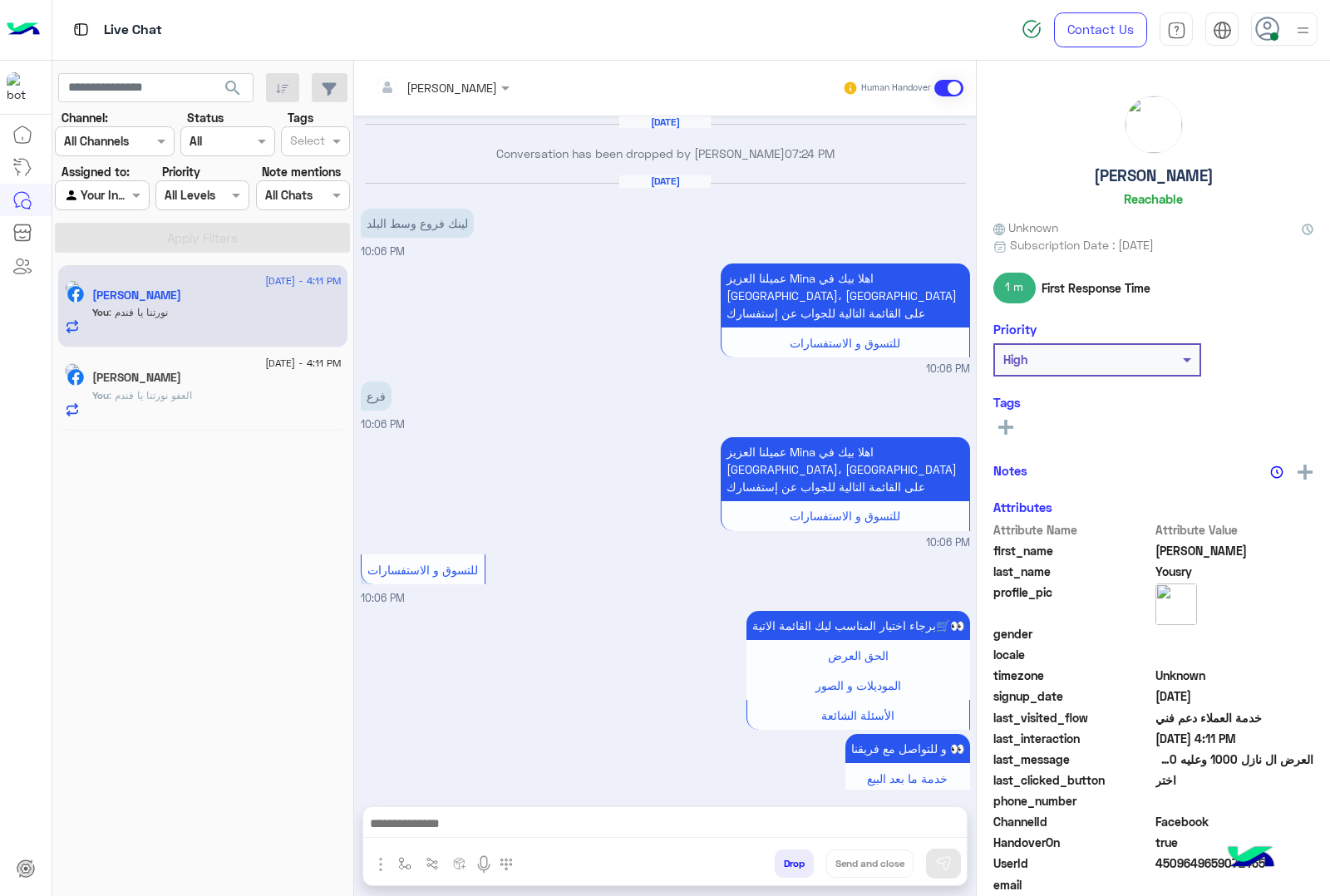
scroll to position [1880, 0]
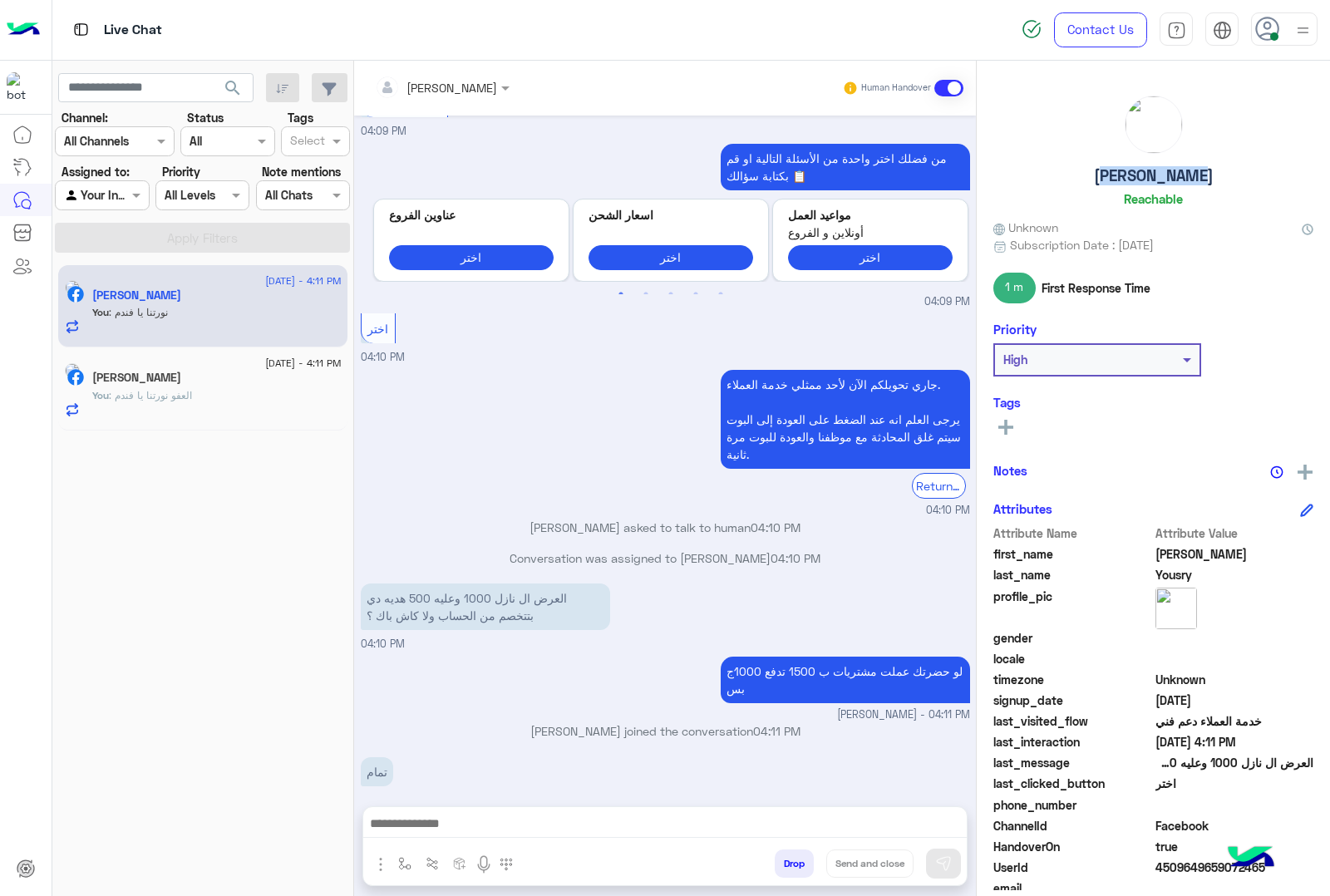
drag, startPoint x: 1108, startPoint y: 180, endPoint x: 1194, endPoint y: 177, distance: 86.1
click at [1194, 177] on h5 "Mina Yousry" at bounding box center [1153, 175] width 119 height 19
copy h5 "Mina Yousry"
click at [243, 374] on div "Mohamed Nasser" at bounding box center [217, 380] width 250 height 18
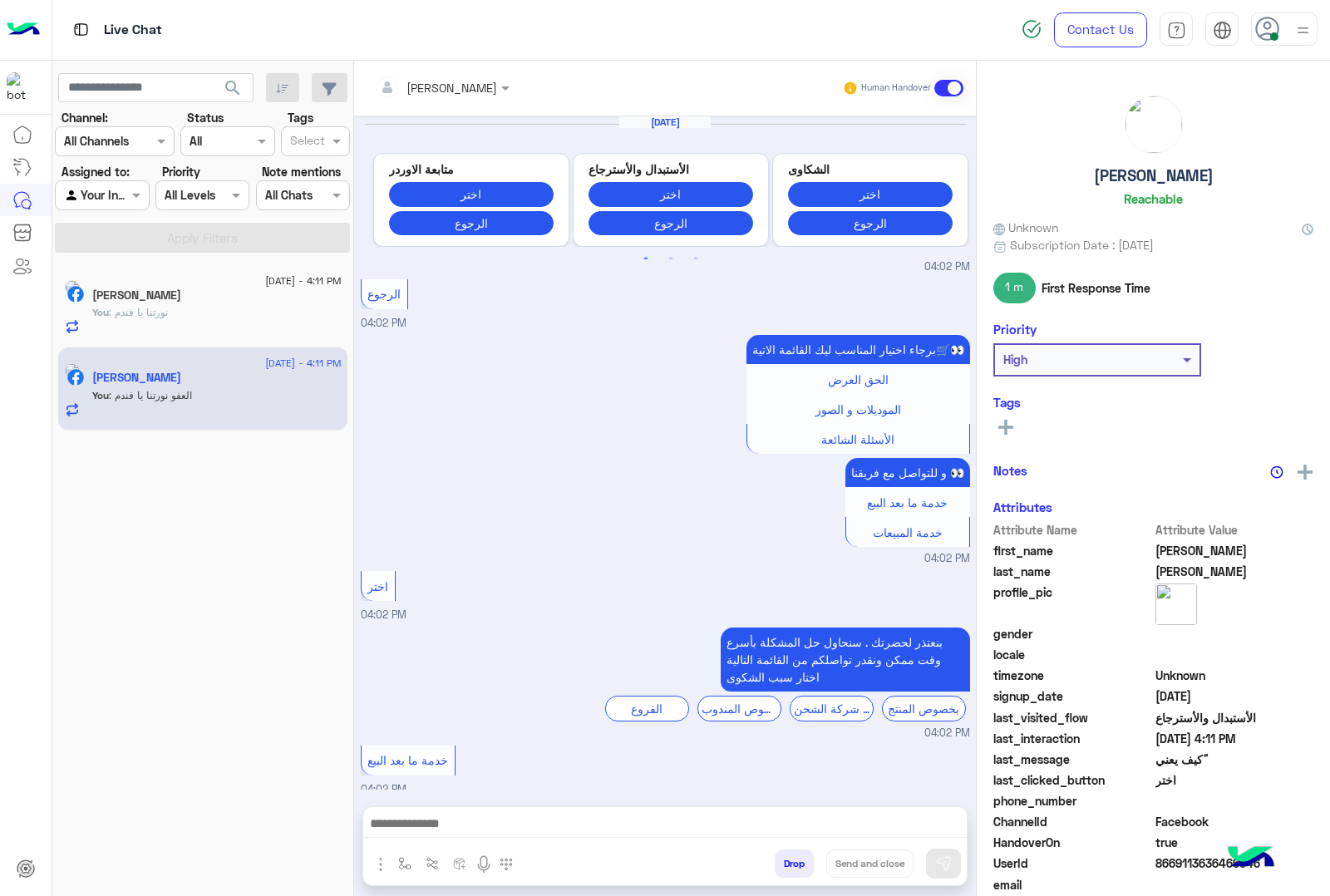
scroll to position [1975, 0]
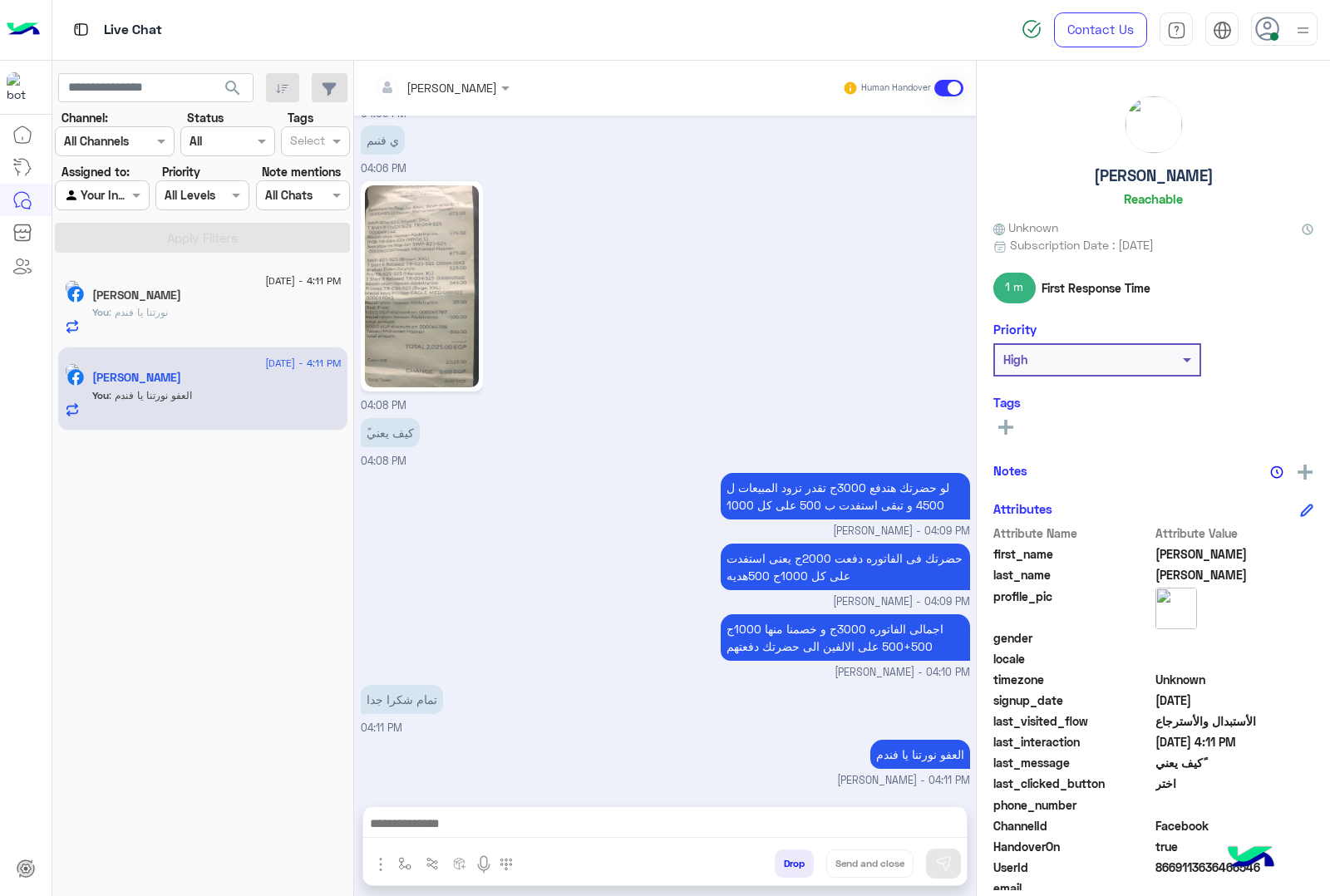
click at [788, 862] on button "Drop" at bounding box center [794, 863] width 39 height 29
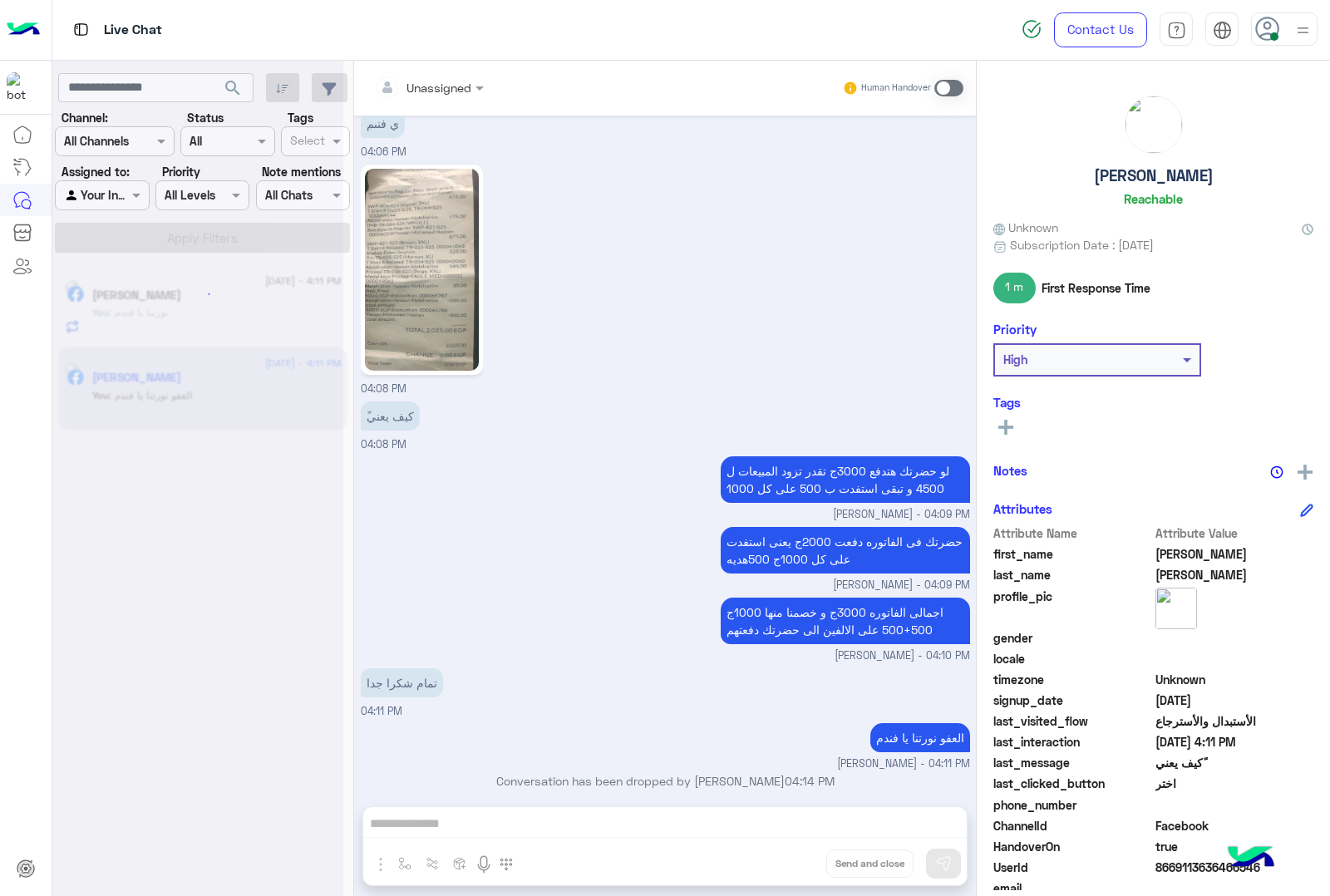
scroll to position [2005, 0]
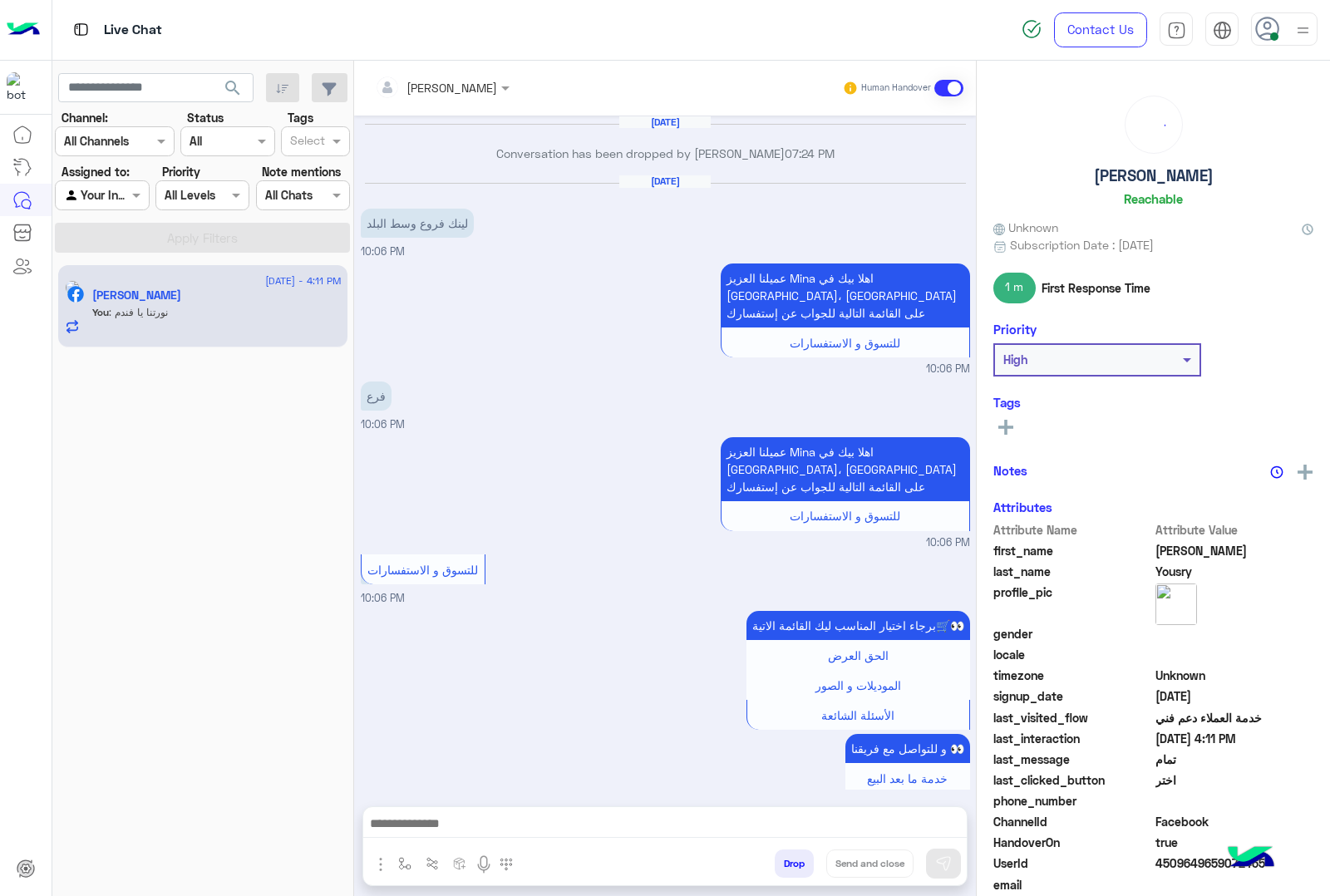
scroll to position [1880, 0]
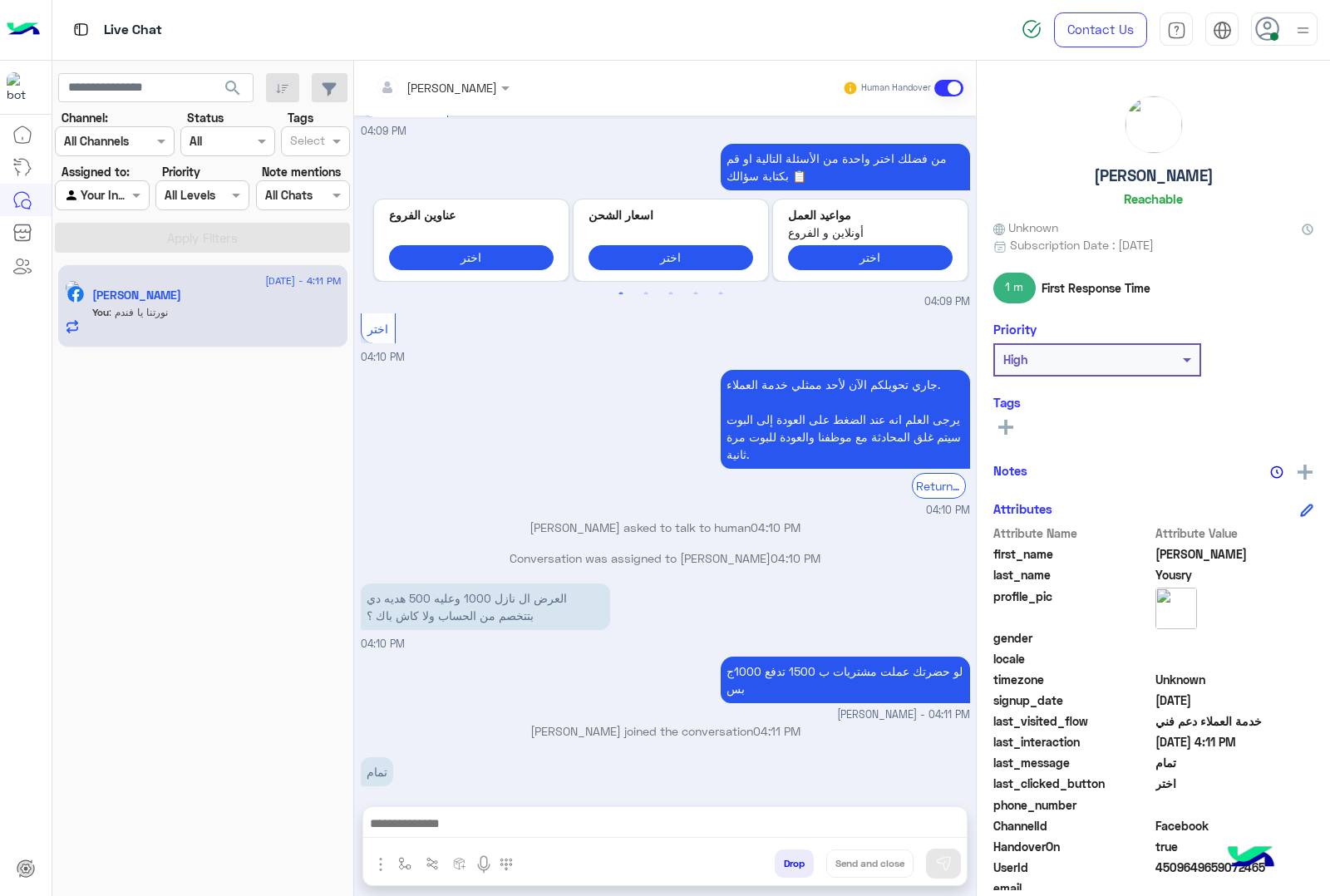
click at [787, 857] on button "Drop" at bounding box center [794, 863] width 39 height 29
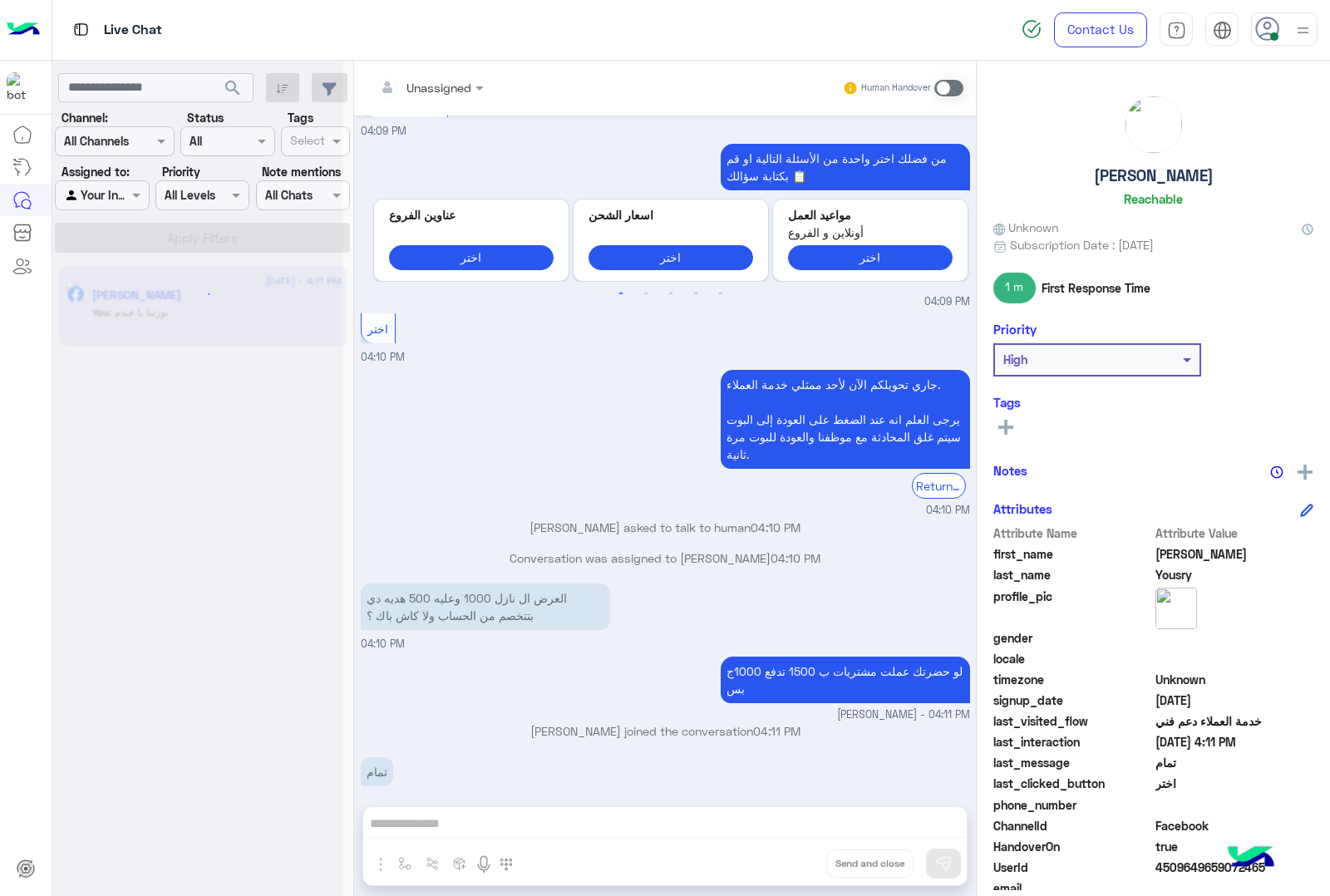
scroll to position [0, 0]
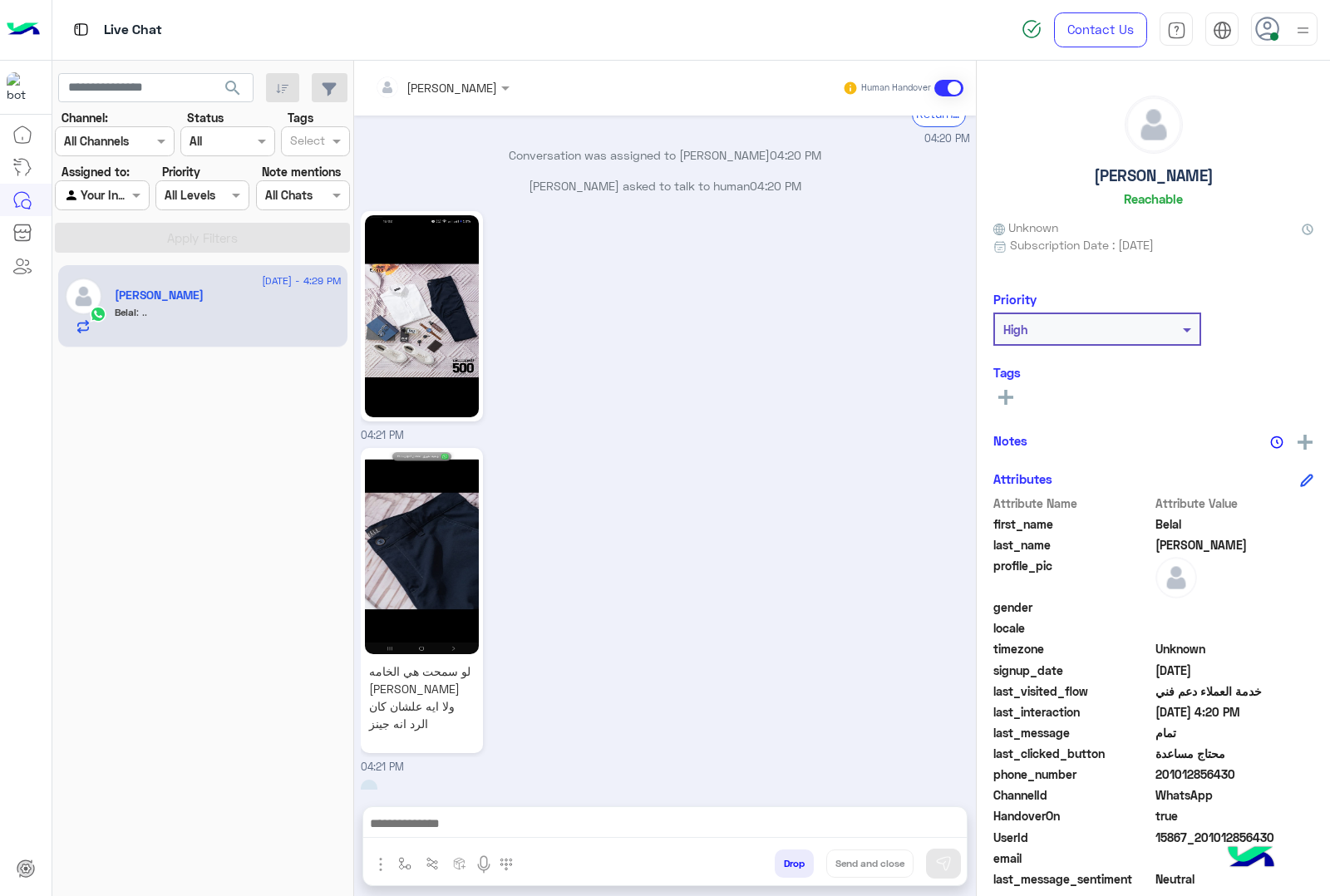
scroll to position [2085, 0]
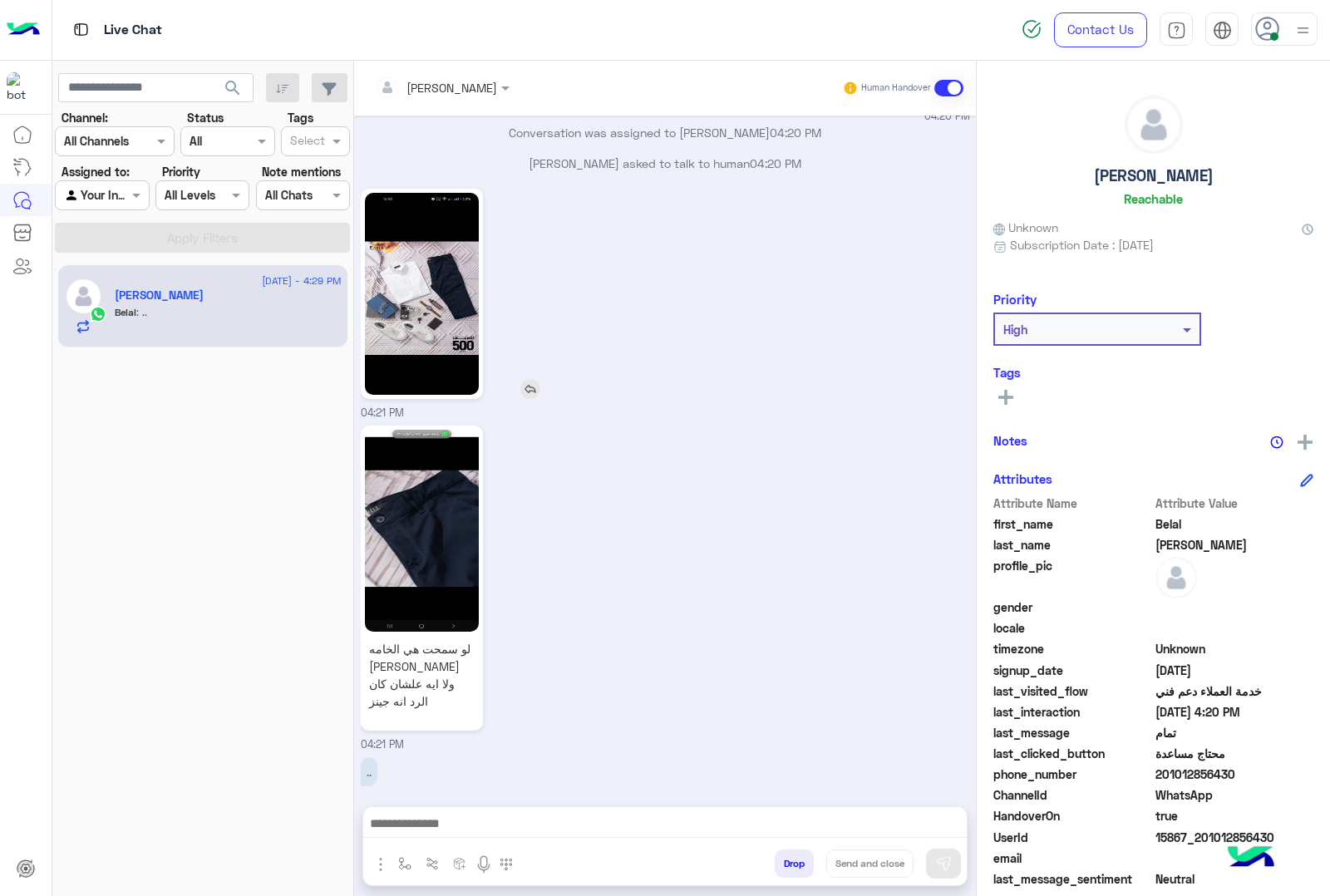
click at [476, 322] on img at bounding box center [421, 293] width 113 height 202
click at [446, 551] on img at bounding box center [421, 531] width 113 height 202
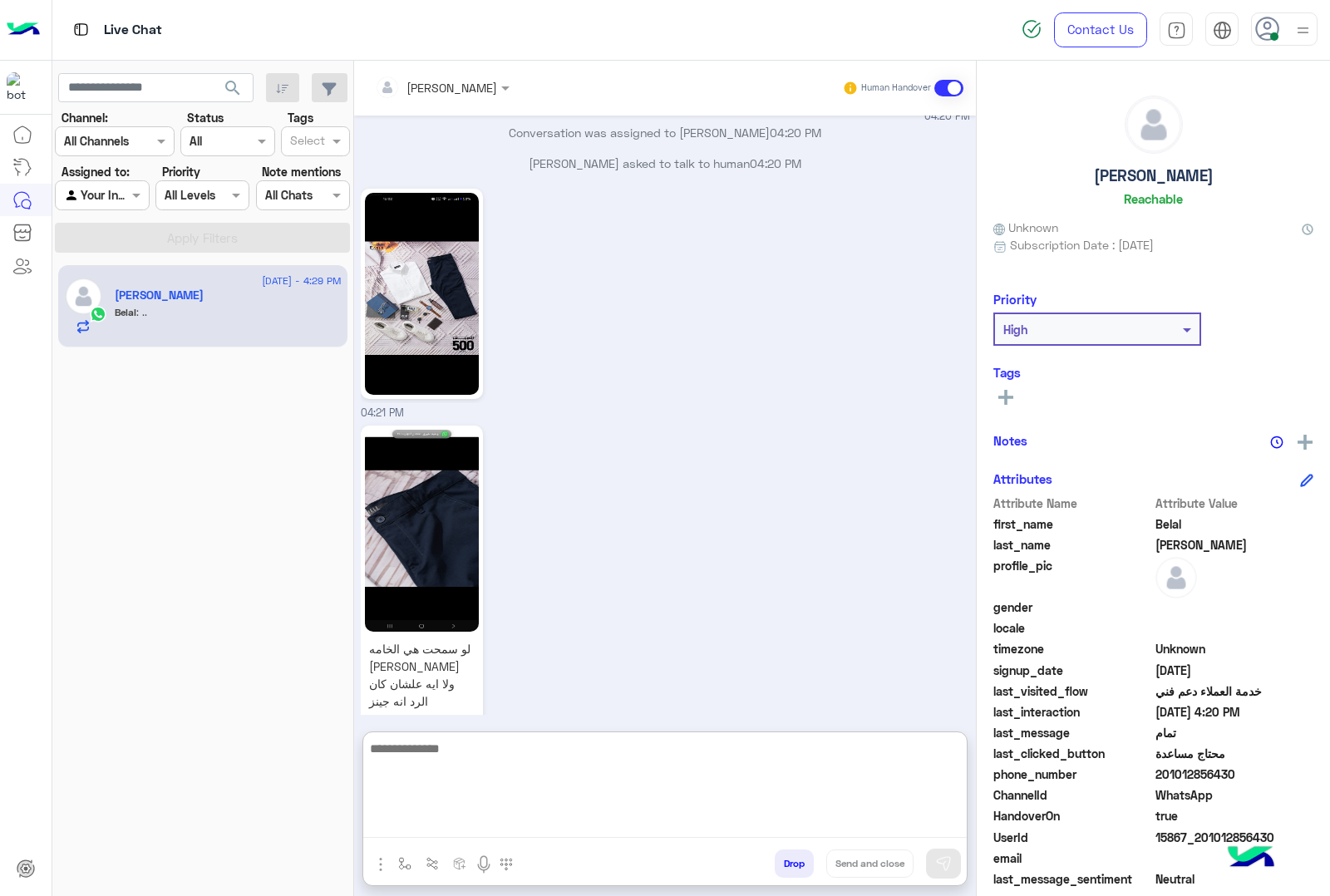
click at [484, 824] on textarea at bounding box center [665, 787] width 604 height 100
type textarea "**********"
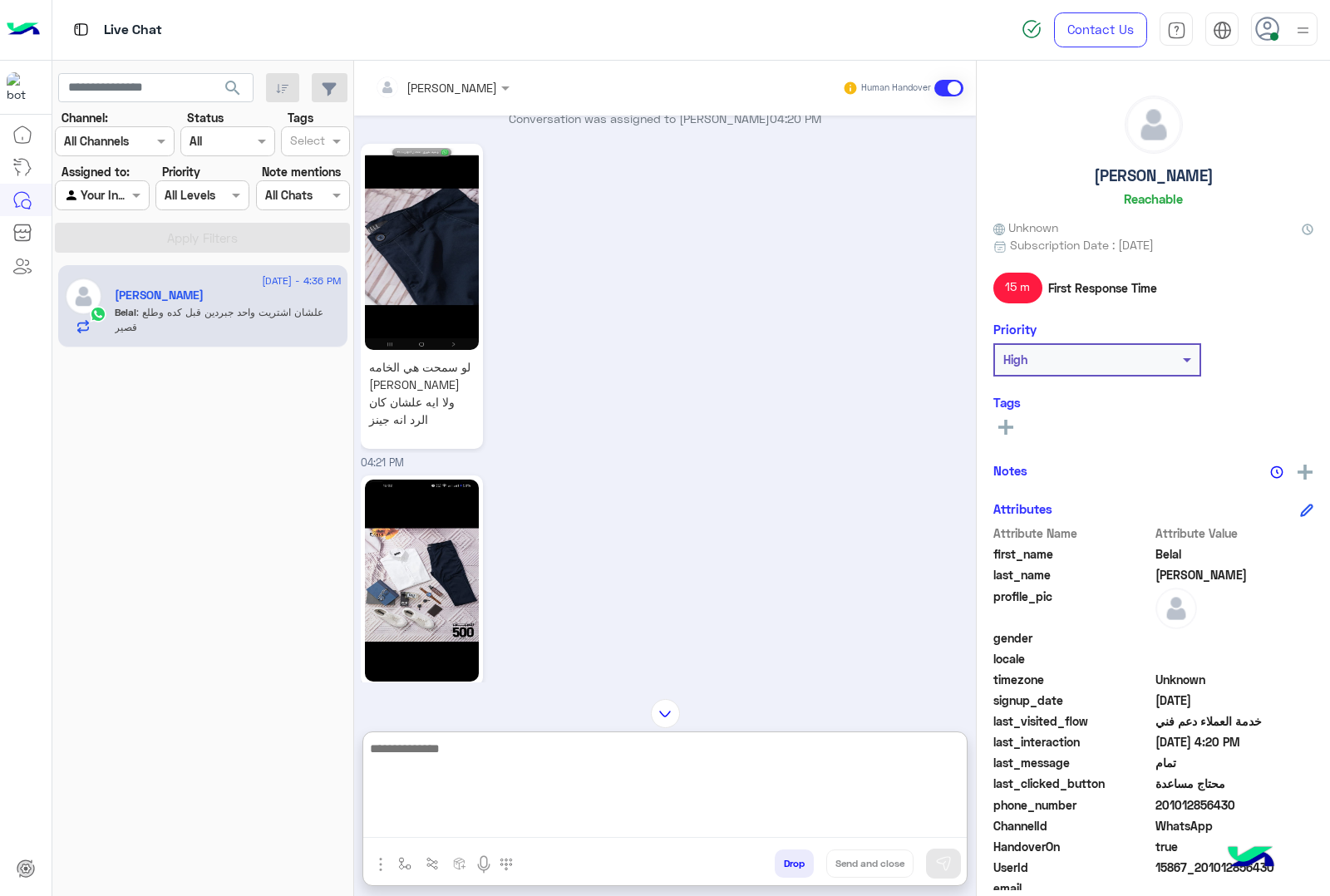
scroll to position [2145, 0]
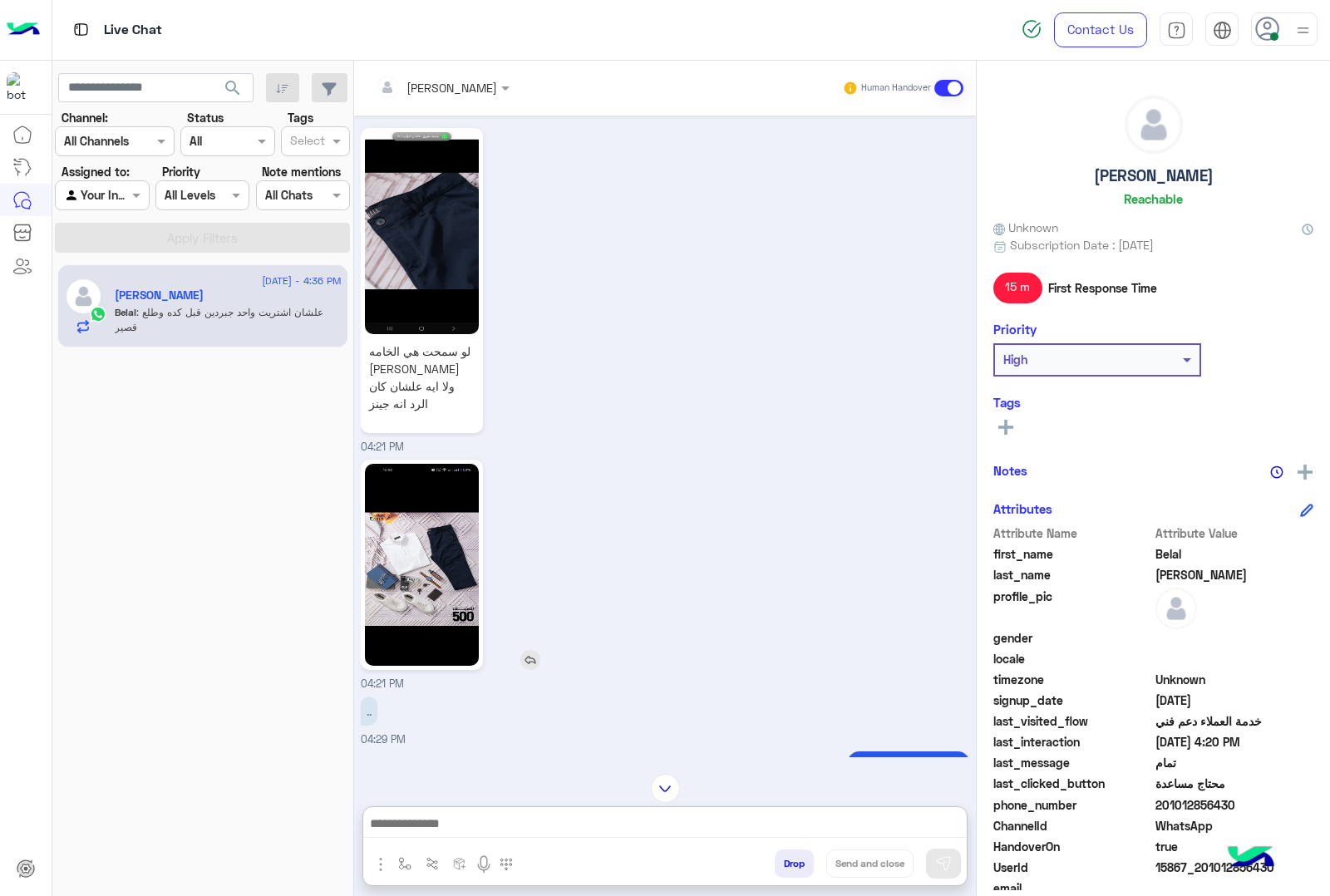
click at [402, 546] on img at bounding box center [421, 564] width 113 height 202
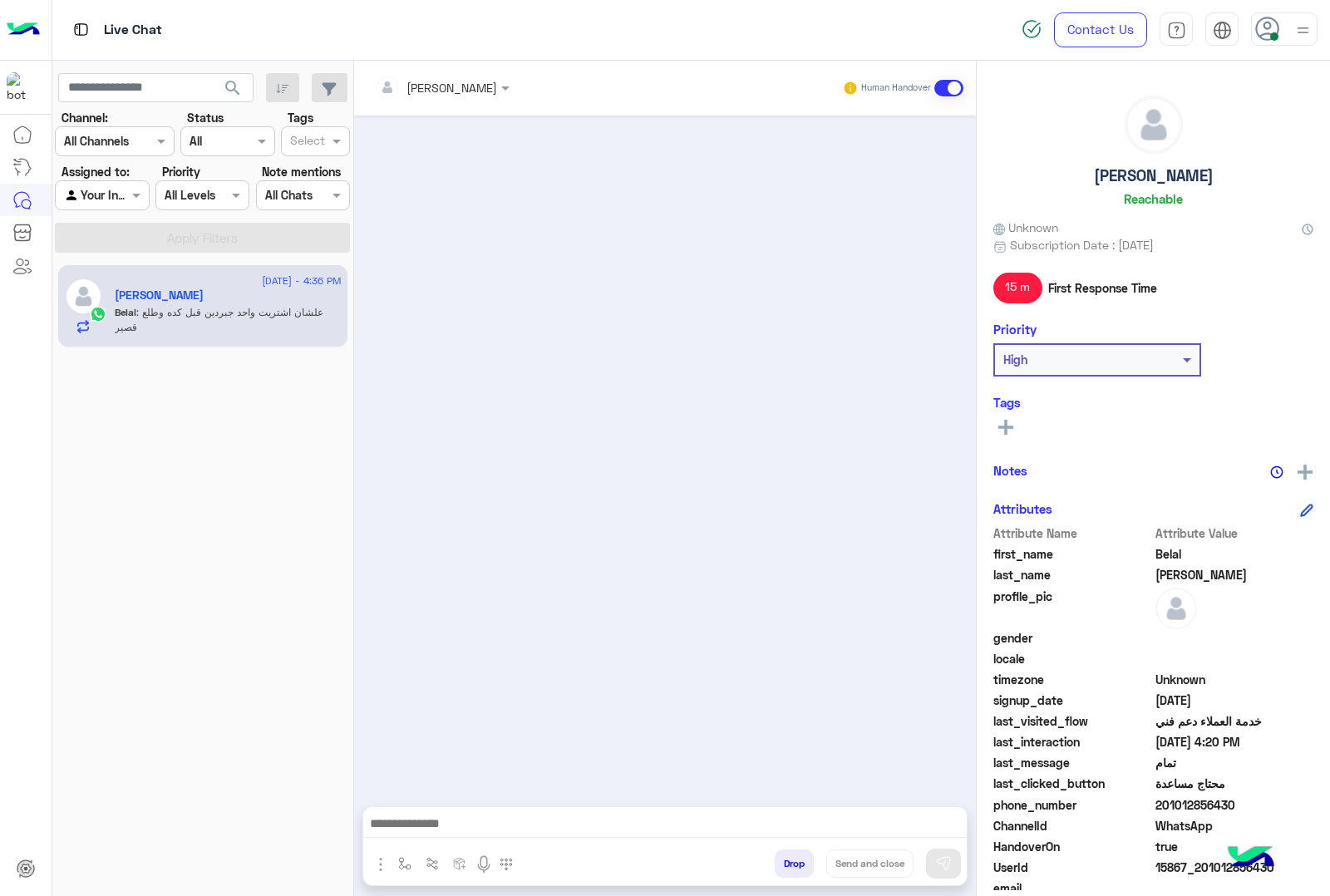
scroll to position [0, 0]
click at [222, 317] on span ": وحاجه تانيه هو العرض يوم ولا تلاته ان شاء [DEMOGRAPHIC_DATA]" at bounding box center [215, 320] width 201 height 28
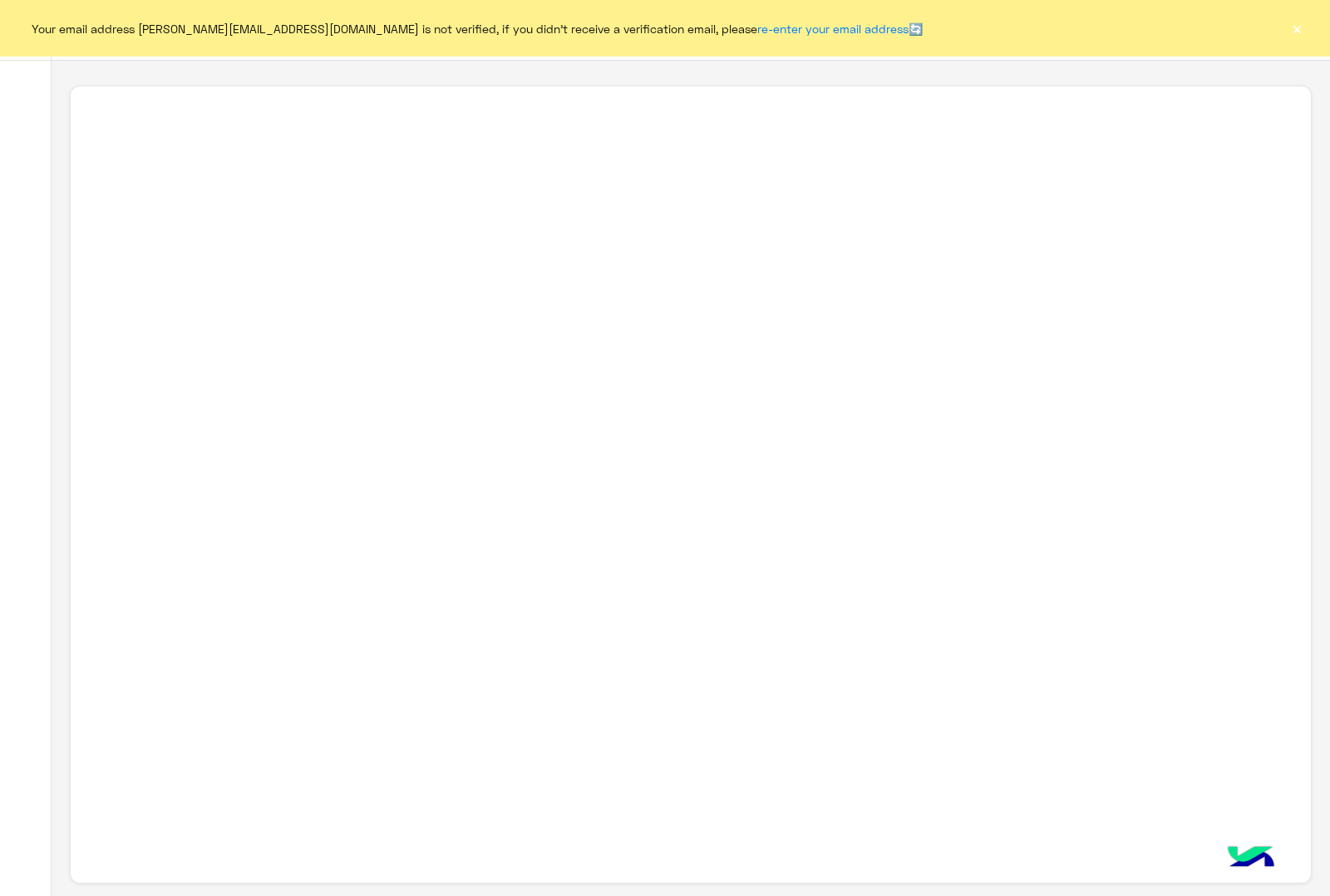
click at [1299, 27] on button "×" at bounding box center [1296, 28] width 17 height 17
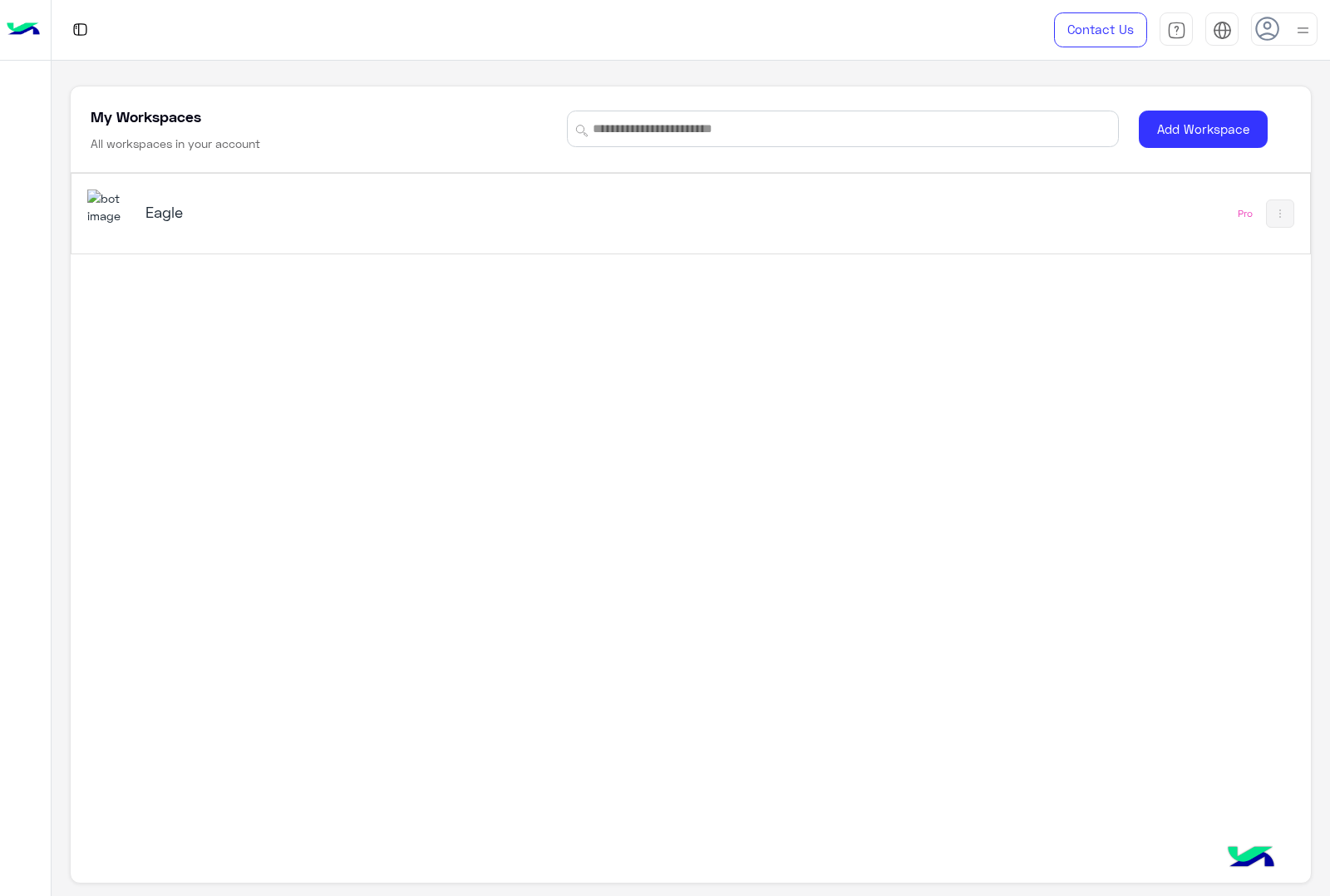
click at [152, 209] on h5 "Eagle" at bounding box center [362, 212] width 435 height 20
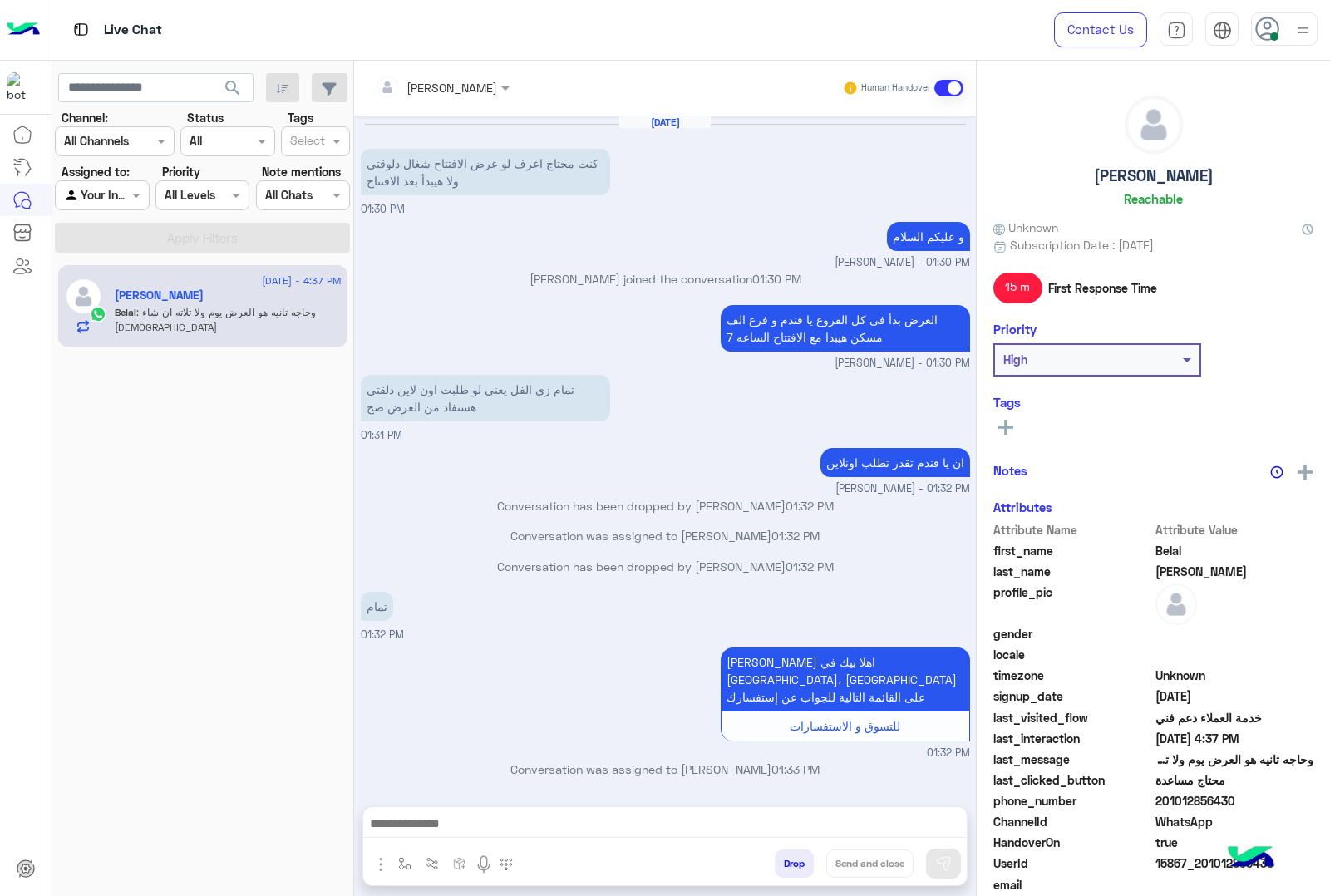
scroll to position [1522, 0]
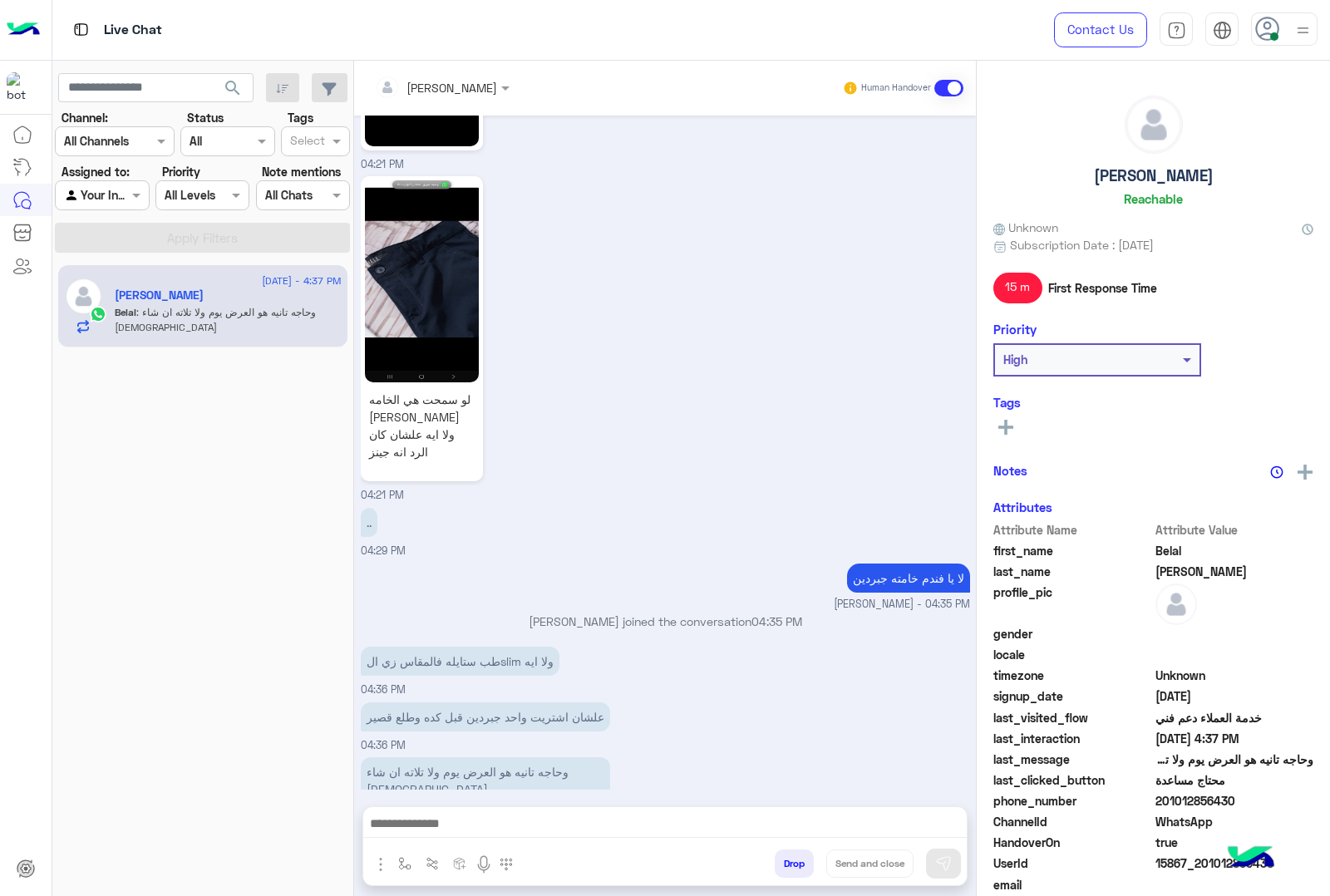
click at [1270, 31] on icon at bounding box center [1267, 29] width 25 height 25
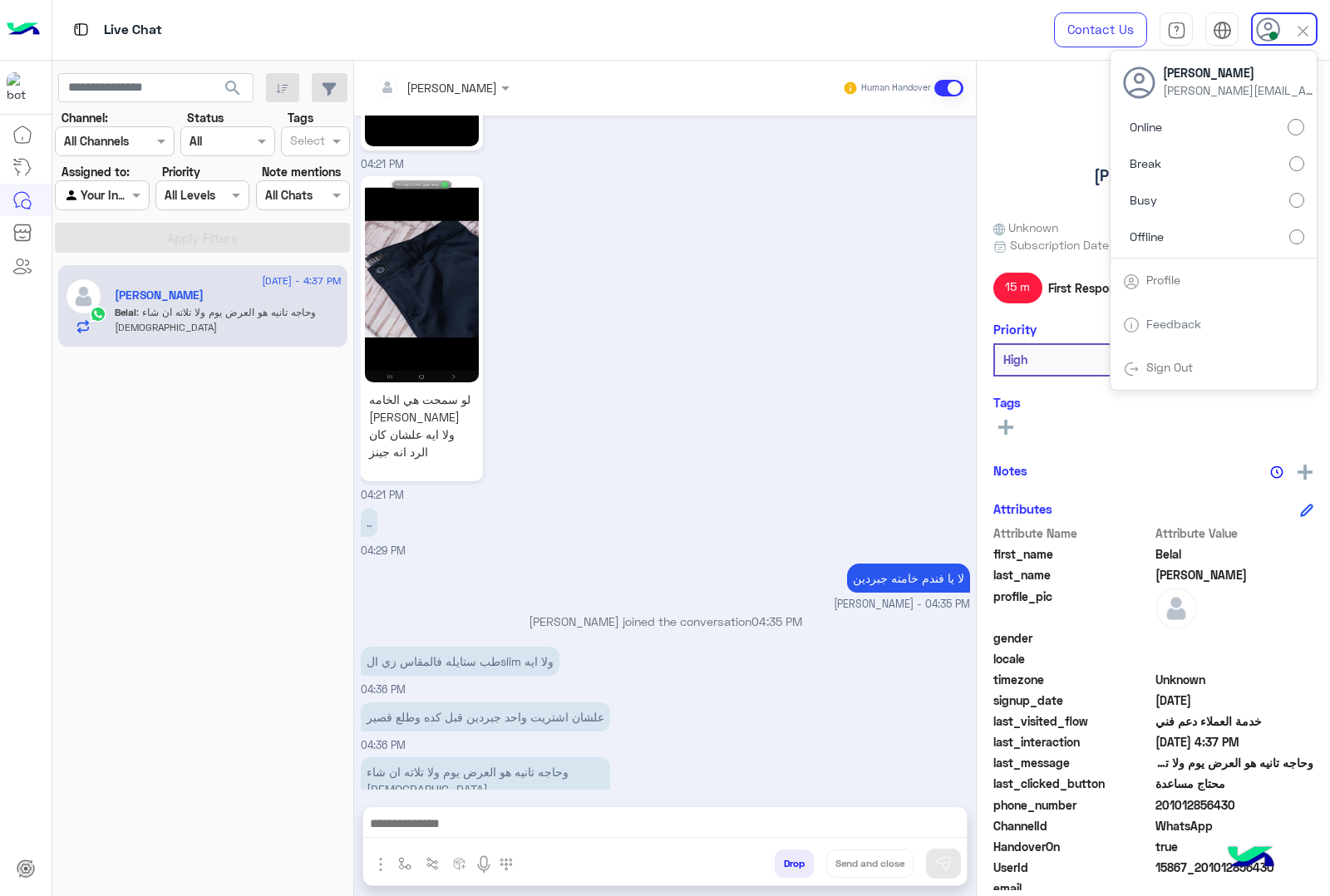
click at [1270, 31] on icon at bounding box center [1268, 30] width 25 height 25
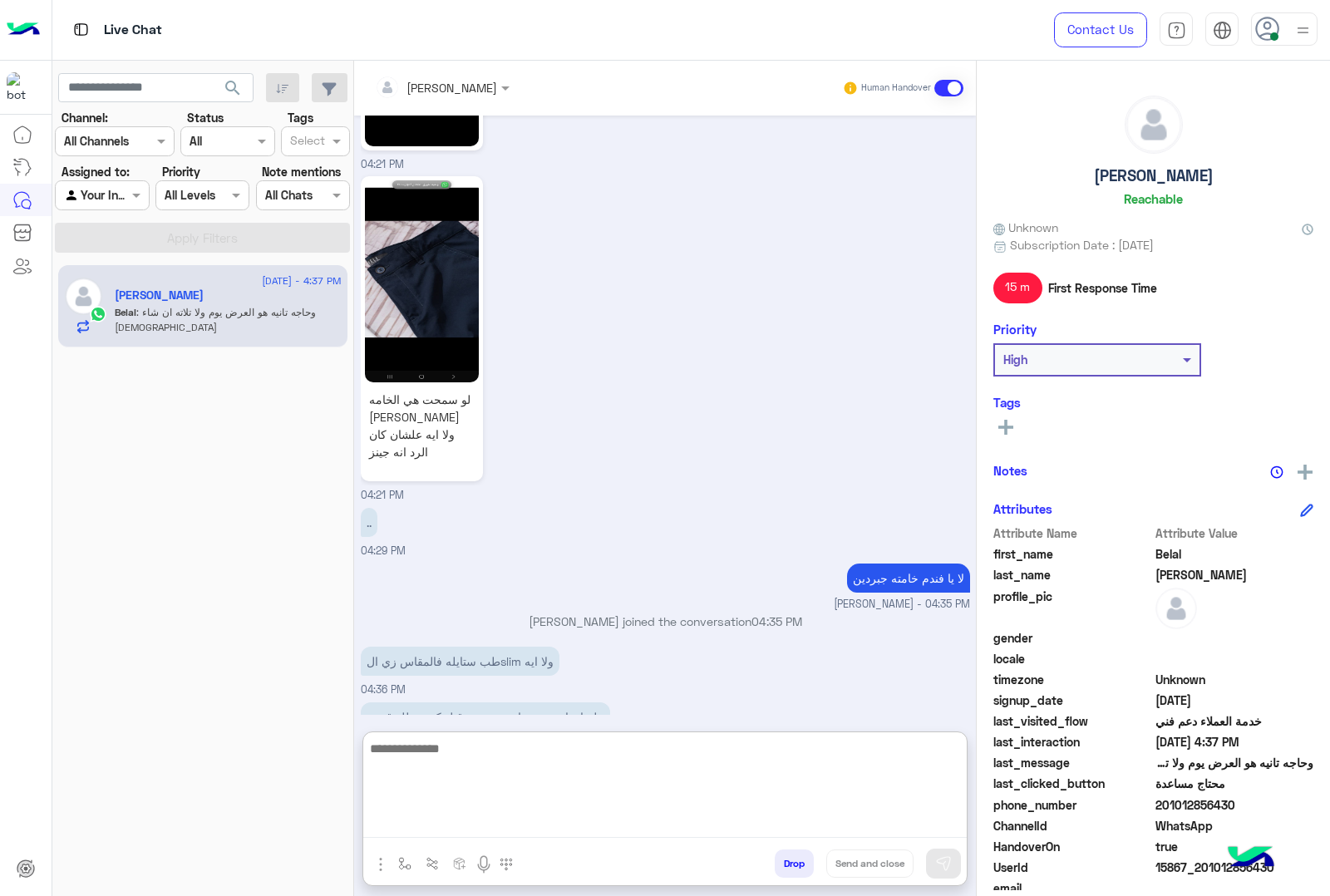
click at [563, 829] on textarea at bounding box center [665, 787] width 604 height 100
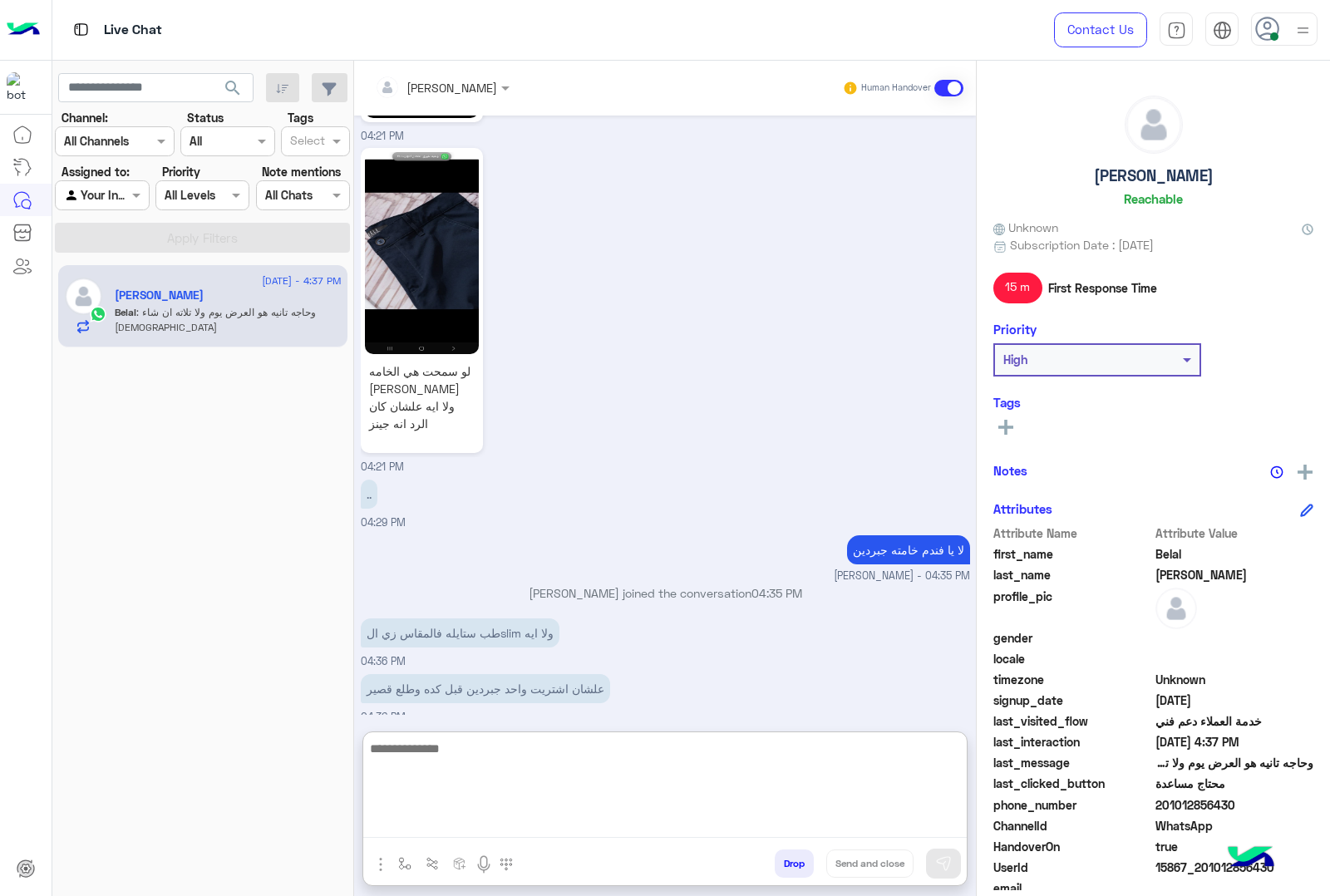
scroll to position [1597, 0]
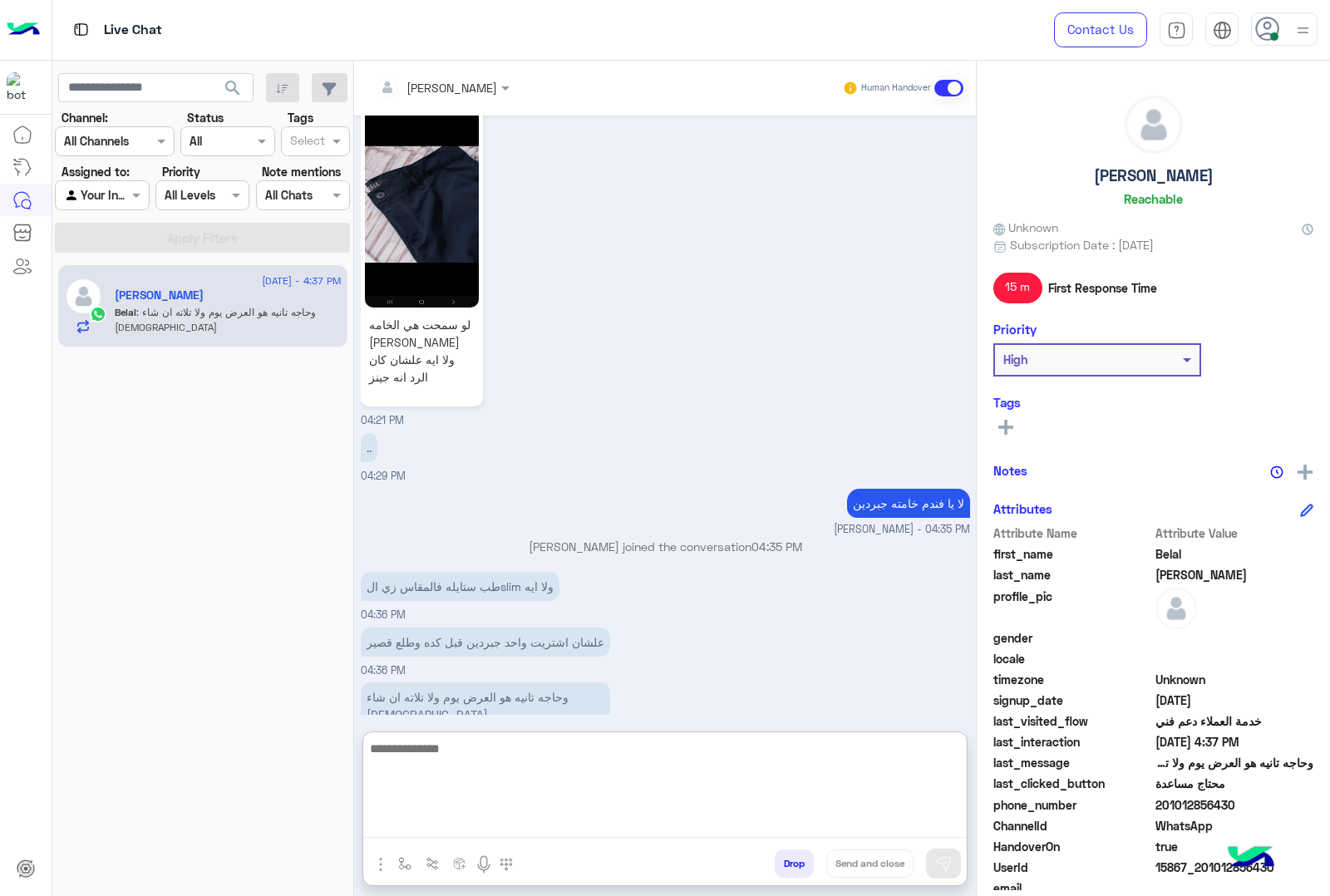
click at [604, 772] on textarea at bounding box center [665, 787] width 604 height 100
type textarea "*"
type textarea "**********"
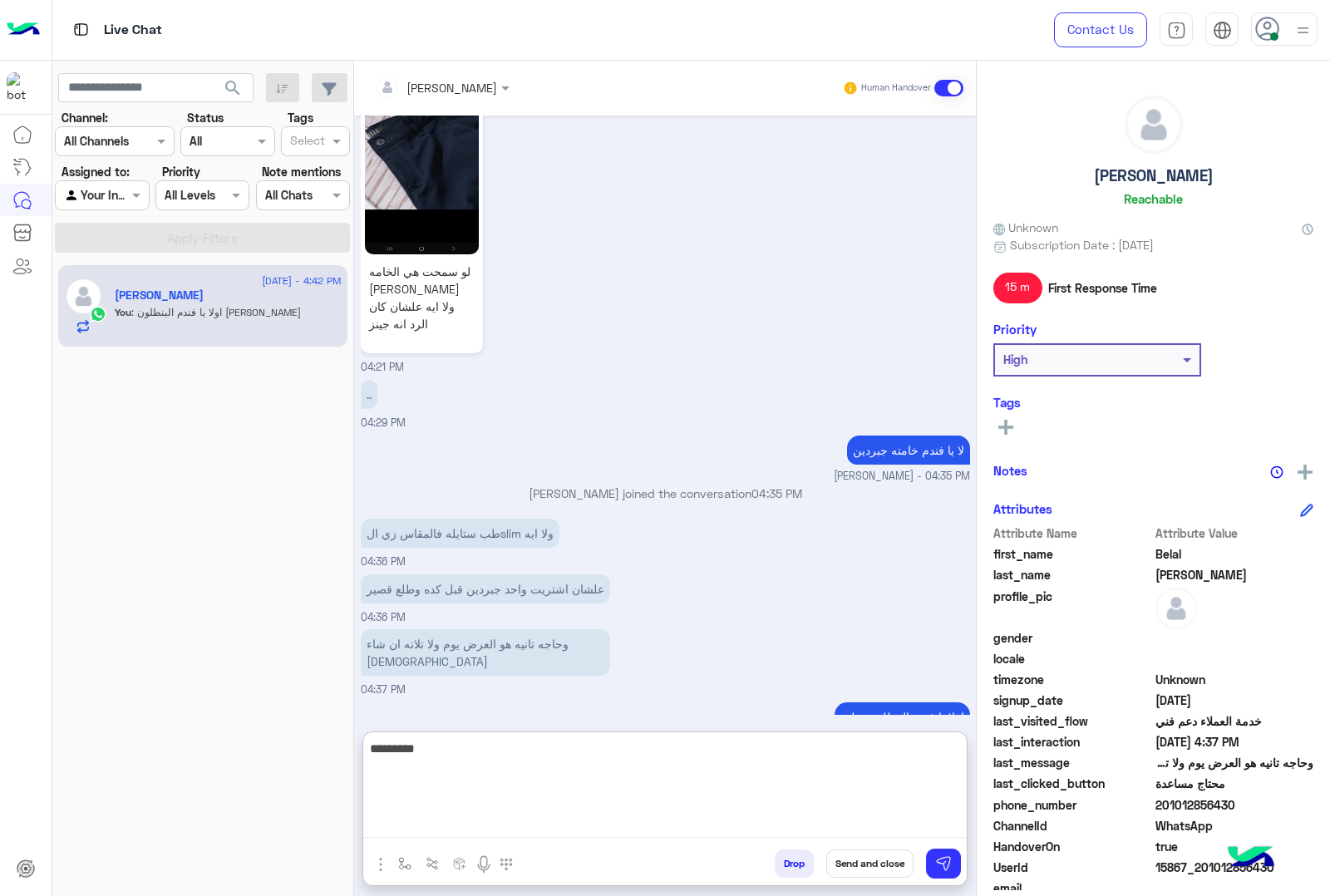
scroll to position [1650, 0]
type textarea "**********"
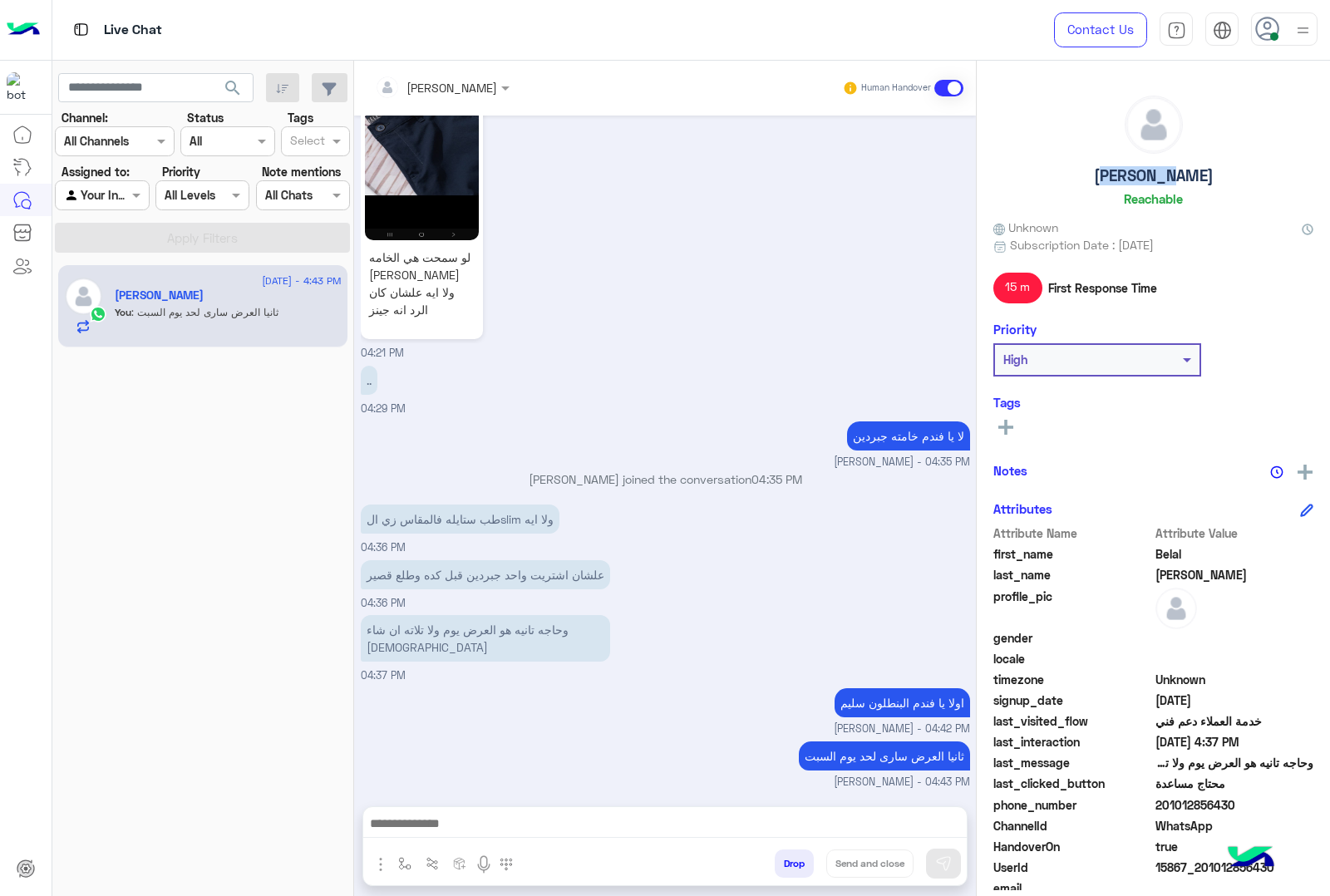
scroll to position [1627, 0]
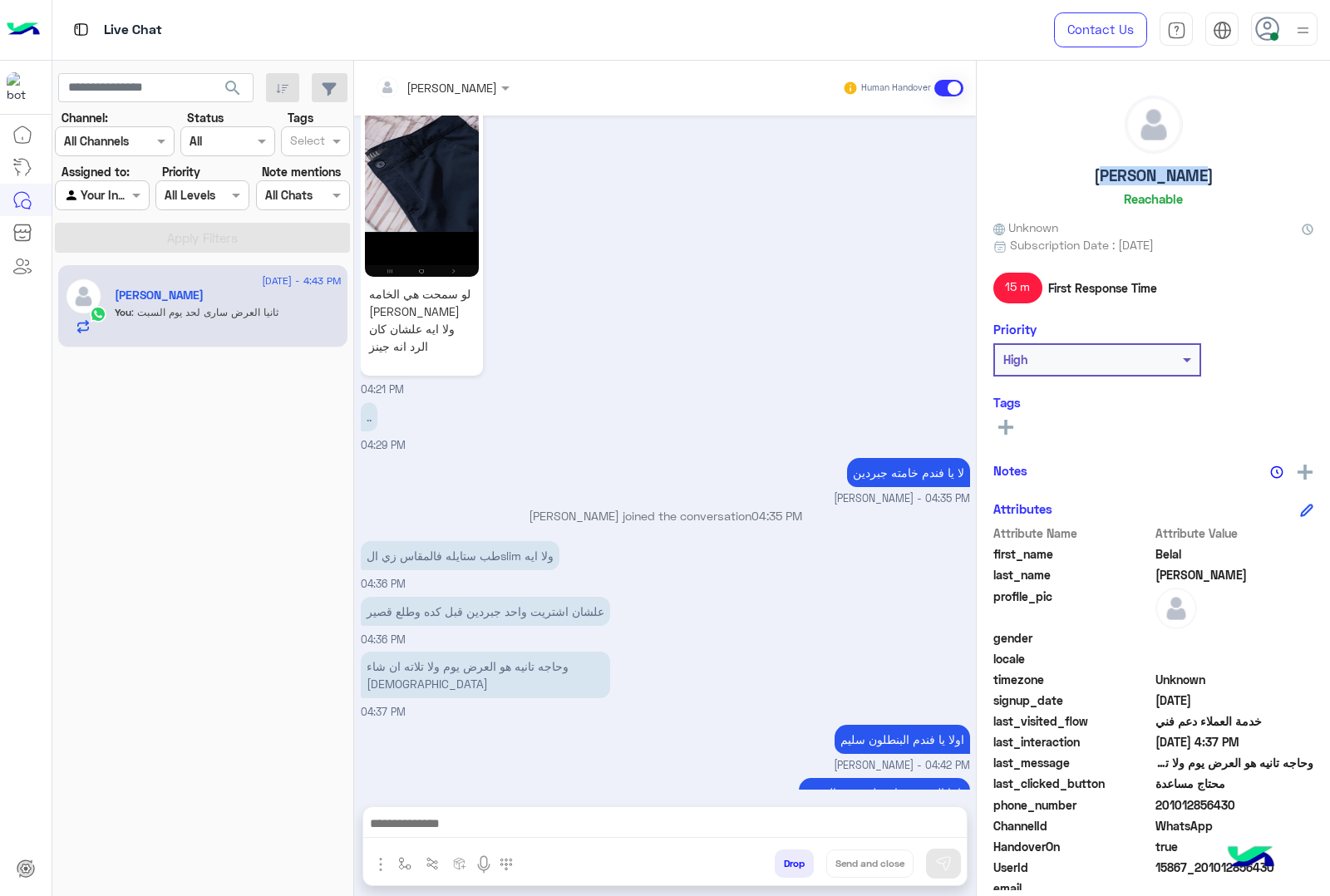
drag, startPoint x: 1098, startPoint y: 180, endPoint x: 1199, endPoint y: 189, distance: 101.4
click at [1199, 189] on div "[PERSON_NAME]" at bounding box center [1153, 154] width 320 height 117
copy h5 "[PERSON_NAME]"
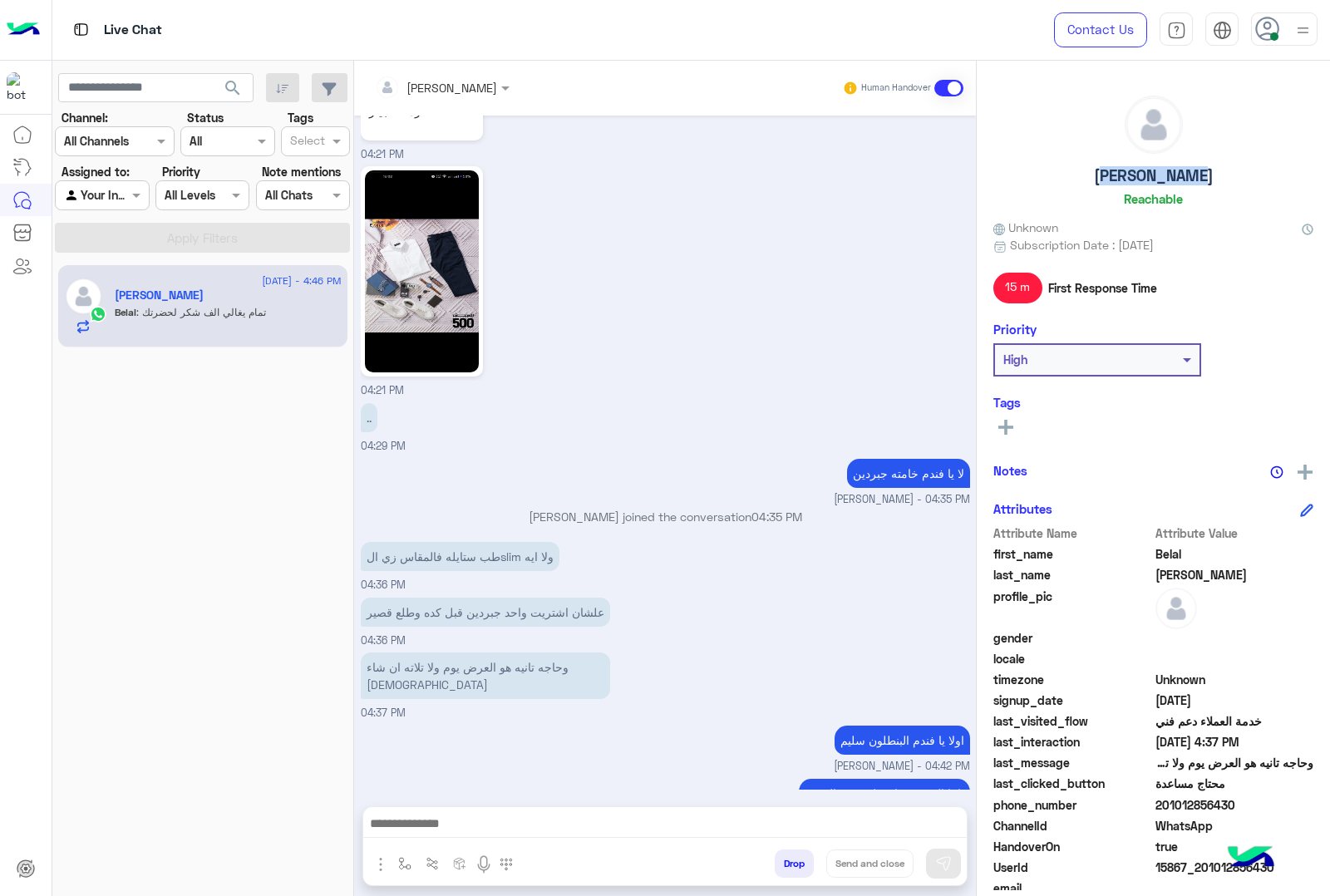
scroll to position [1683, 0]
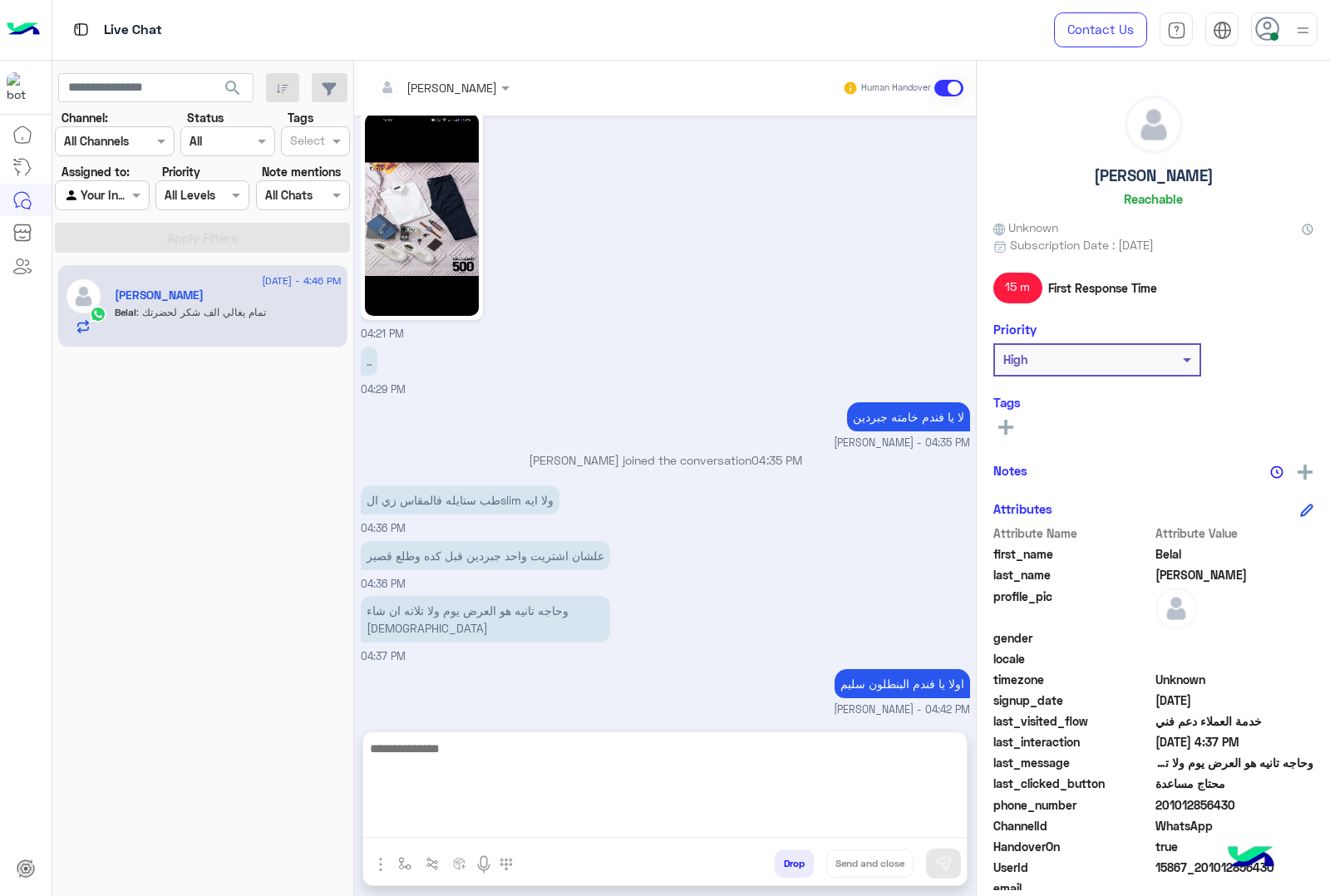
click at [477, 820] on textarea at bounding box center [665, 787] width 604 height 100
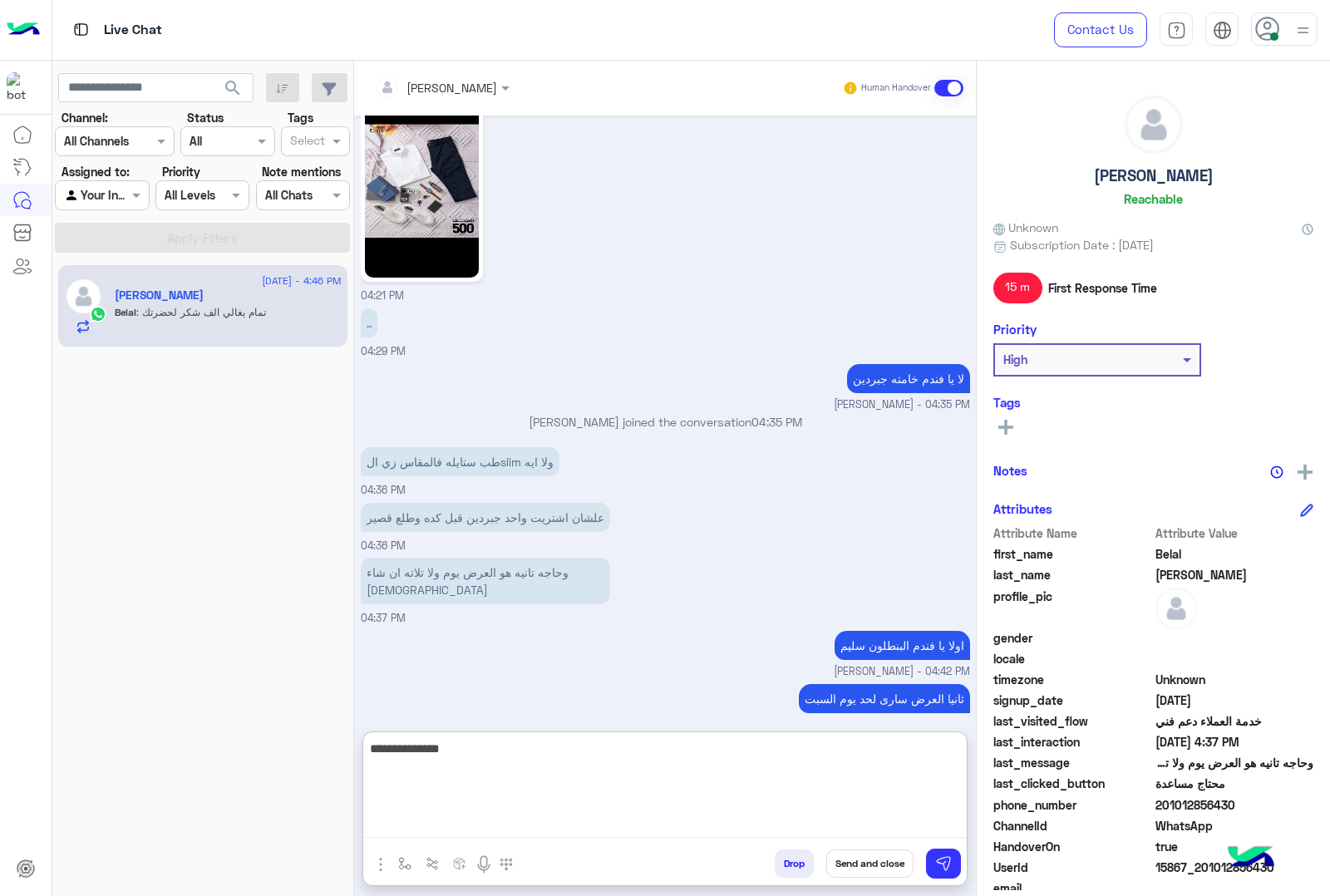
type textarea "**********"
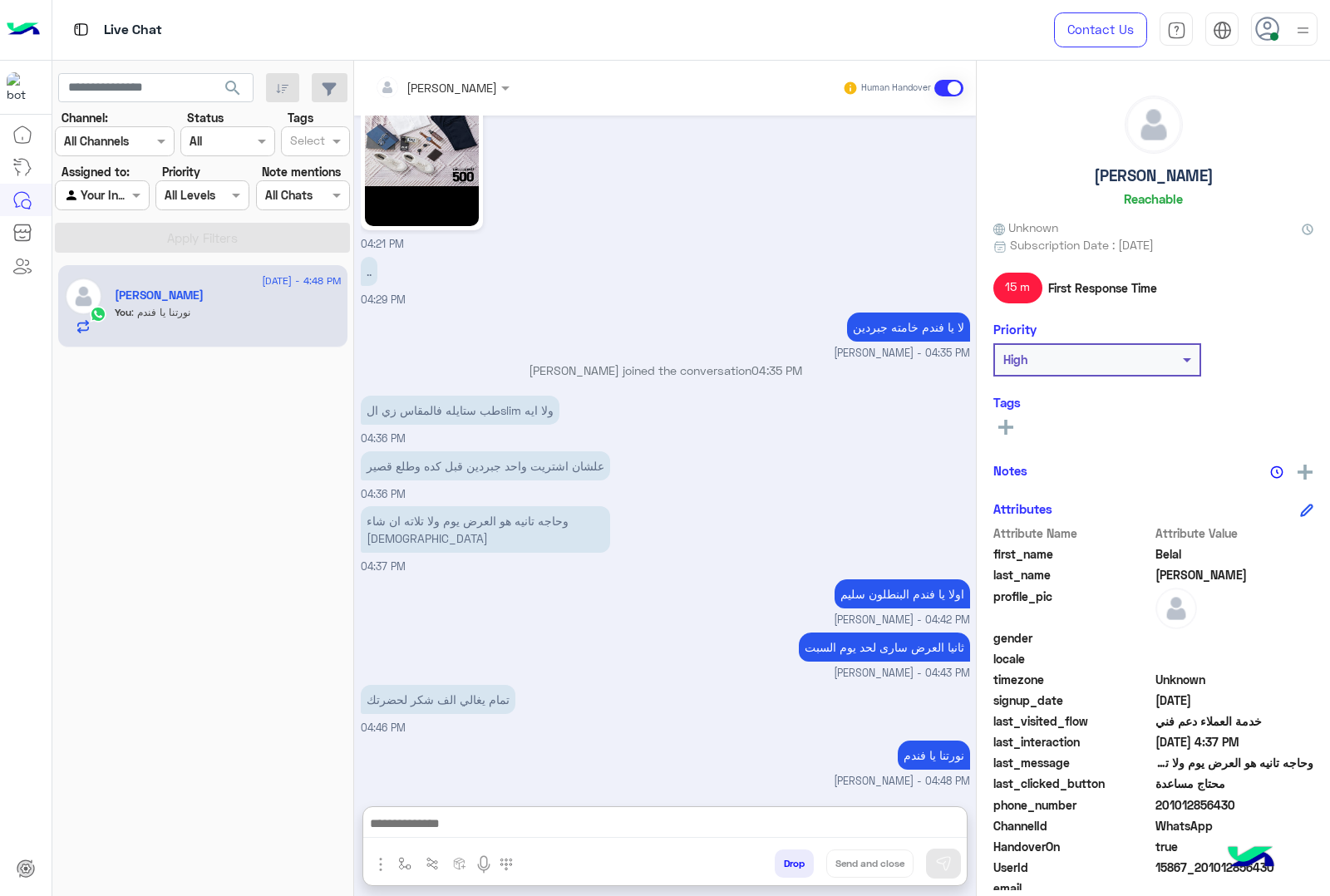
click at [786, 862] on button "Drop" at bounding box center [794, 863] width 39 height 29
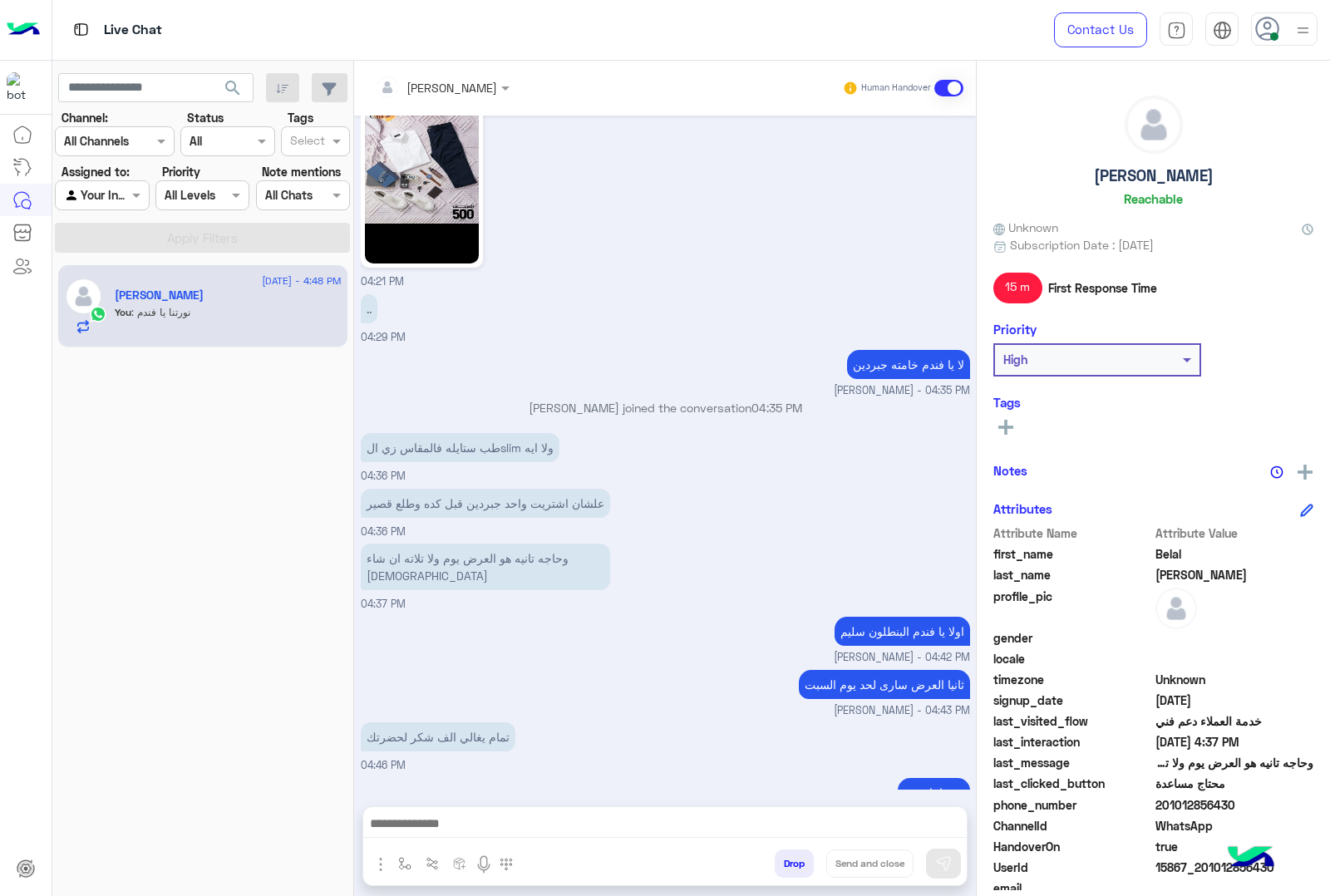
scroll to position [1766, 0]
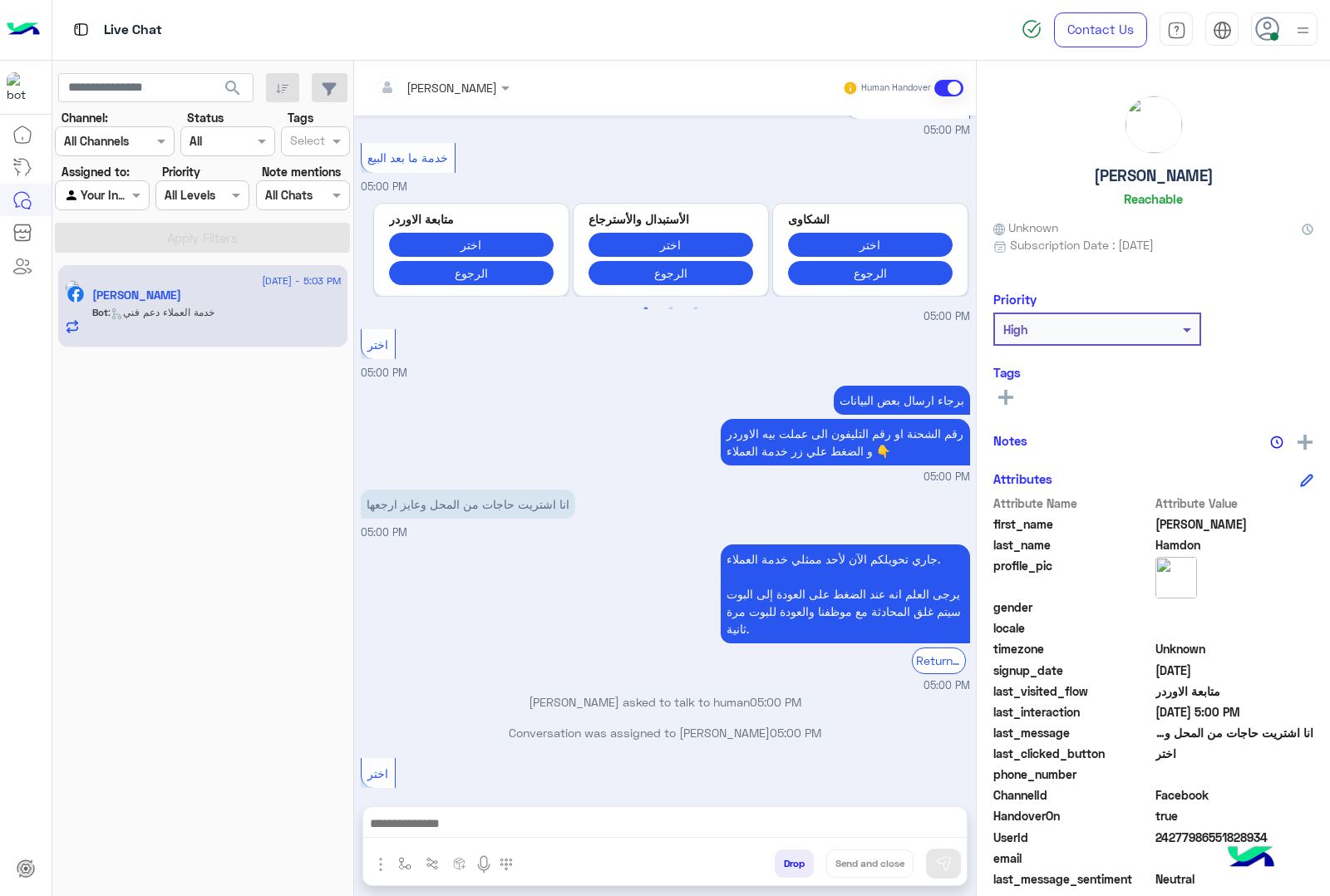
scroll to position [2149, 0]
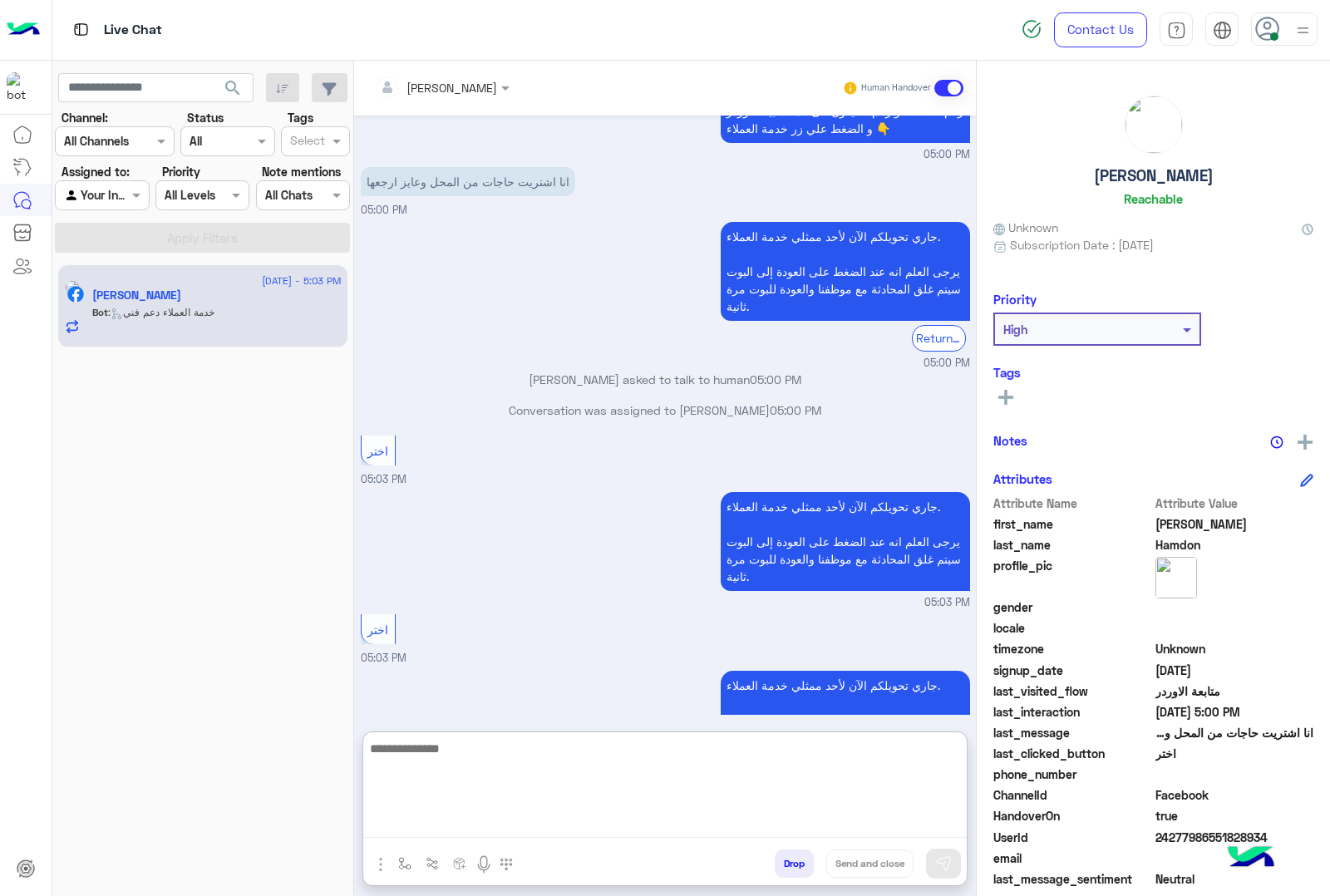
click at [584, 816] on textarea at bounding box center [665, 787] width 604 height 100
type textarea "**********"
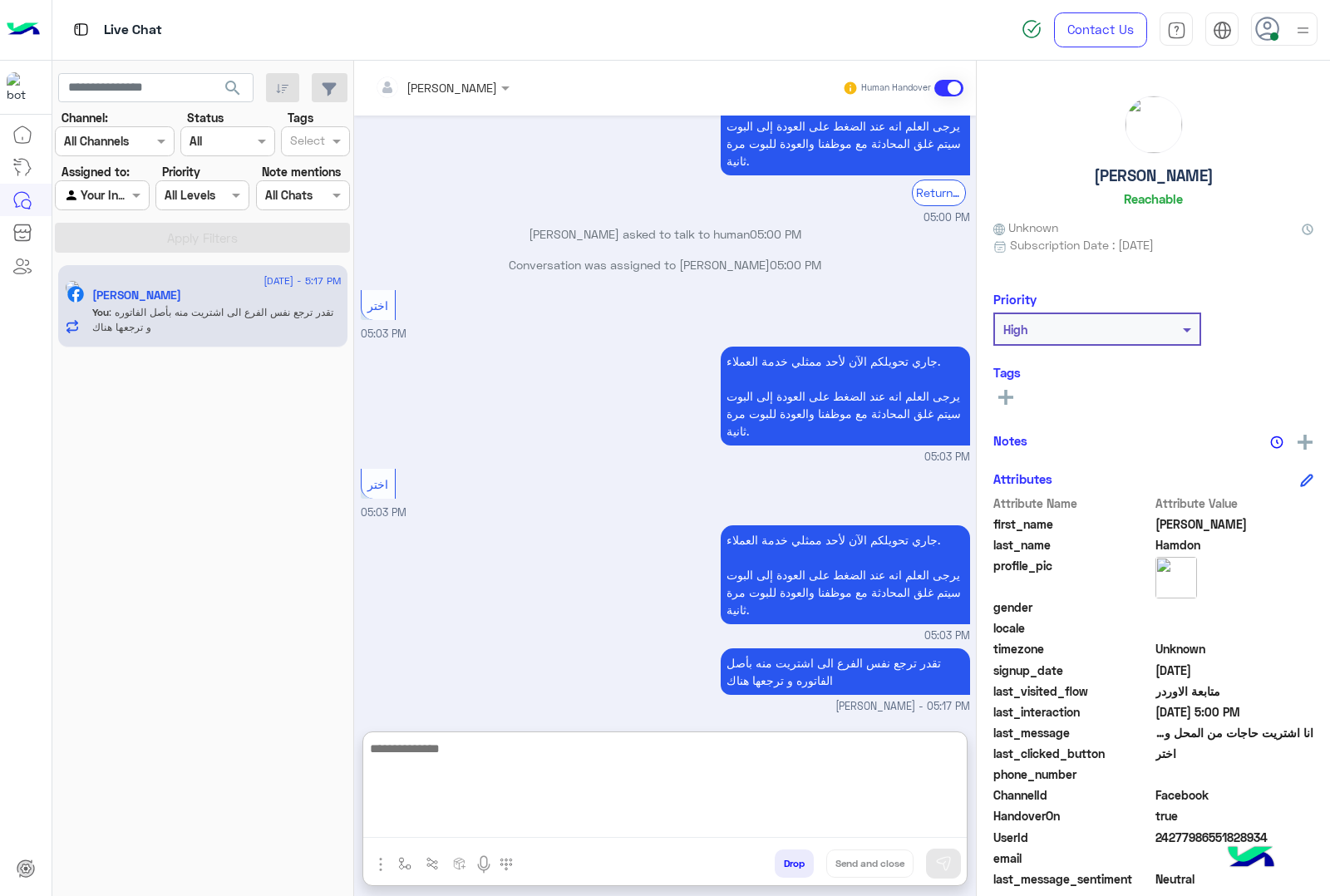
scroll to position [2326, 0]
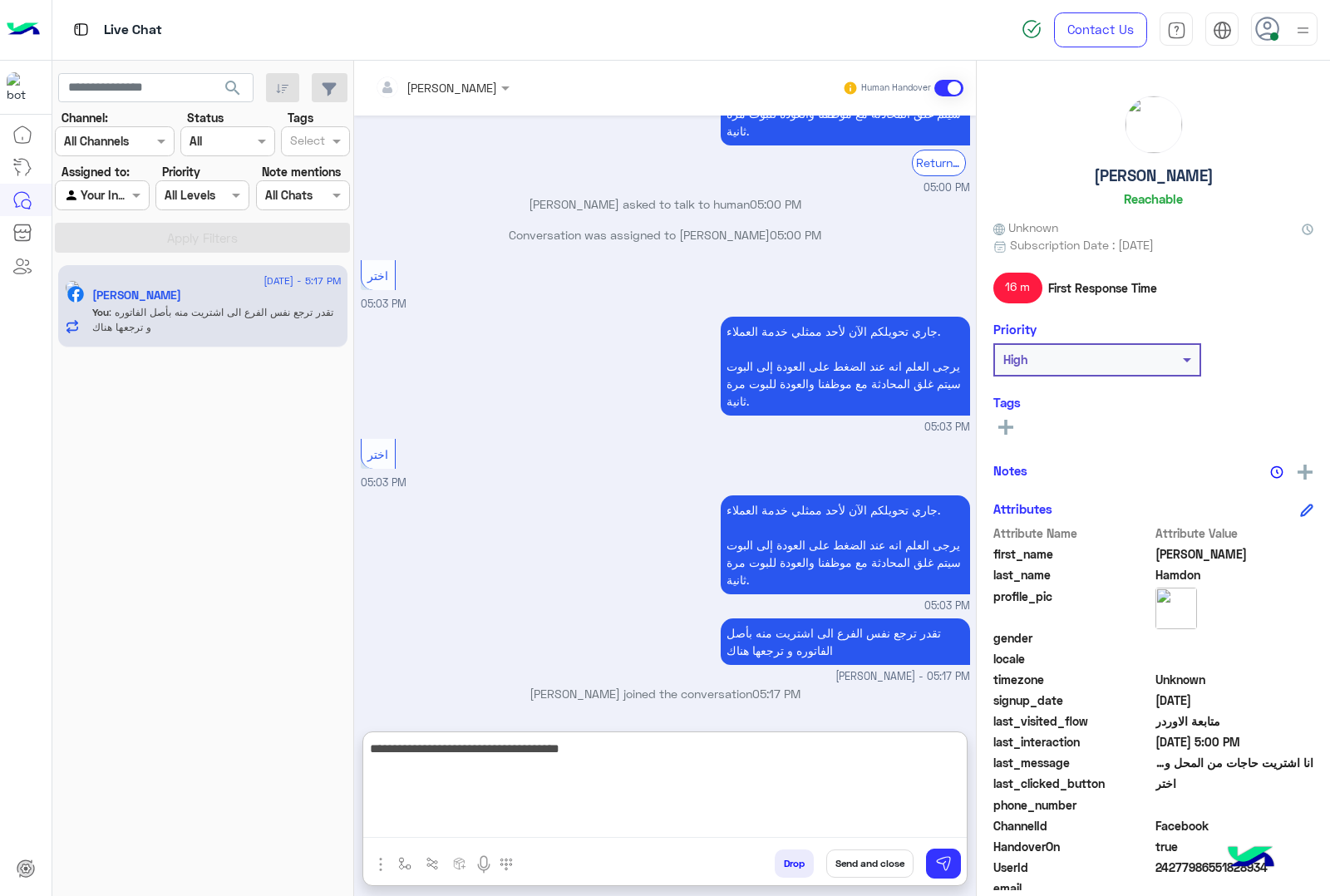
type textarea "**********"
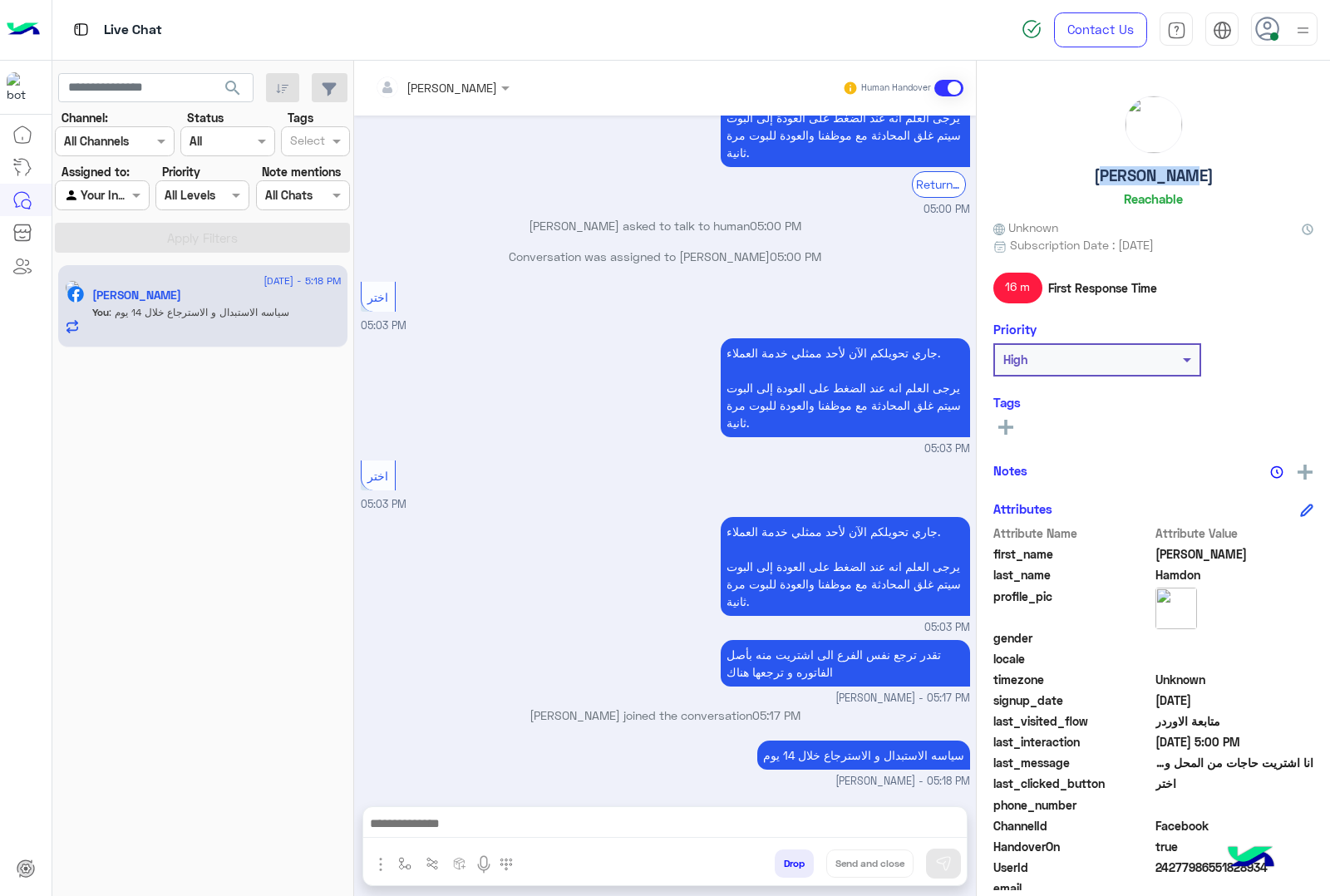
scroll to position [2303, 0]
drag, startPoint x: 1082, startPoint y: 176, endPoint x: 1207, endPoint y: 175, distance: 125.0
click at [1207, 175] on div "[PERSON_NAME]" at bounding box center [1153, 154] width 320 height 117
copy h5 "[PERSON_NAME]"
click at [785, 858] on button "Drop" at bounding box center [794, 863] width 39 height 29
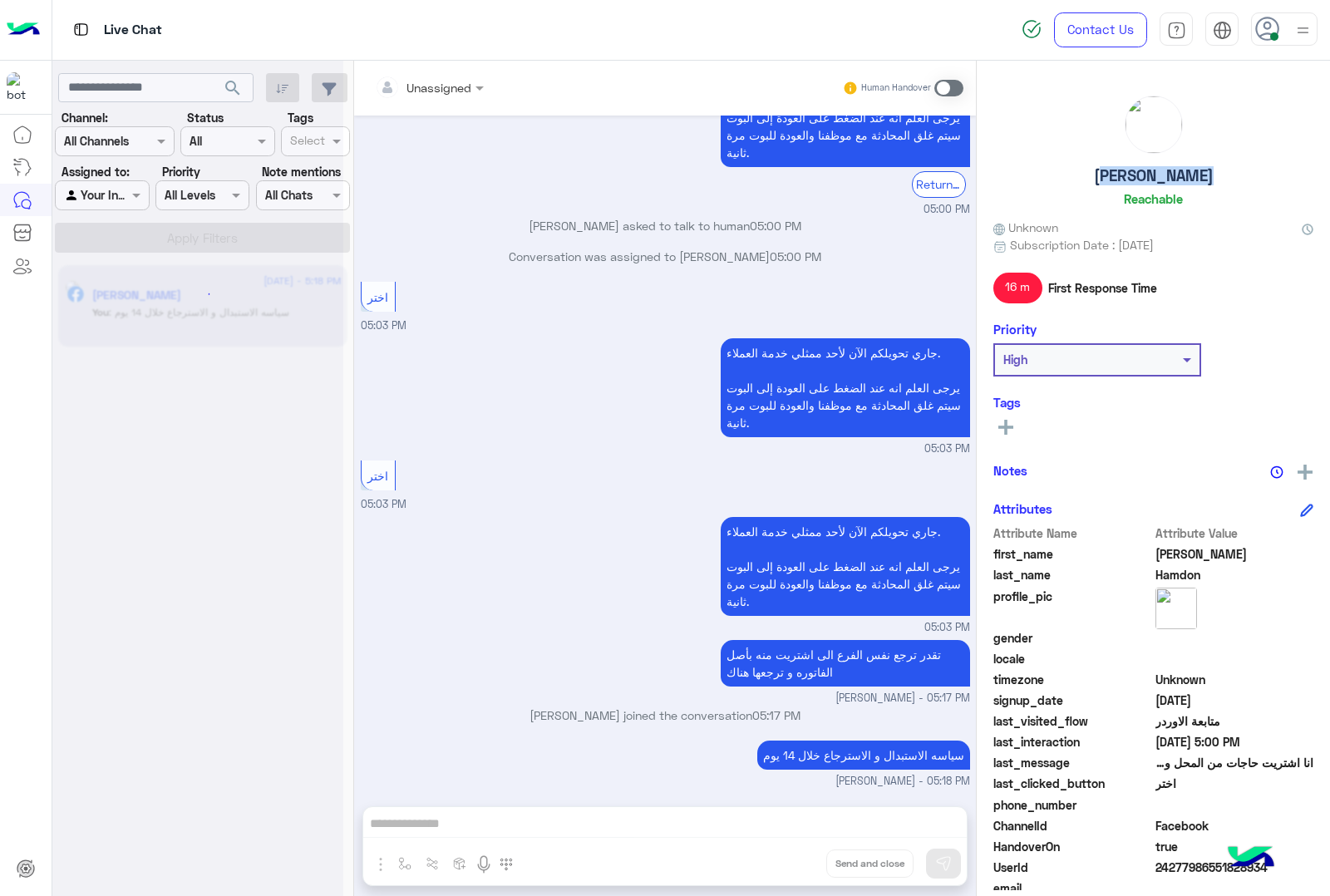
scroll to position [2334, 0]
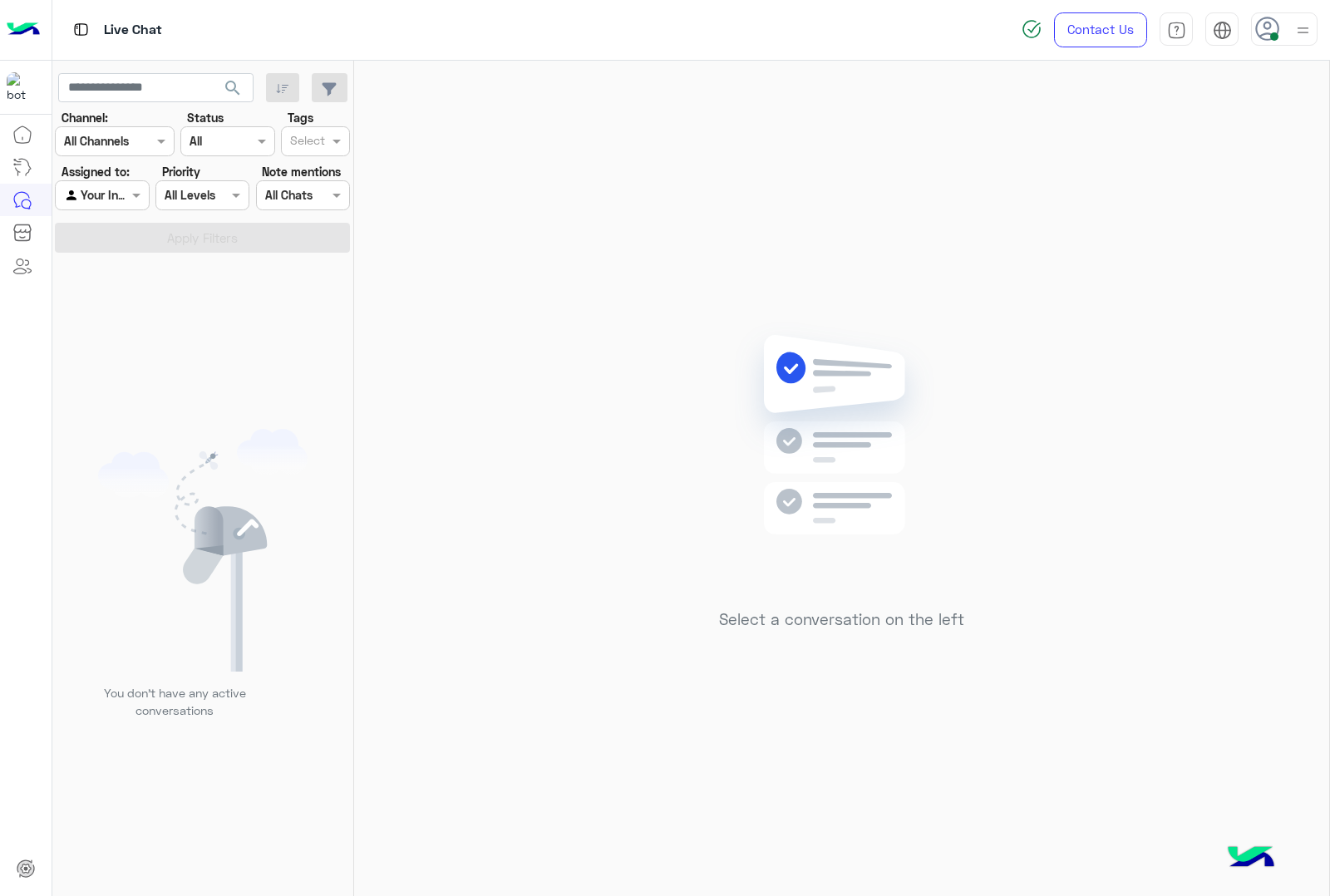
click at [1274, 39] on span at bounding box center [1274, 37] width 8 height 8
click at [1157, 240] on span "Offline" at bounding box center [1146, 237] width 35 height 18
click at [1215, 374] on div "Sign Out" at bounding box center [1213, 367] width 206 height 44
click at [1189, 363] on link "Sign Out" at bounding box center [1169, 367] width 46 height 14
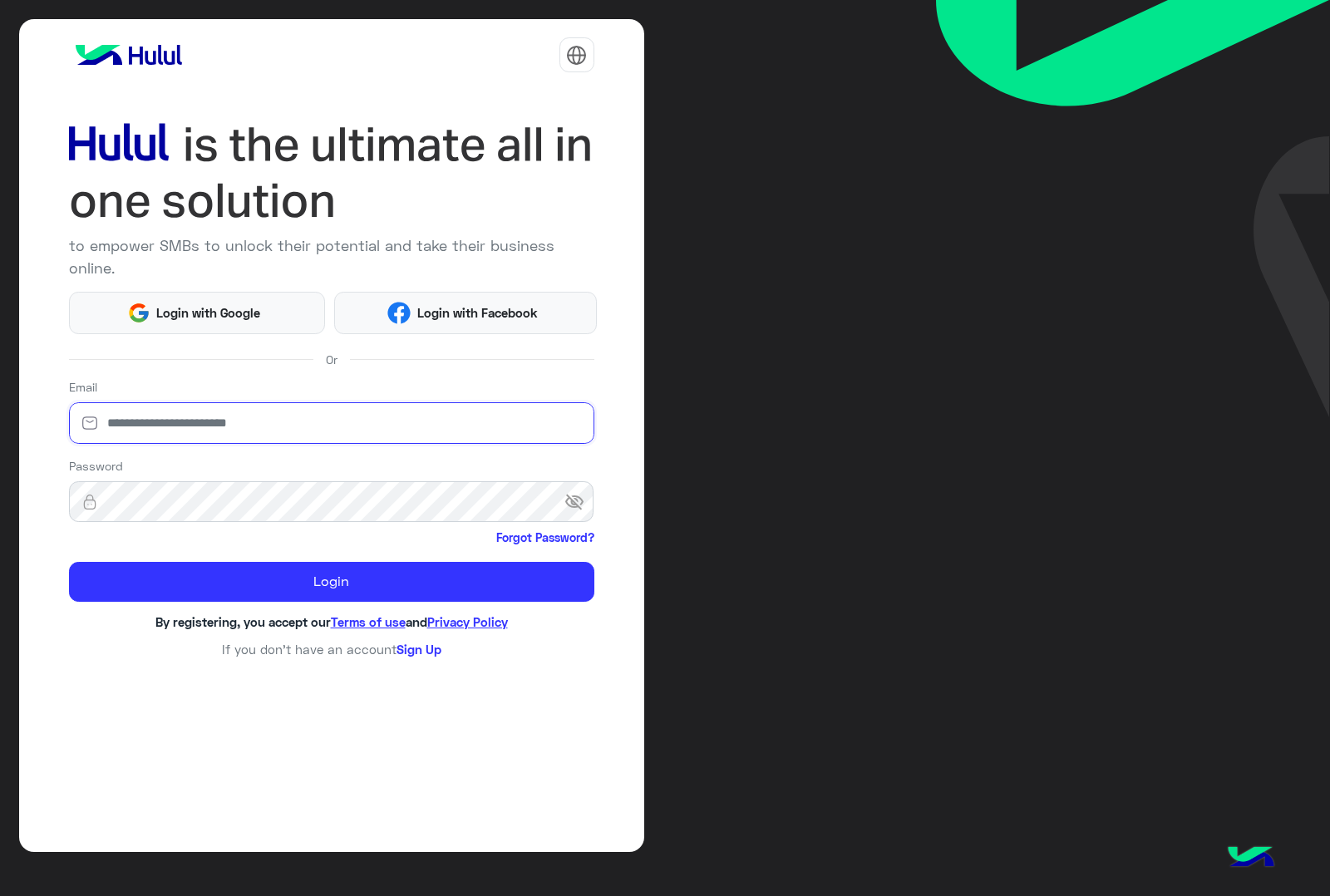
type input "**********"
